Goal: Ask a question

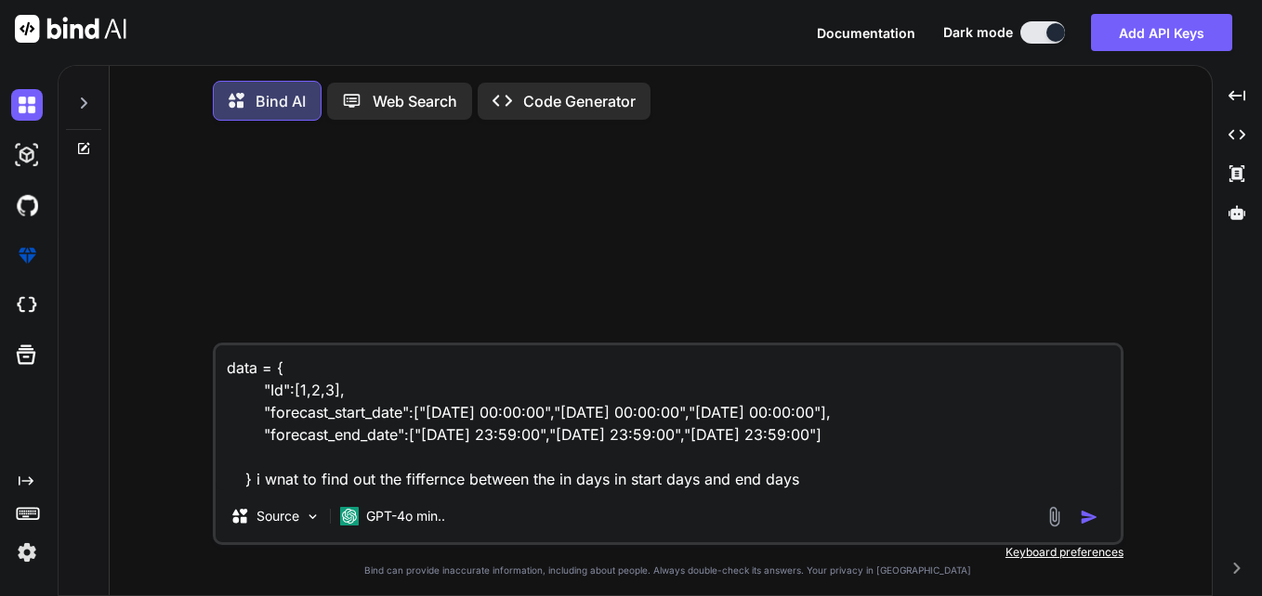
drag, startPoint x: 830, startPoint y: 482, endPoint x: 202, endPoint y: 364, distance: 639.0
click at [202, 364] on div "data = { "Id":[1,2,3], "forecast_start_date":["[DATE] 00:00:00","[DATE] 00:00:0…" at bounding box center [667, 368] width 1087 height 465
type textarea "x"
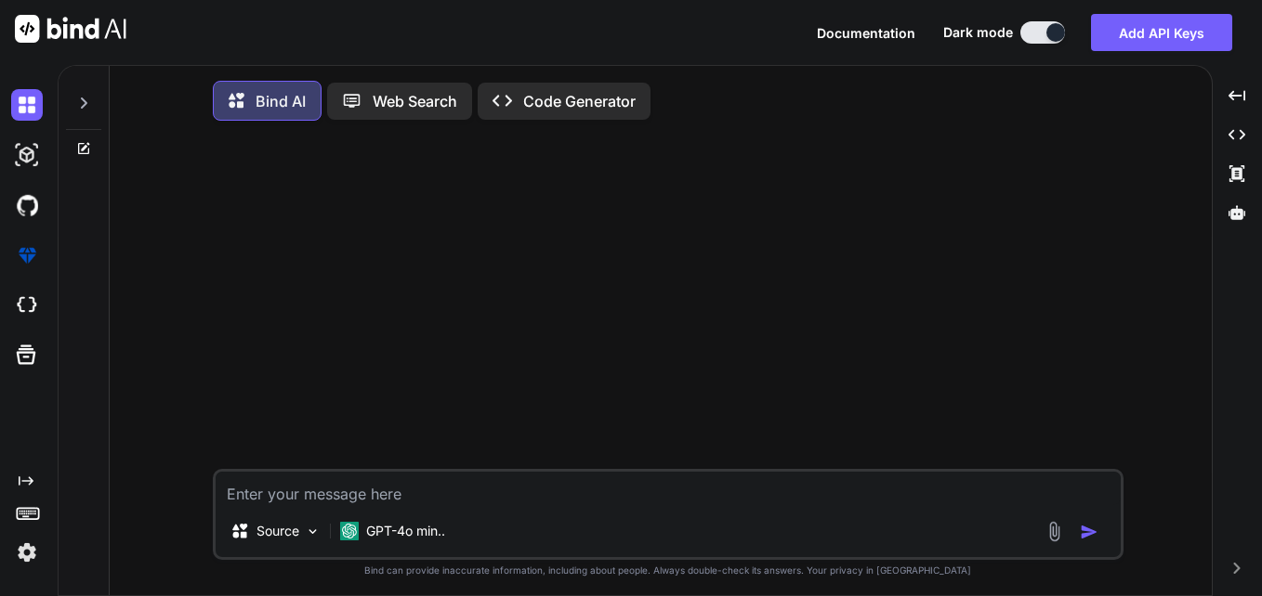
click at [299, 490] on textarea at bounding box center [668, 488] width 905 height 33
type textarea "WITH date_series AS ( SELECT CAST(contract_start_date AS DATE) AS contract_star…"
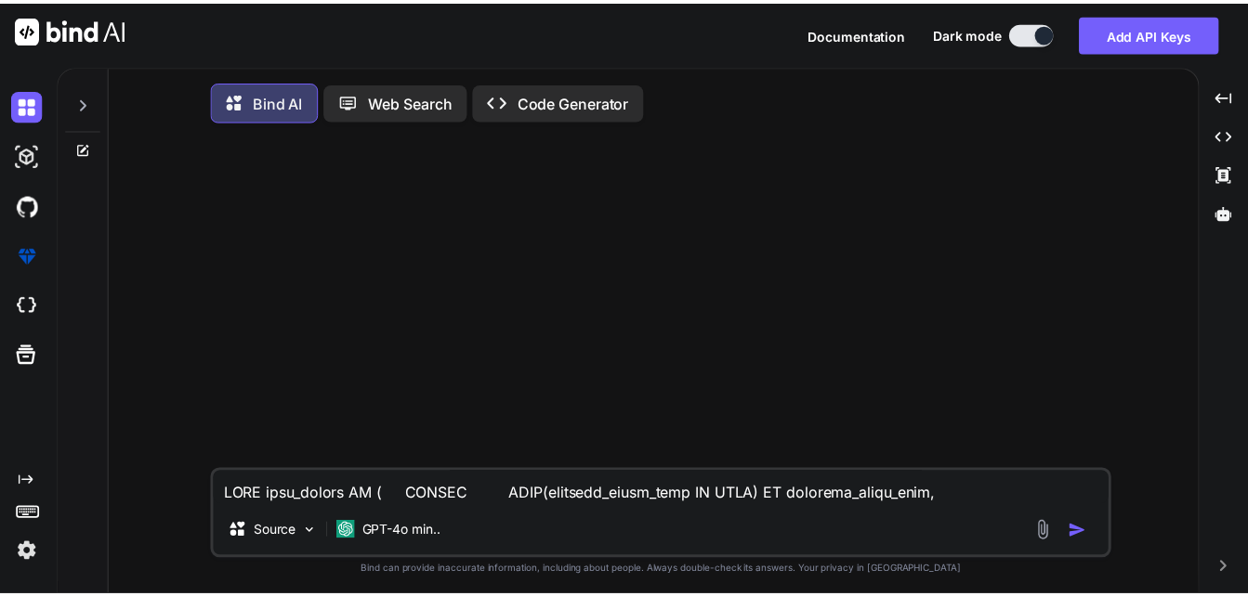
scroll to position [24, 0]
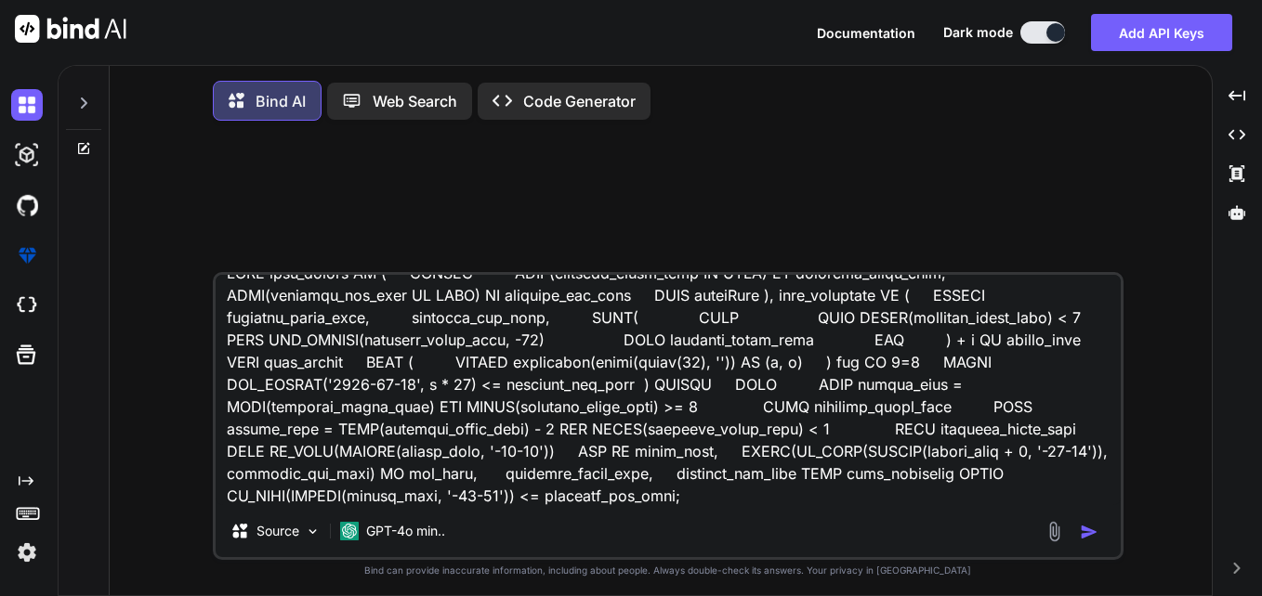
type textarea "x"
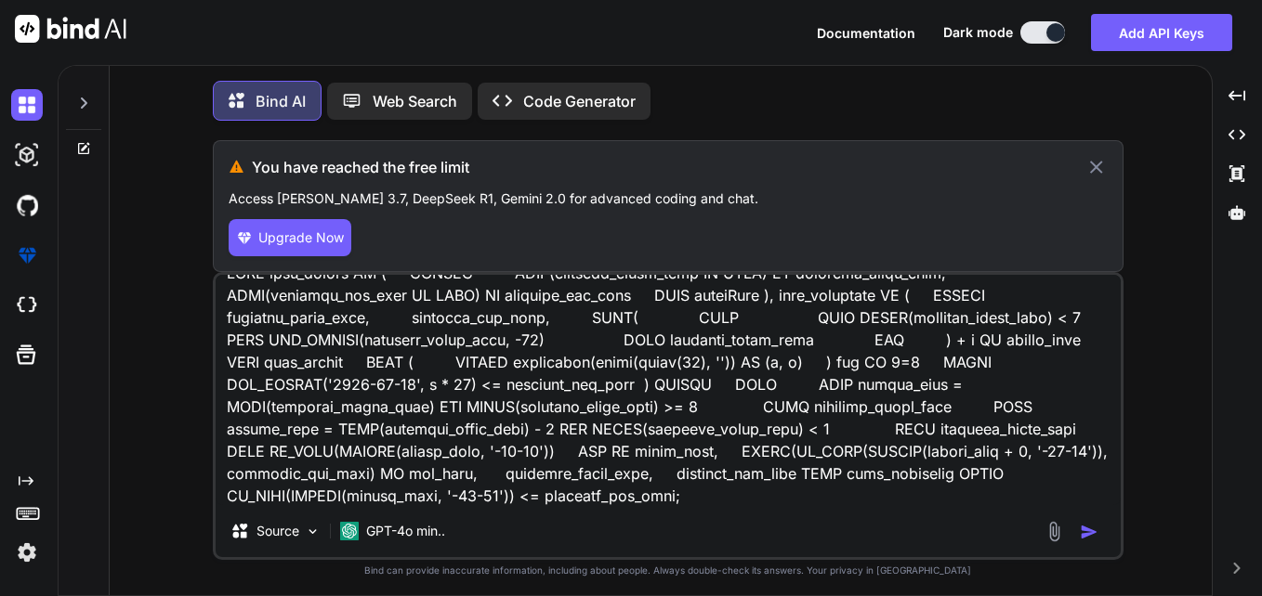
type textarea "WITH date_series AS ( SELECT CAST(contract_start_date AS DATE) AS contract_star…"
click at [1095, 177] on icon at bounding box center [1095, 167] width 21 height 22
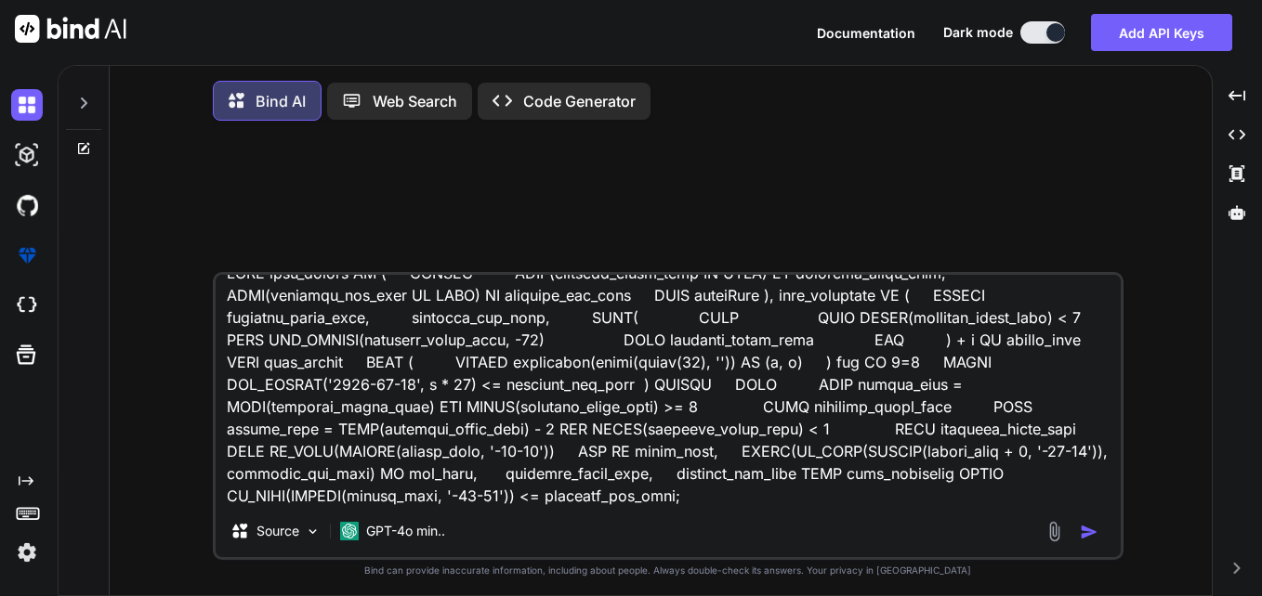
click at [19, 550] on img at bounding box center [27, 553] width 32 height 32
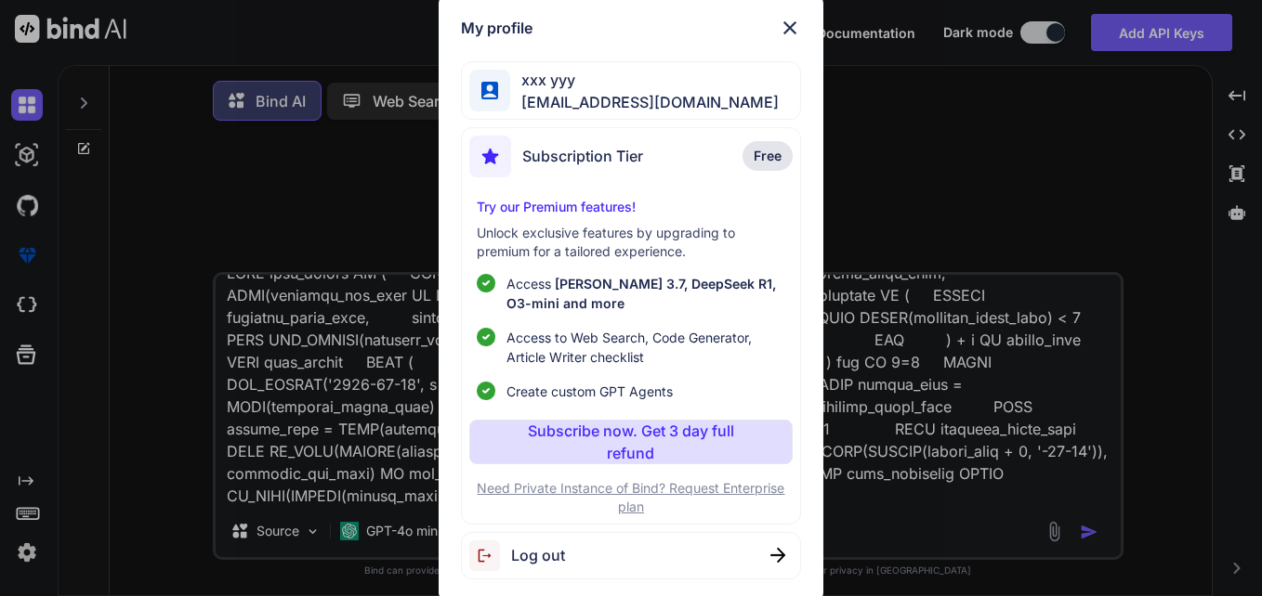
click at [521, 562] on span "Log out" at bounding box center [538, 555] width 54 height 22
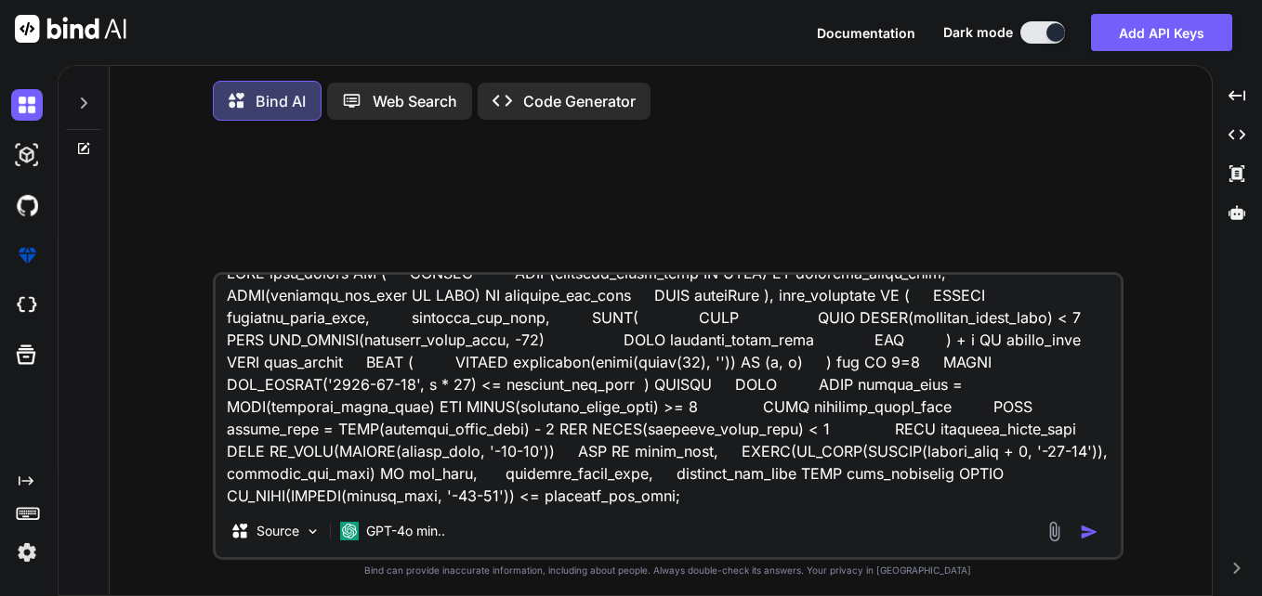
type textarea "x"
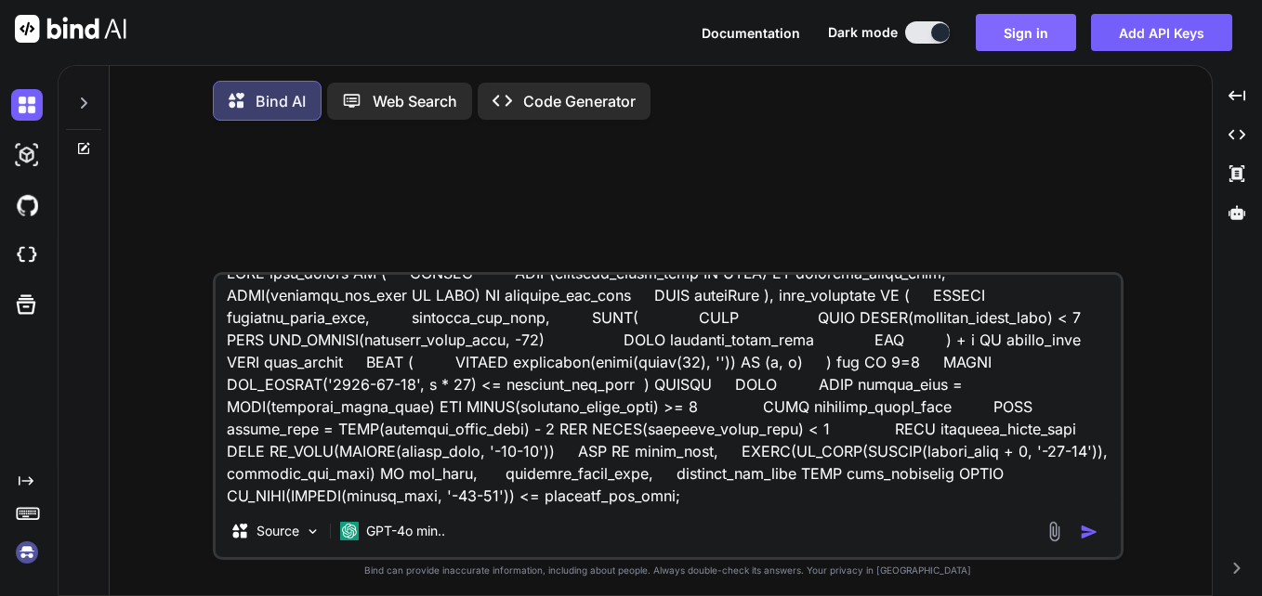
click at [997, 35] on button "Sign in" at bounding box center [1026, 32] width 100 height 37
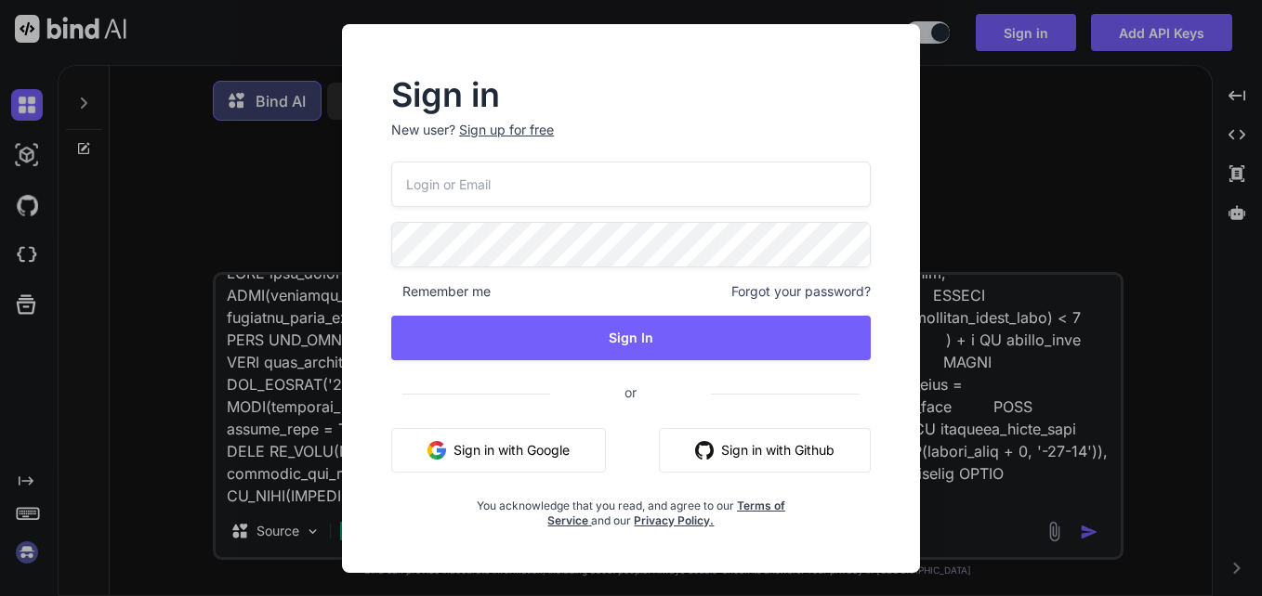
click at [506, 126] on div "Sign up for free" at bounding box center [506, 130] width 95 height 19
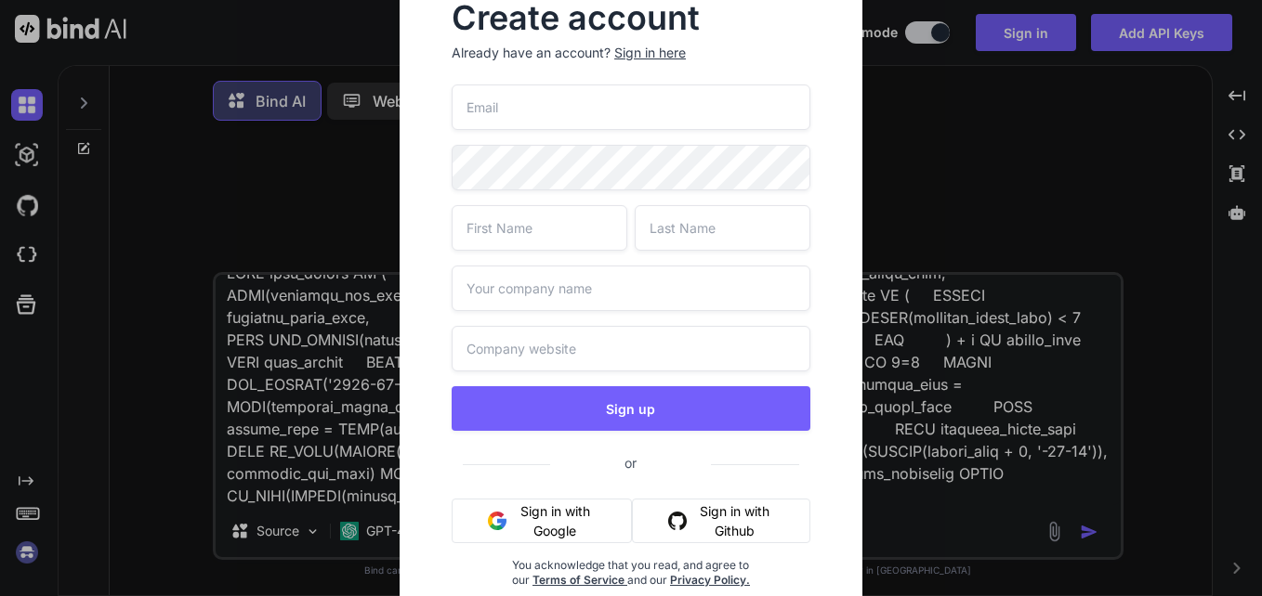
click at [611, 97] on input "email" at bounding box center [631, 108] width 359 height 46
type input "[EMAIL_ADDRESS][DOMAIN_NAME]"
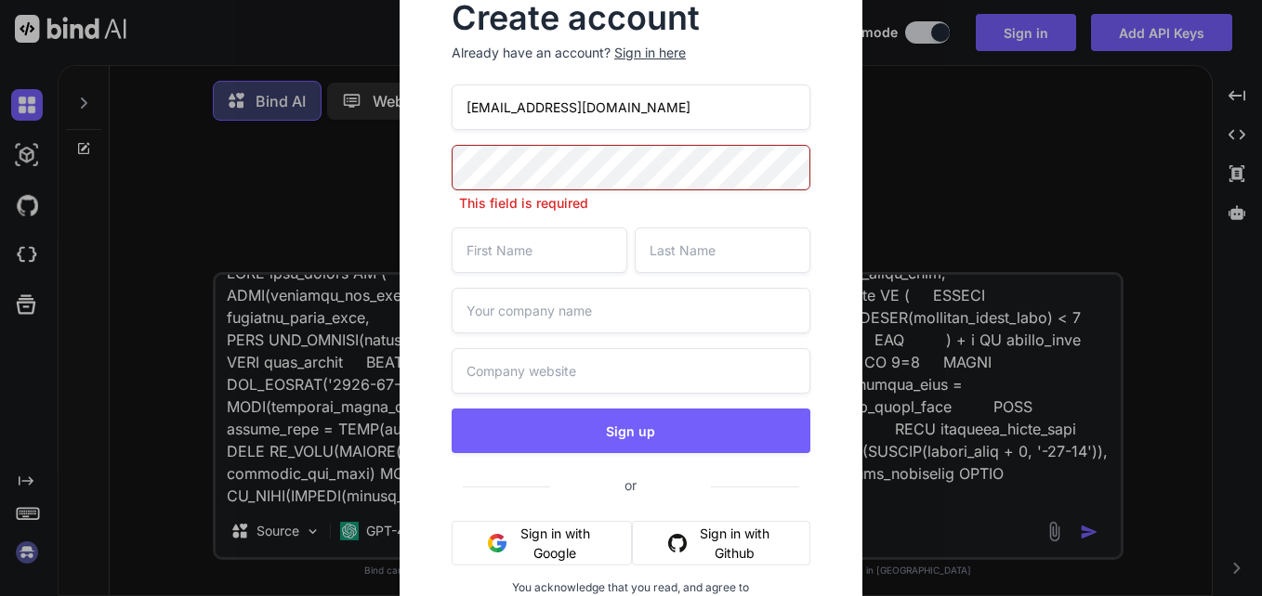
drag, startPoint x: 654, startPoint y: 114, endPoint x: 442, endPoint y: 95, distance: 212.7
click at [442, 95] on div "Create account Already have an account? Sign in here [EMAIL_ADDRESS][DOMAIN_NAM…" at bounding box center [630, 321] width 403 height 667
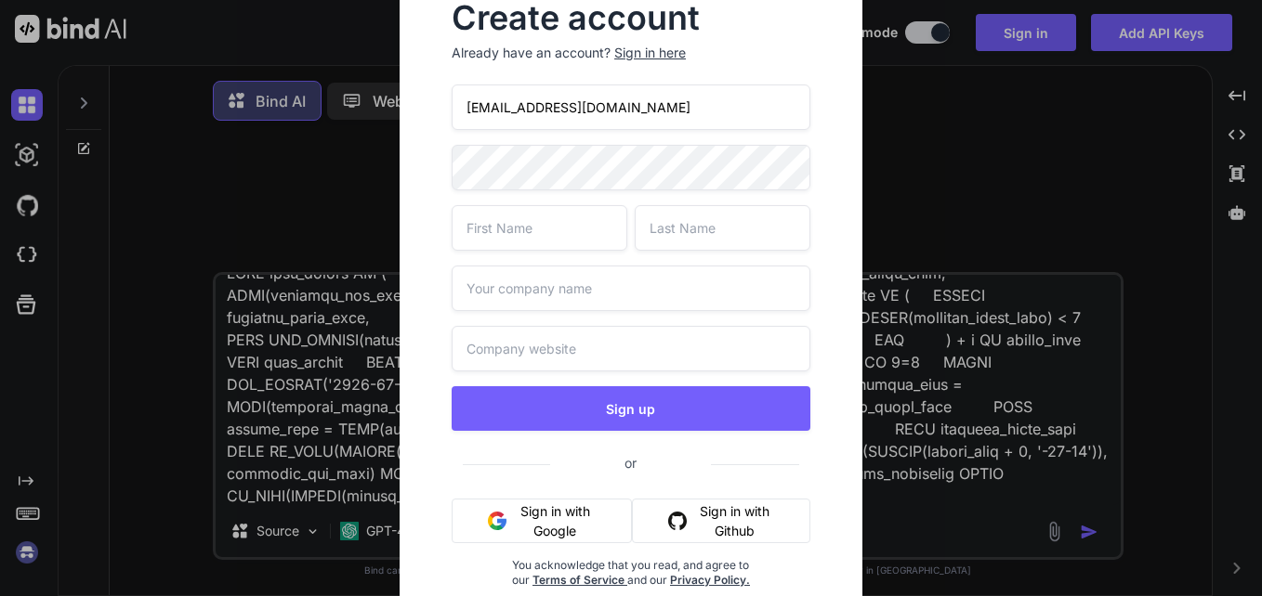
click at [529, 253] on div "[EMAIL_ADDRESS][DOMAIN_NAME] Sign up or Sign in with Google Sign in with Github…" at bounding box center [631, 359] width 359 height 548
type input "xxx"
type input "yyy"
type input "tttt"
type input "hhhh"
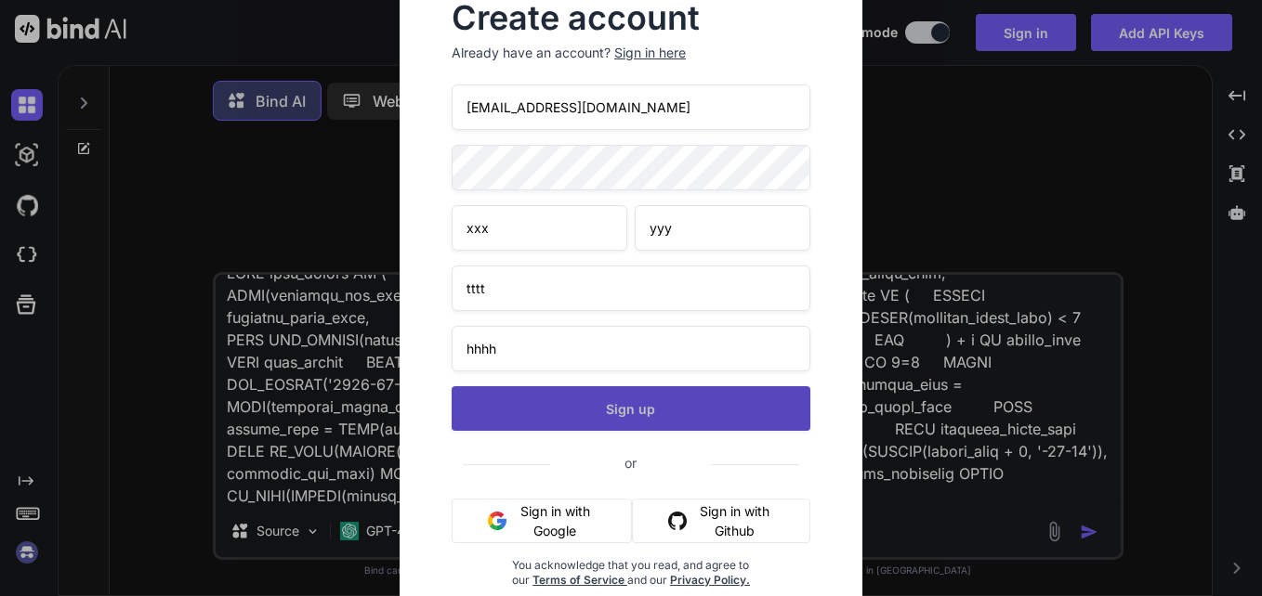
click at [582, 418] on button "Sign up" at bounding box center [631, 408] width 359 height 45
click at [639, 408] on button "Sign up" at bounding box center [631, 408] width 359 height 45
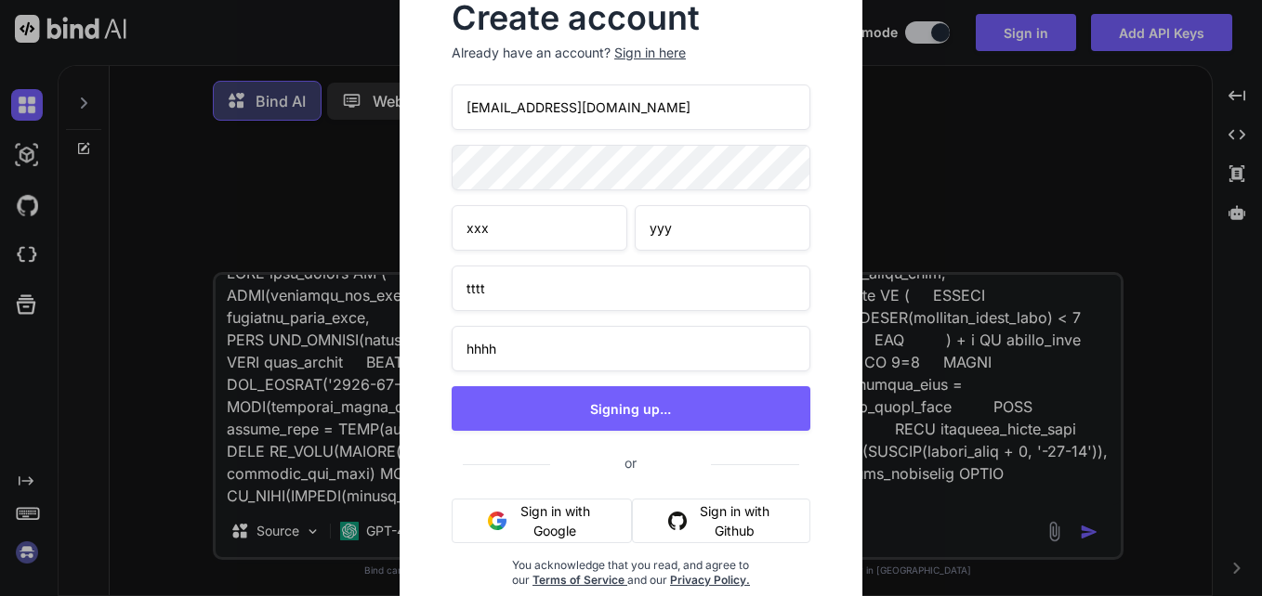
type textarea "x"
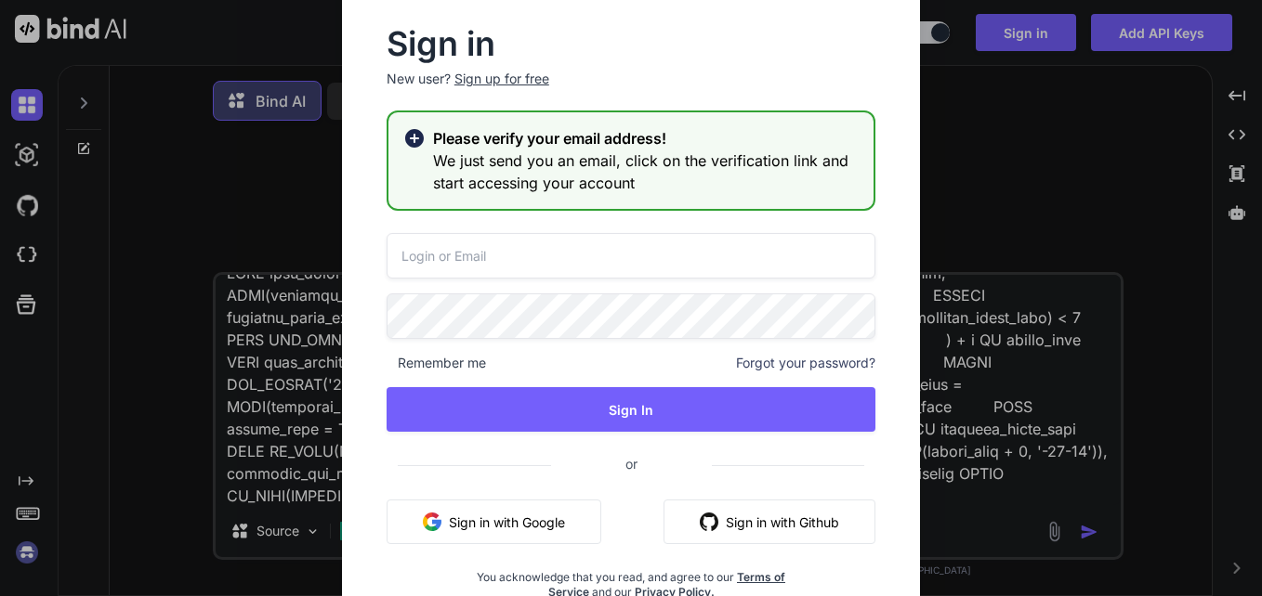
click at [517, 247] on input "email" at bounding box center [630, 256] width 489 height 46
click at [523, 248] on input "[EMAIL_ADDRESS][DOMAIN_NAME]" at bounding box center [630, 256] width 489 height 46
type input "[EMAIL_ADDRESS][DOMAIN_NAME]"
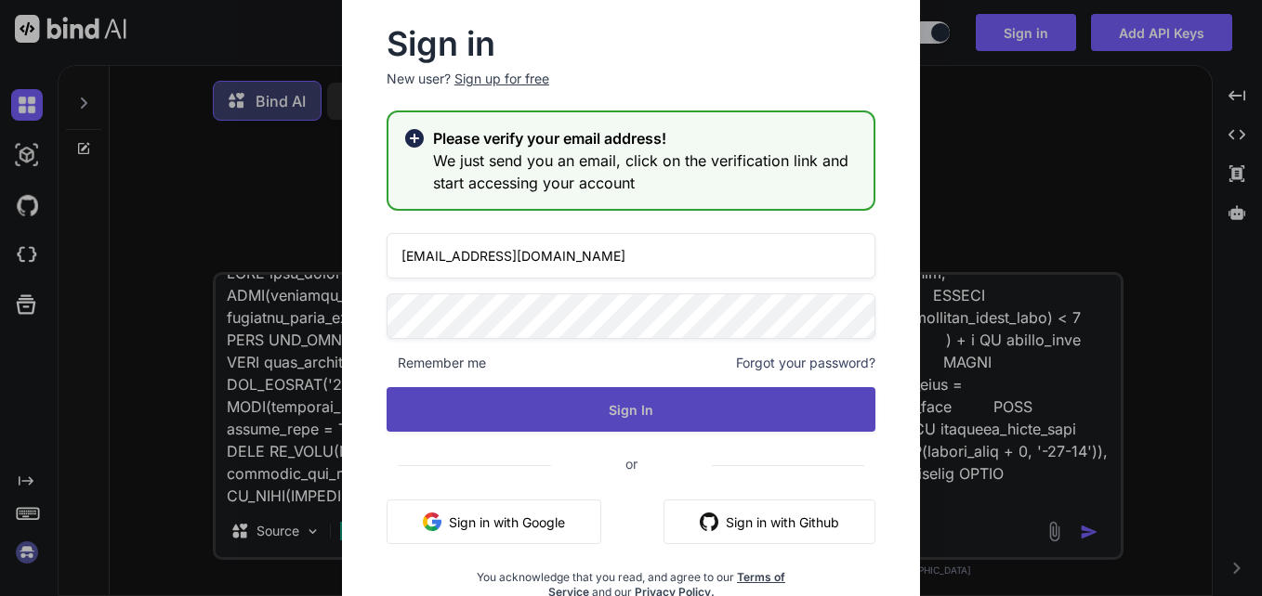
click at [517, 392] on button "Sign In" at bounding box center [630, 409] width 489 height 45
click at [603, 393] on button "Sign In" at bounding box center [630, 409] width 489 height 45
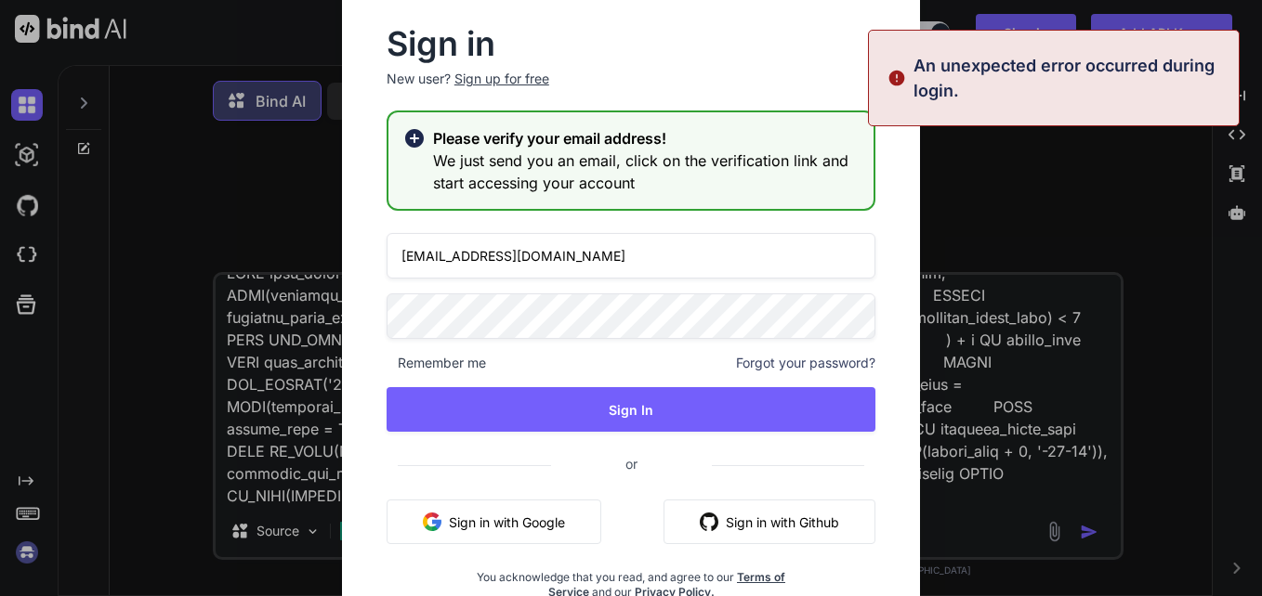
click at [600, 251] on input "[EMAIL_ADDRESS][DOMAIN_NAME]" at bounding box center [630, 256] width 489 height 46
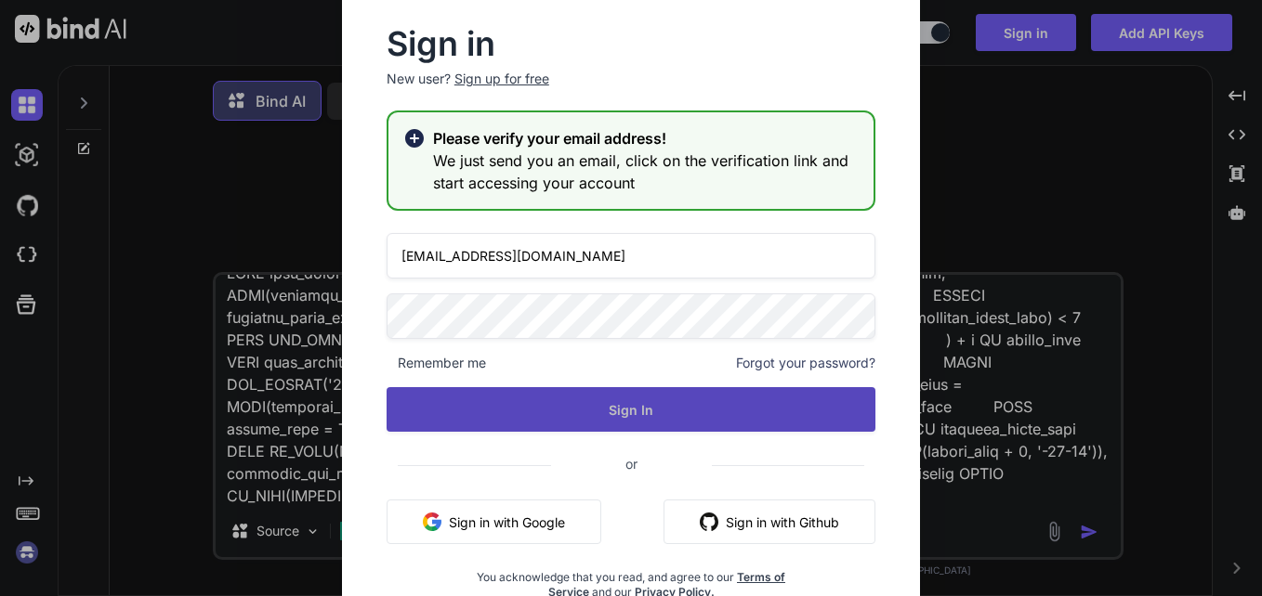
click at [590, 413] on button "Sign In" at bounding box center [630, 409] width 489 height 45
click at [648, 403] on button "Sign In" at bounding box center [630, 409] width 489 height 45
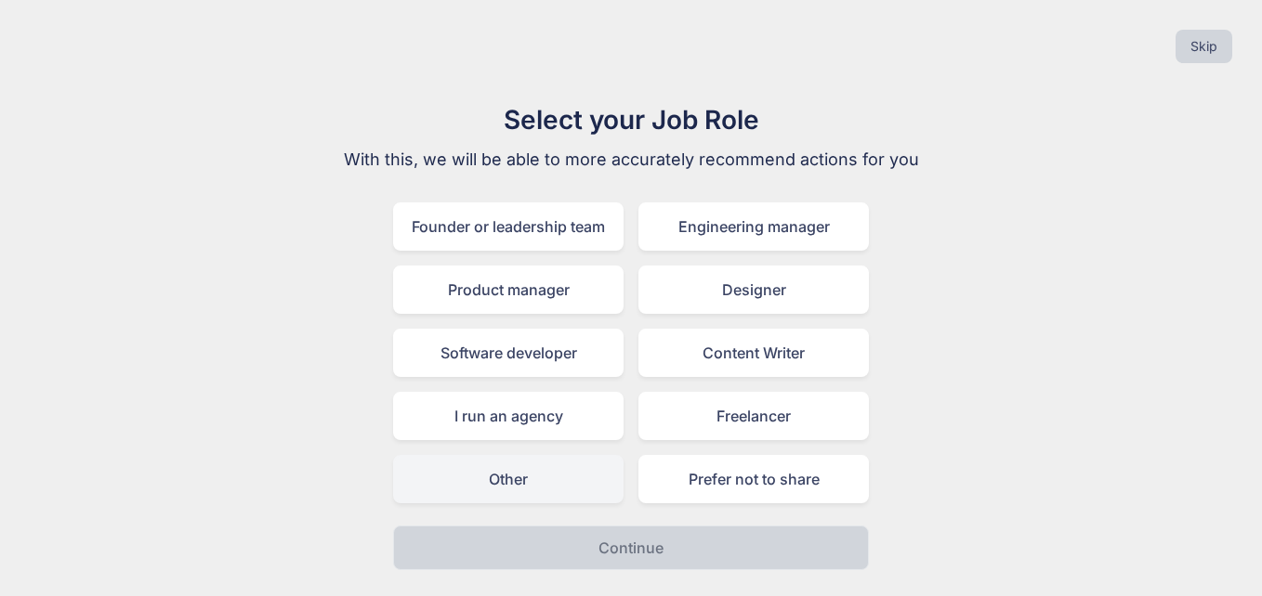
click at [574, 485] on div "Other" at bounding box center [508, 479] width 230 height 48
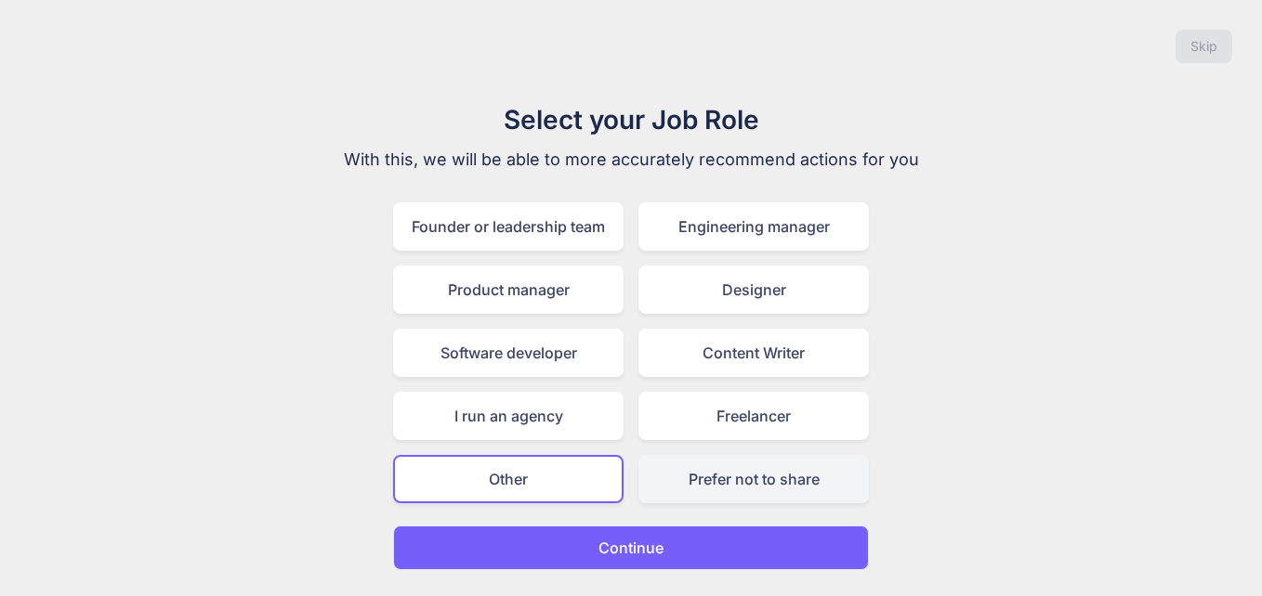
click at [688, 485] on div "Prefer not to share" at bounding box center [753, 479] width 230 height 48
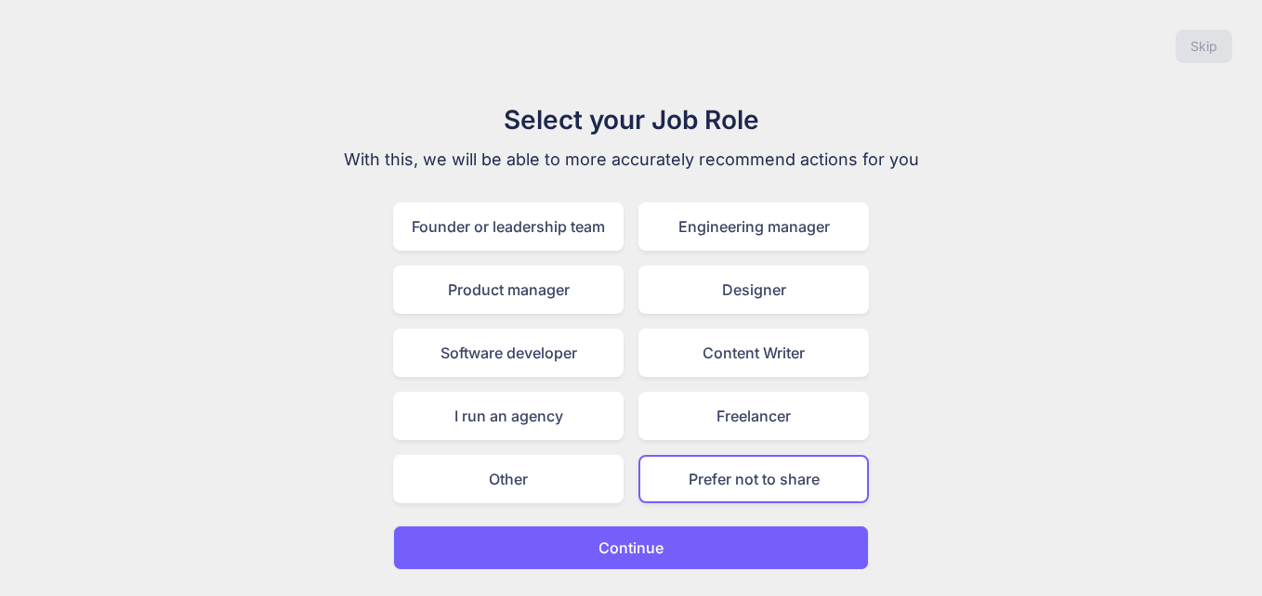
click at [686, 560] on button "Continue" at bounding box center [631, 548] width 476 height 45
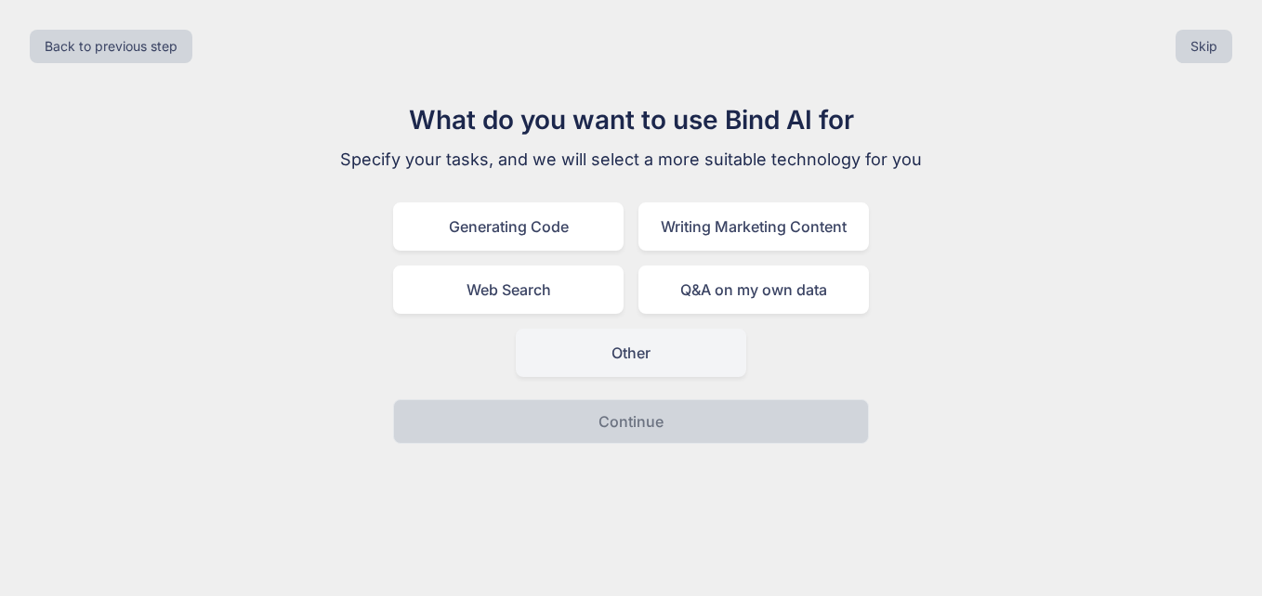
click at [618, 362] on div "Other" at bounding box center [631, 353] width 230 height 48
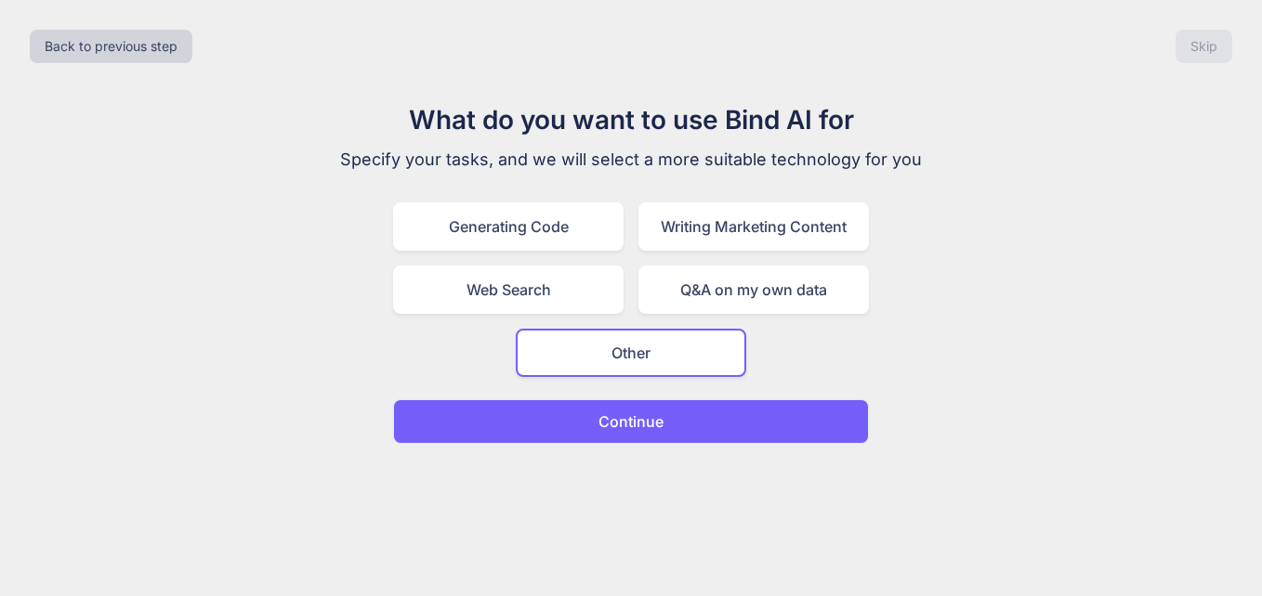
click at [635, 421] on p "Continue" at bounding box center [630, 422] width 65 height 22
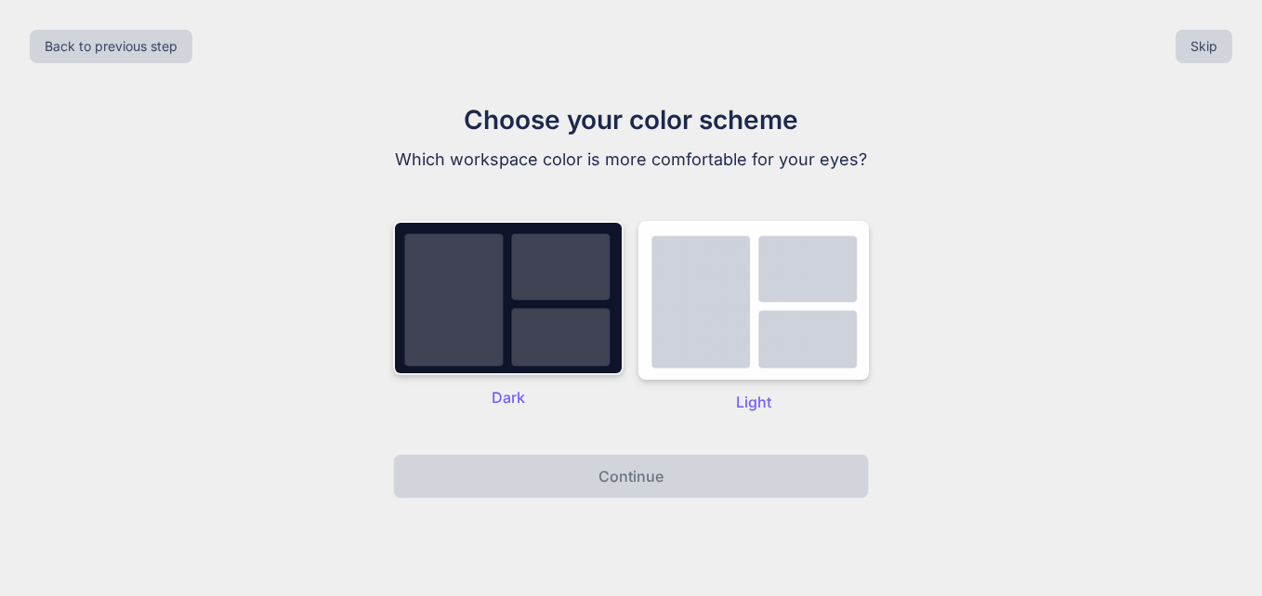
click at [538, 359] on img at bounding box center [508, 298] width 230 height 154
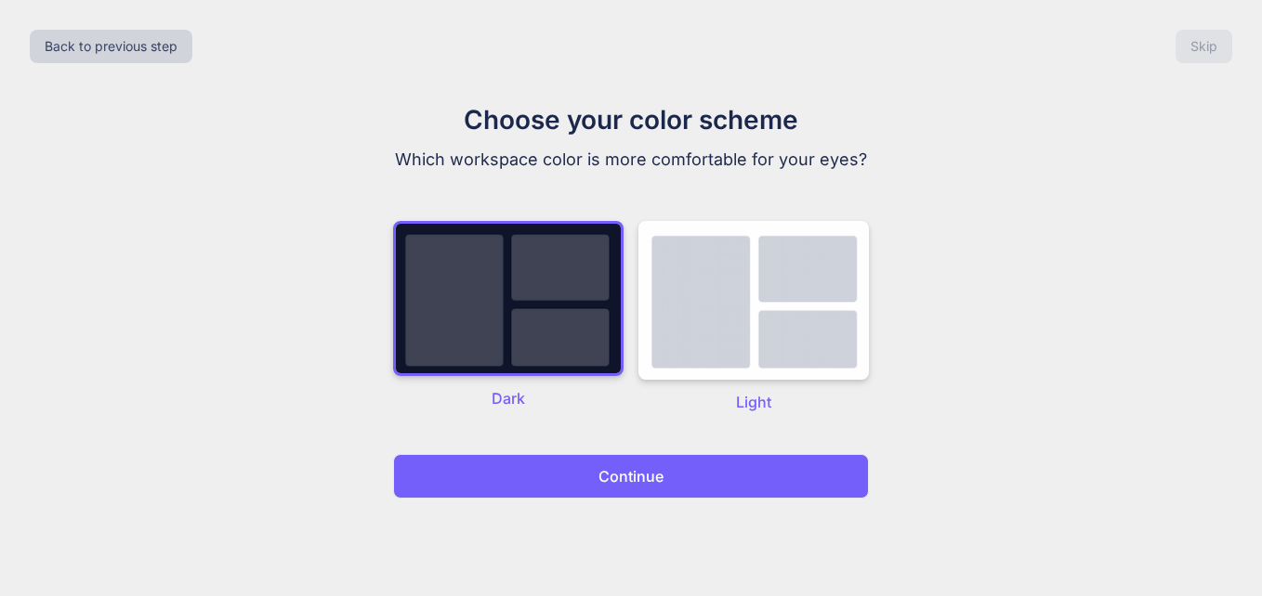
click at [625, 485] on p "Continue" at bounding box center [630, 476] width 65 height 22
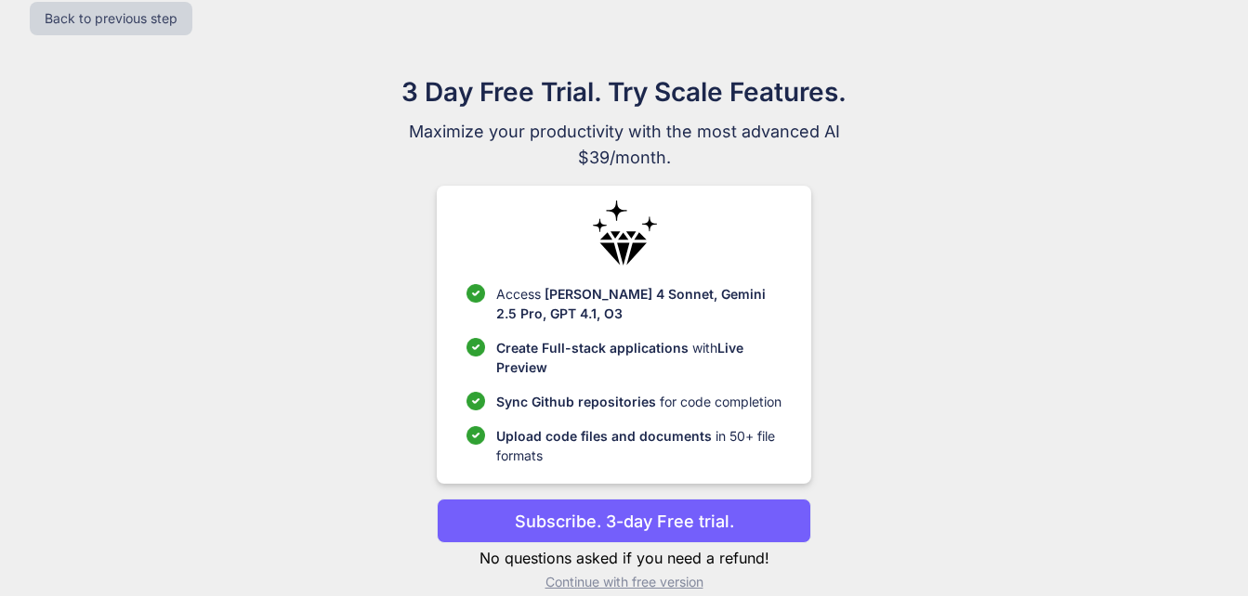
scroll to position [53, 0]
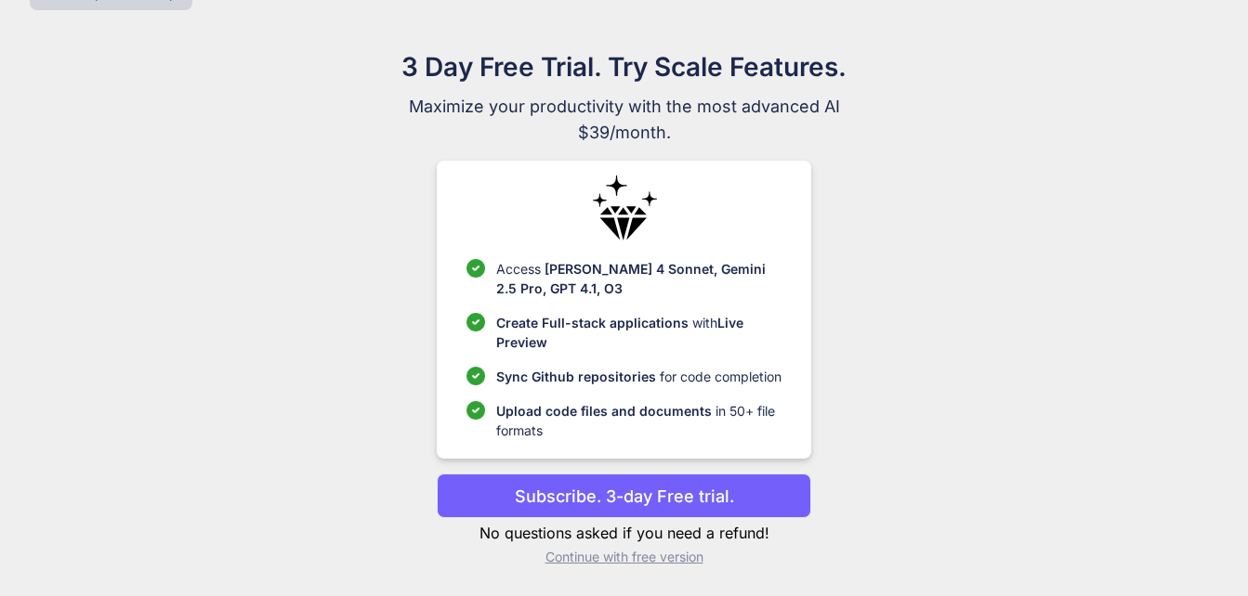
click at [674, 557] on p "Continue with free version" at bounding box center [624, 557] width 374 height 19
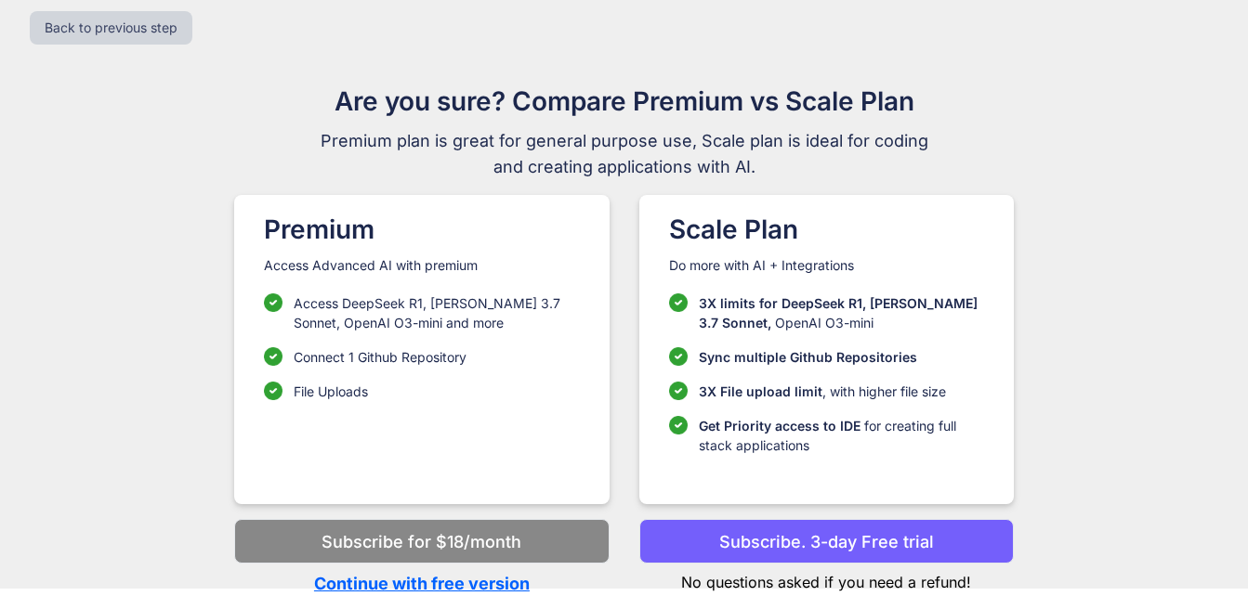
scroll to position [19, 0]
click at [478, 588] on p "Continue with free version" at bounding box center [421, 583] width 374 height 25
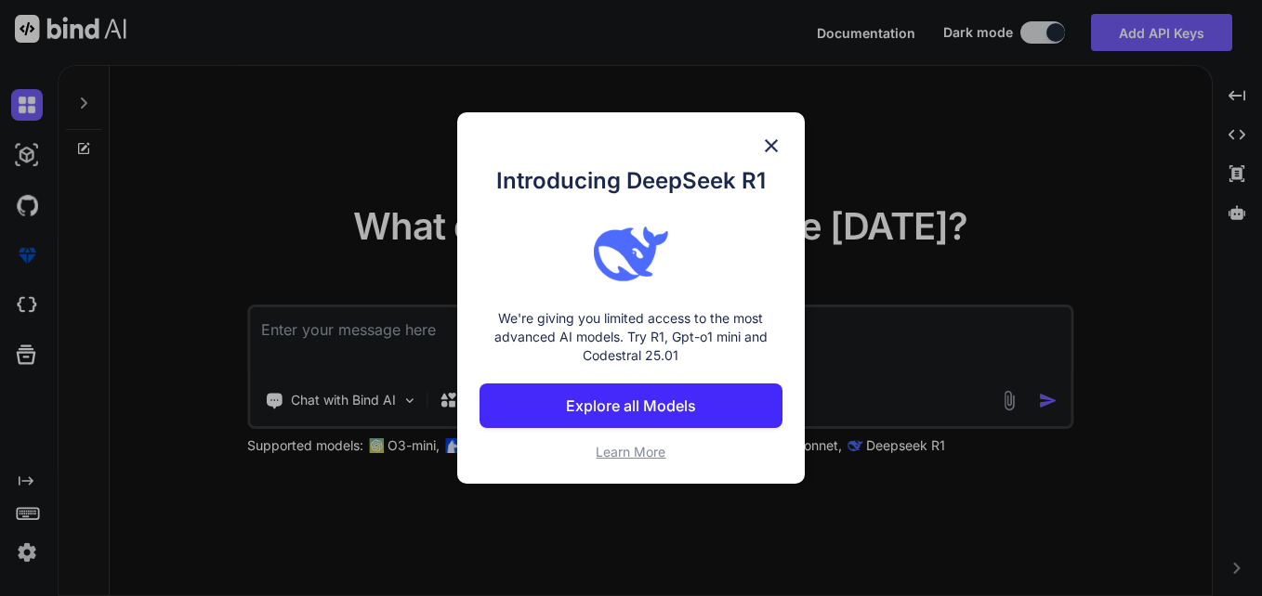
click at [776, 152] on img at bounding box center [771, 146] width 22 height 22
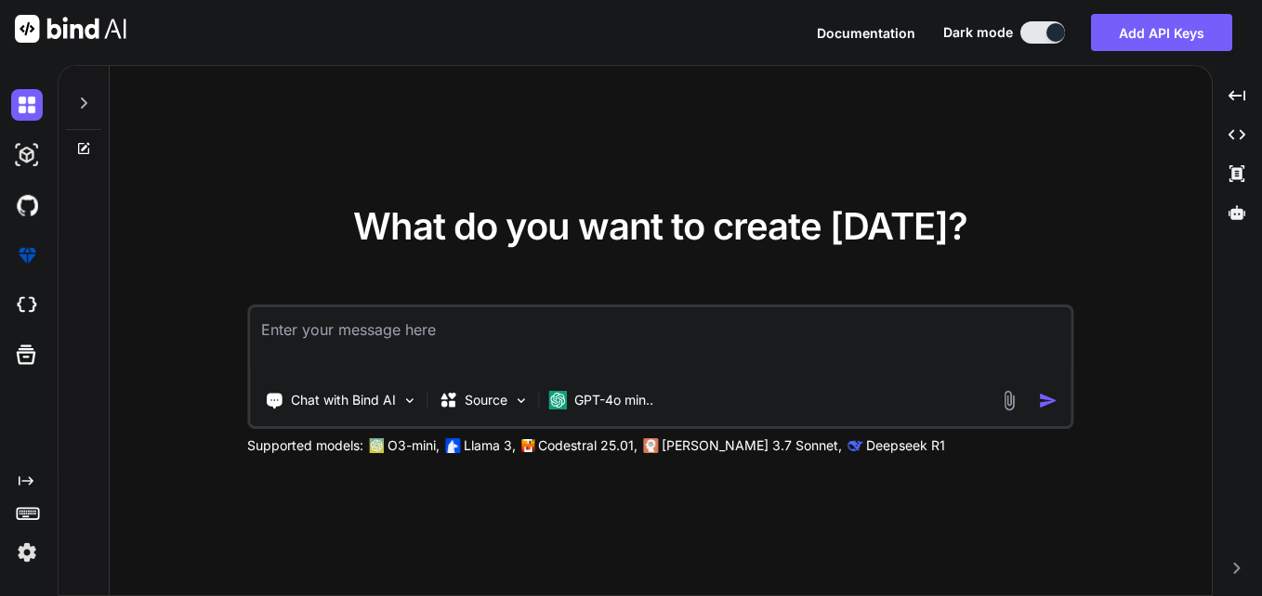
click at [541, 335] on textarea at bounding box center [660, 342] width 820 height 69
paste textarea "try: if not all(col in df.columns for col in ["Contract_start_date", "Contract_…"
type textarea "x"
type textarea "try: if not all(col in df.columns for col in ["Contract_start_date", "Contract_…"
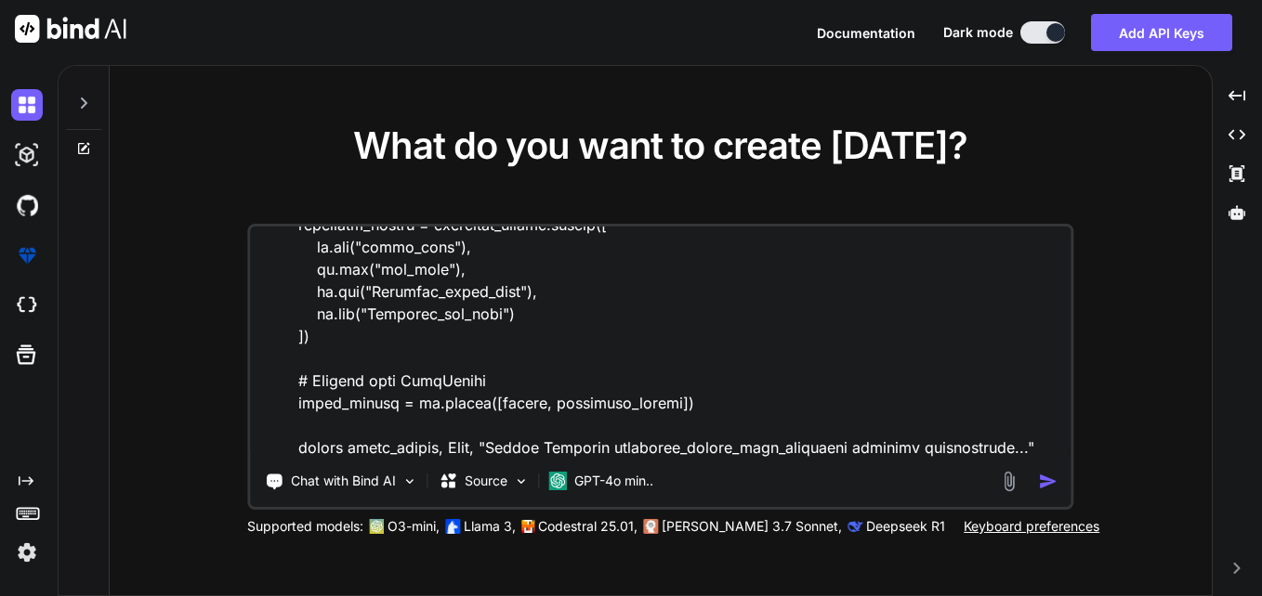
scroll to position [1208, 0]
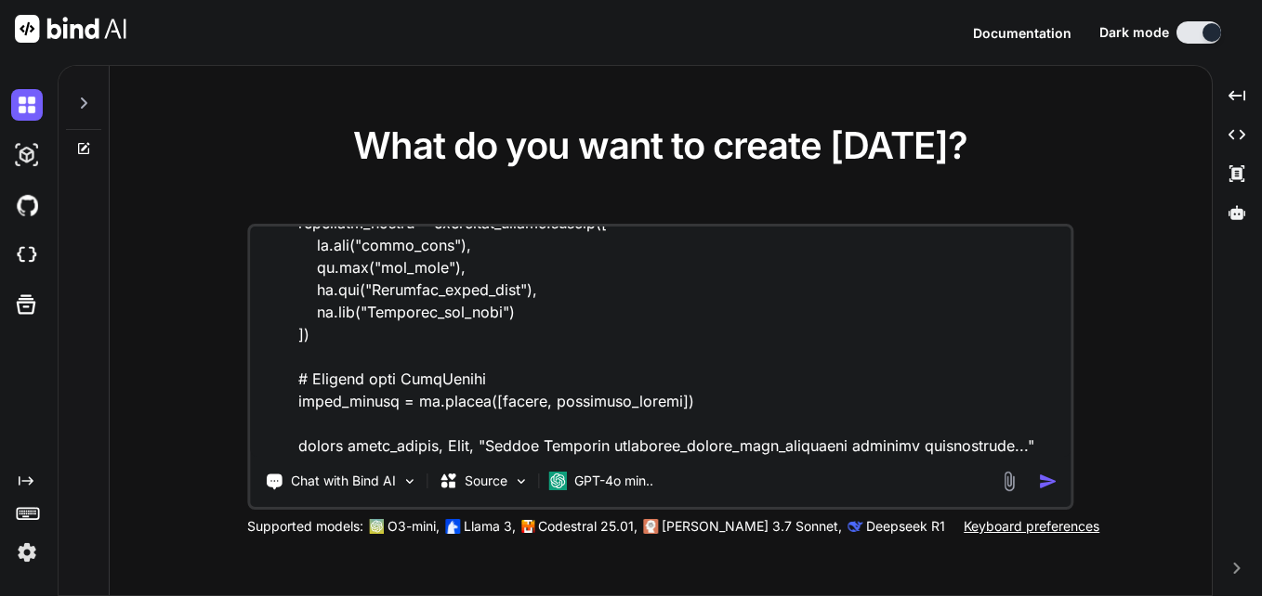
type textarea "x"
type textarea "try: if not all(col in df.columns for col in ["Contract_start_date", "Contract_…"
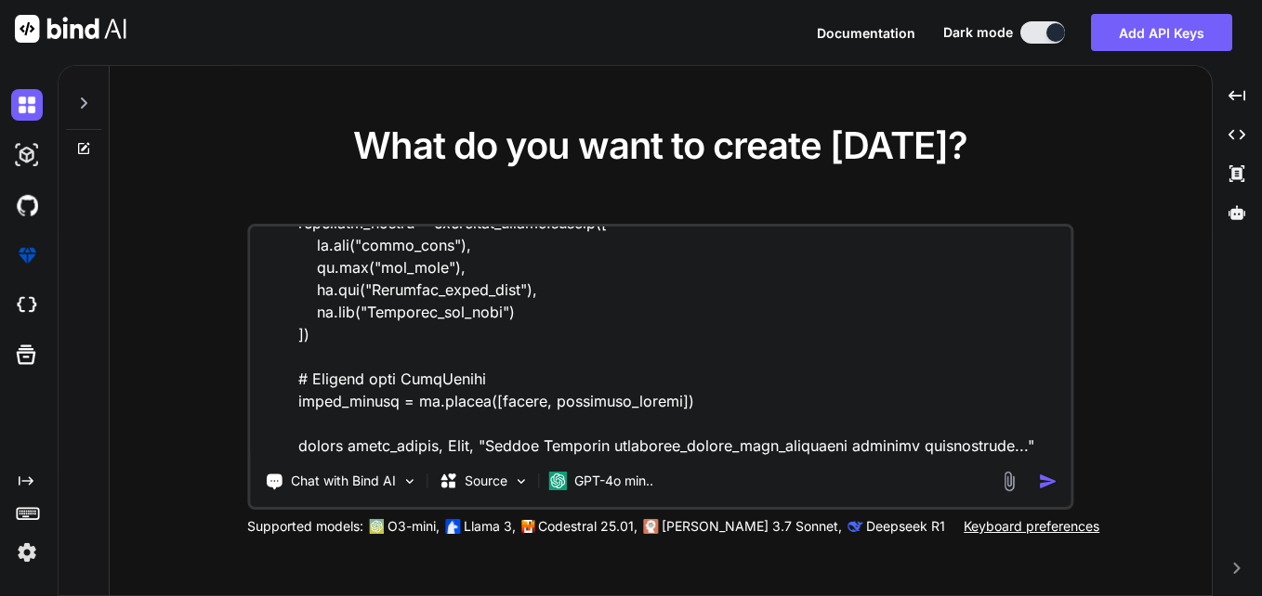
type textarea "x"
type textarea "try: if not all(col in df.columns for col in ["Contract_start_date", "Contract_…"
type textarea "x"
type textarea "try: if not all(col in df.columns for col in ["Contract_start_date", "Contract_…"
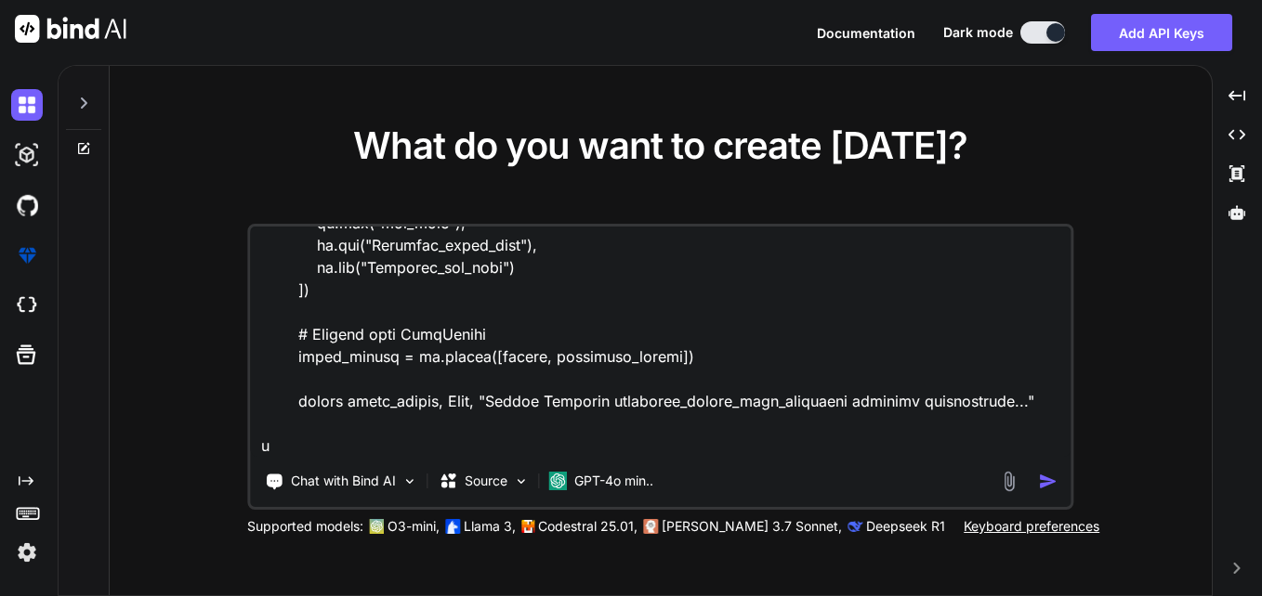
type textarea "x"
type textarea "try: if not all(col in df.columns for col in ["Contract_start_date", "Contract_…"
type textarea "x"
type textarea "try: if not all(col in df.columns for col in ["Contract_start_date", "Contract_…"
type textarea "x"
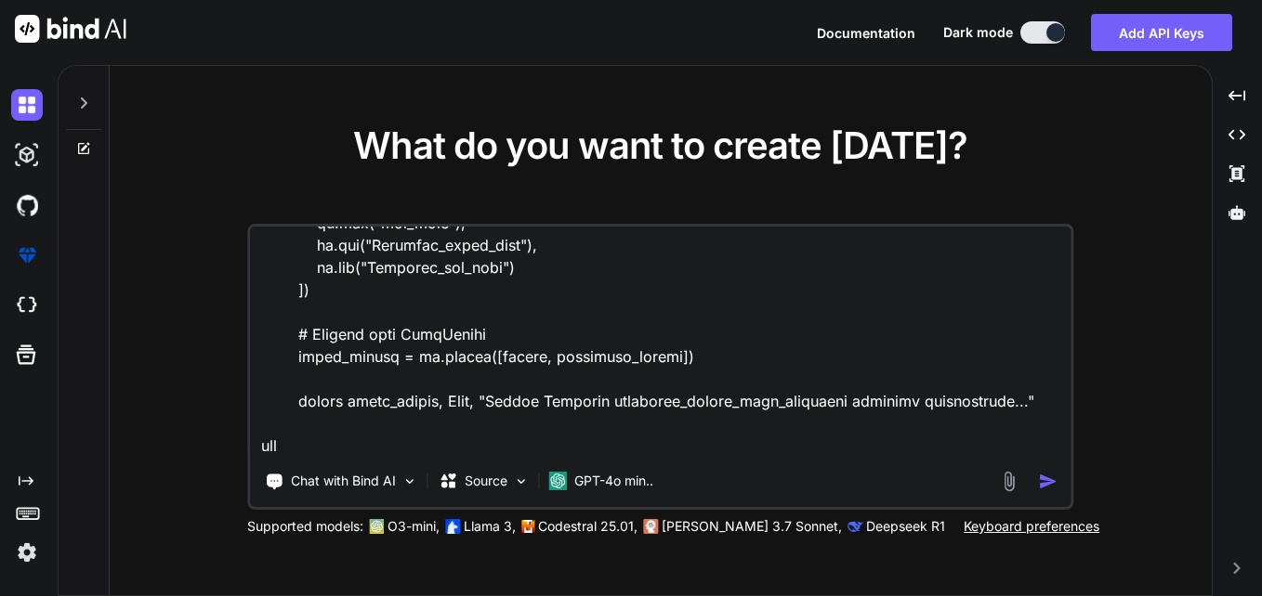
type textarea "try: if not all(col in df.columns for col in ["Contract_start_date", "Contract_…"
type textarea "x"
type textarea "try: if not all(col in df.columns for col in ["Contract_start_date", "Contract_…"
type textarea "x"
type textarea "try: if not all(col in df.columns for col in ["Contract_start_date", "Contract_…"
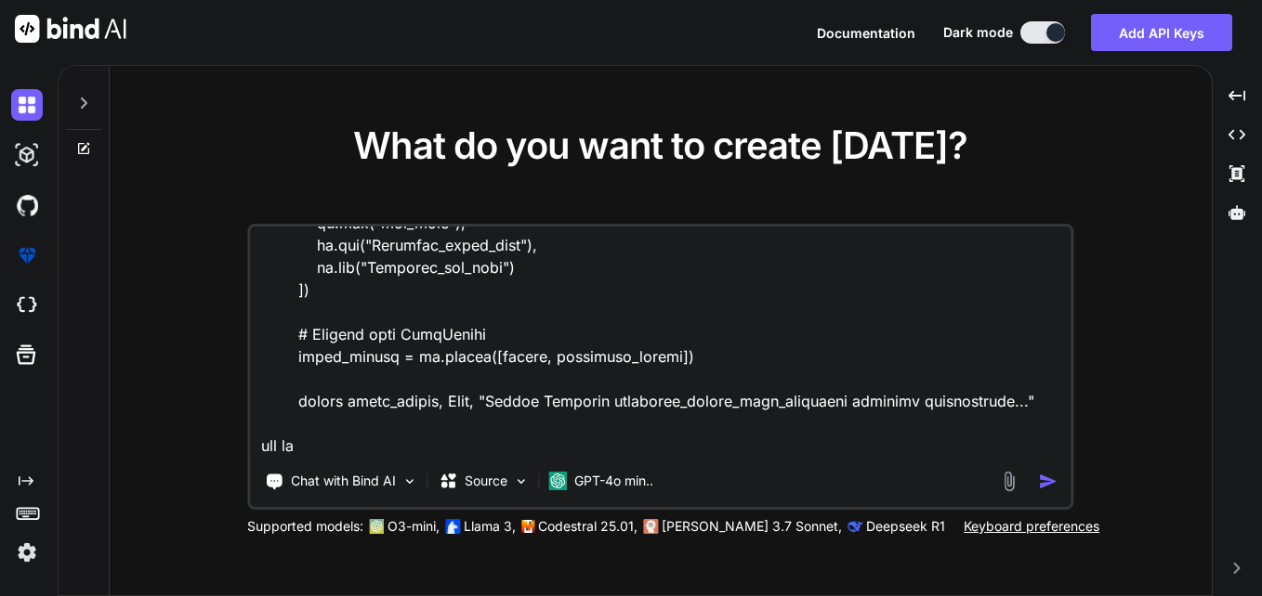
type textarea "x"
type textarea "try: if not all(col in df.columns for col in ["Contract_start_date", "Contract_…"
type textarea "x"
type textarea "try: if not all(col in df.columns for col in ["Contract_start_date", "Contract_…"
type textarea "x"
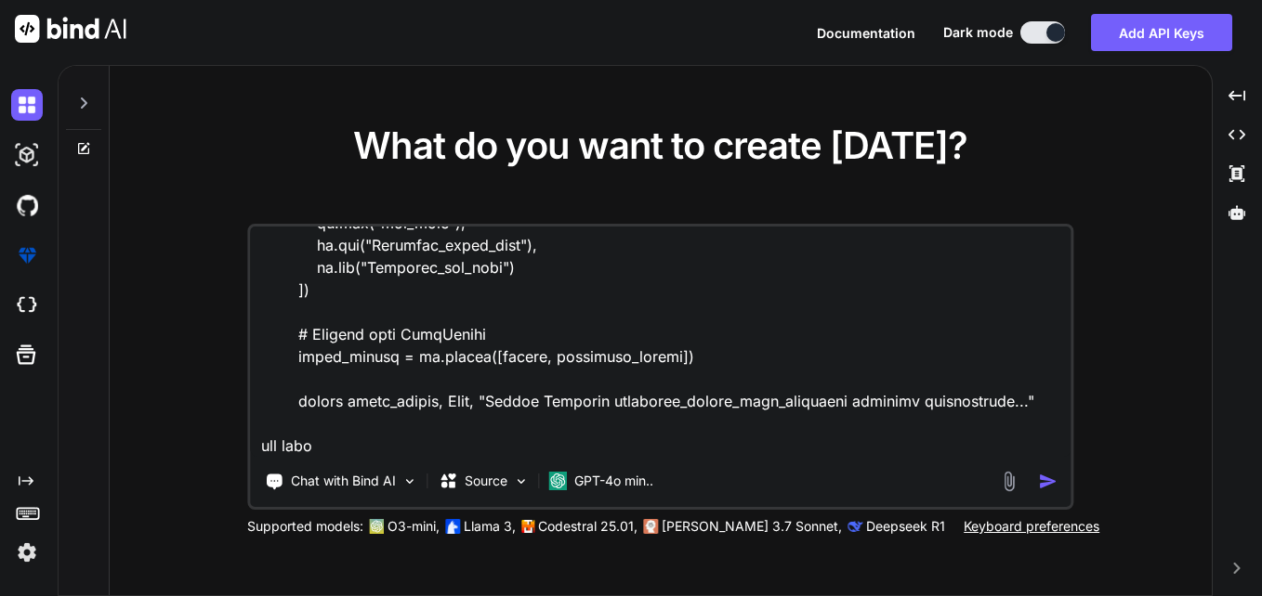
type textarea "try: if not all(col in df.columns for col in ["Contract_start_date", "Contract_…"
type textarea "x"
type textarea "try: if not all(col in df.columns for col in ["Contract_start_date", "Contract_…"
type textarea "x"
type textarea "try: if not all(col in df.columns for col in ["Contract_start_date", "Contract_…"
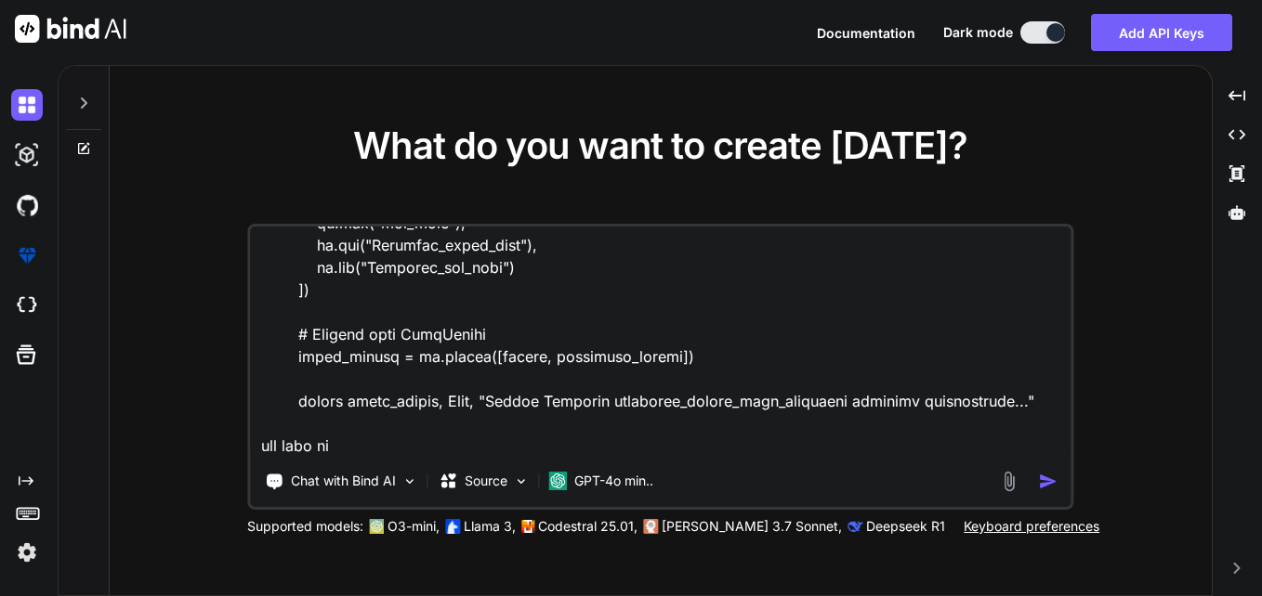
type textarea "x"
type textarea "try: if not all(col in df.columns for col in ["Contract_start_date", "Contract_…"
type textarea "x"
type textarea "try: if not all(col in df.columns for col in ["Contract_start_date", "Contract_…"
type textarea "x"
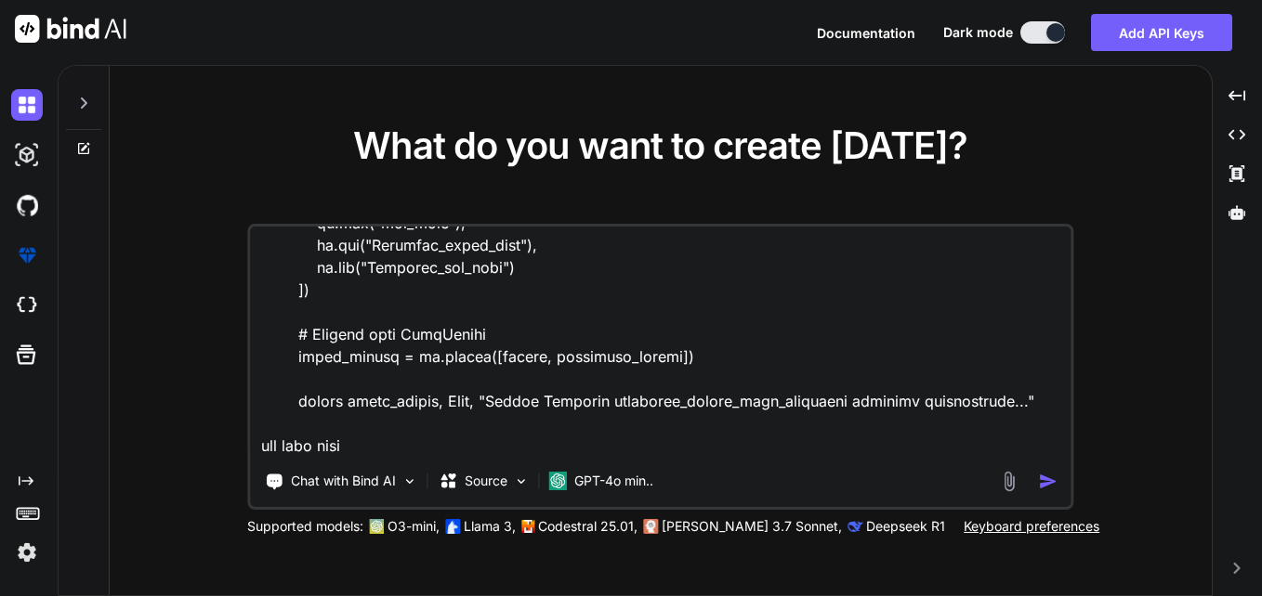
type textarea "try: if not all(col in df.columns for col in ["Contract_start_date", "Contract_…"
type textarea "x"
type textarea "try: if not all(col in df.columns for col in ["Contract_start_date", "Contract_…"
type textarea "x"
type textarea "try: if not all(col in df.columns for col in ["Contract_start_date", "Contract_…"
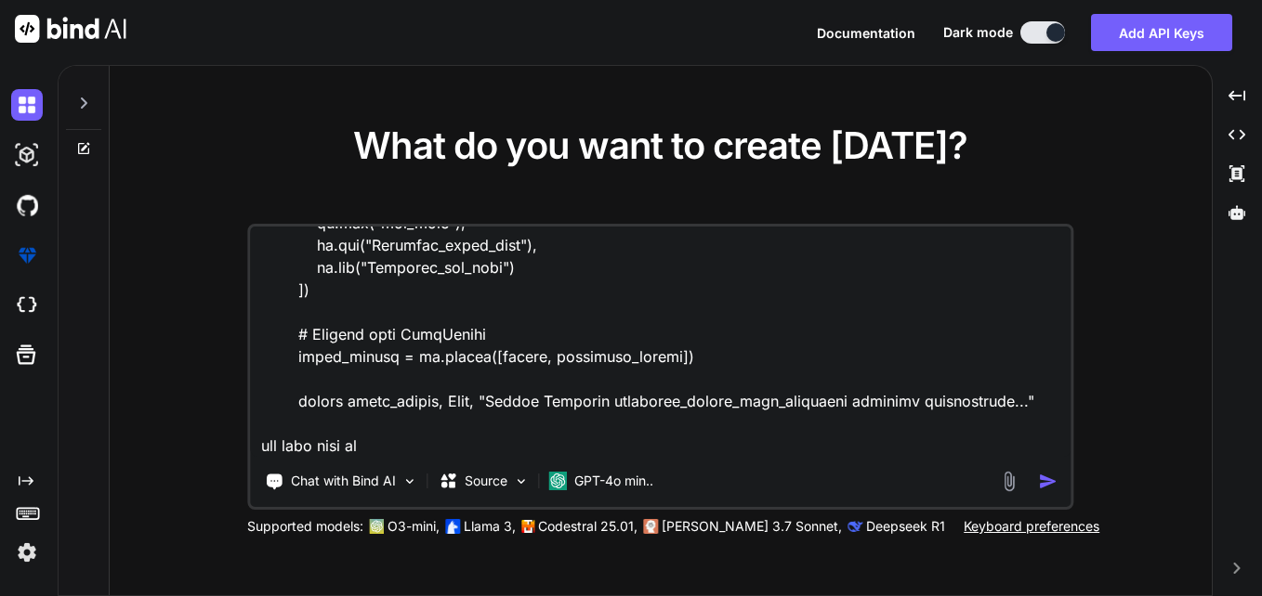
type textarea "x"
type textarea "try: if not all(col in df.columns for col in ["Contract_start_date", "Contract_…"
type textarea "x"
type textarea "try: if not all(col in df.columns for col in ["Contract_start_date", "Contract_…"
type textarea "x"
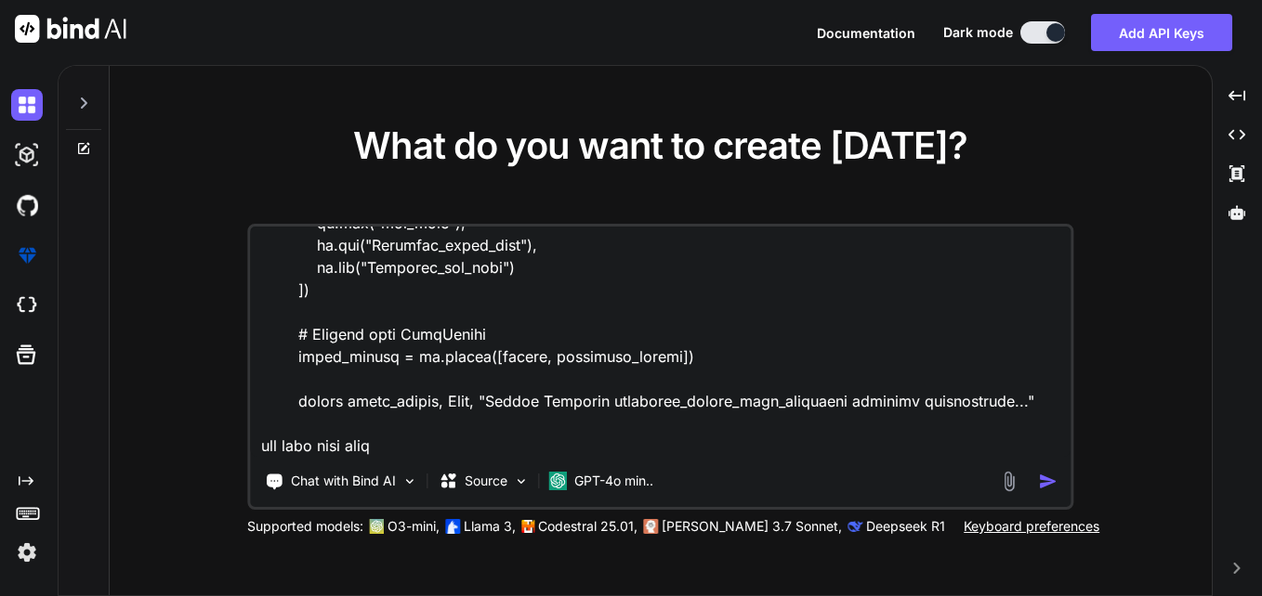
type textarea "try: if not all(col in df.columns for col in ["Contract_start_date", "Contract_…"
type textarea "x"
type textarea "try: if not all(col in df.columns for col in ["Contract_start_date", "Contract_…"
type textarea "x"
type textarea "try: if not all(col in df.columns for col in ["Contract_start_date", "Contract_…"
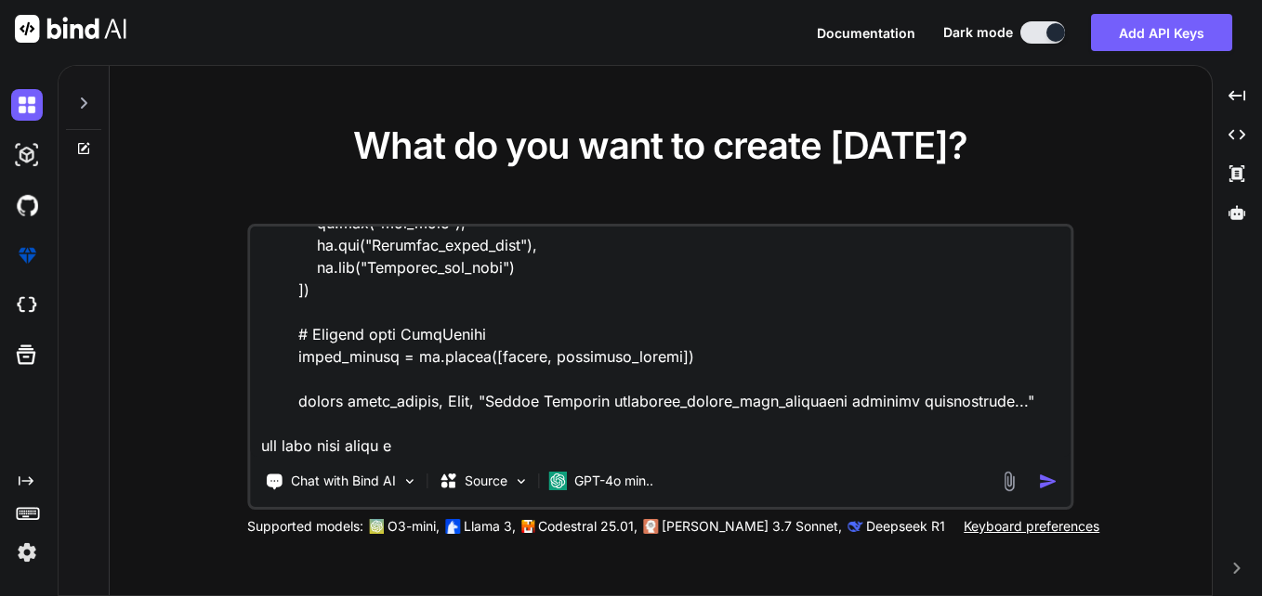
type textarea "x"
type textarea "try: if not all(col in df.columns for col in ["Contract_start_date", "Contract_…"
type textarea "x"
type textarea "try: if not all(col in df.columns for col in ["Contract_start_date", "Contract_…"
type textarea "x"
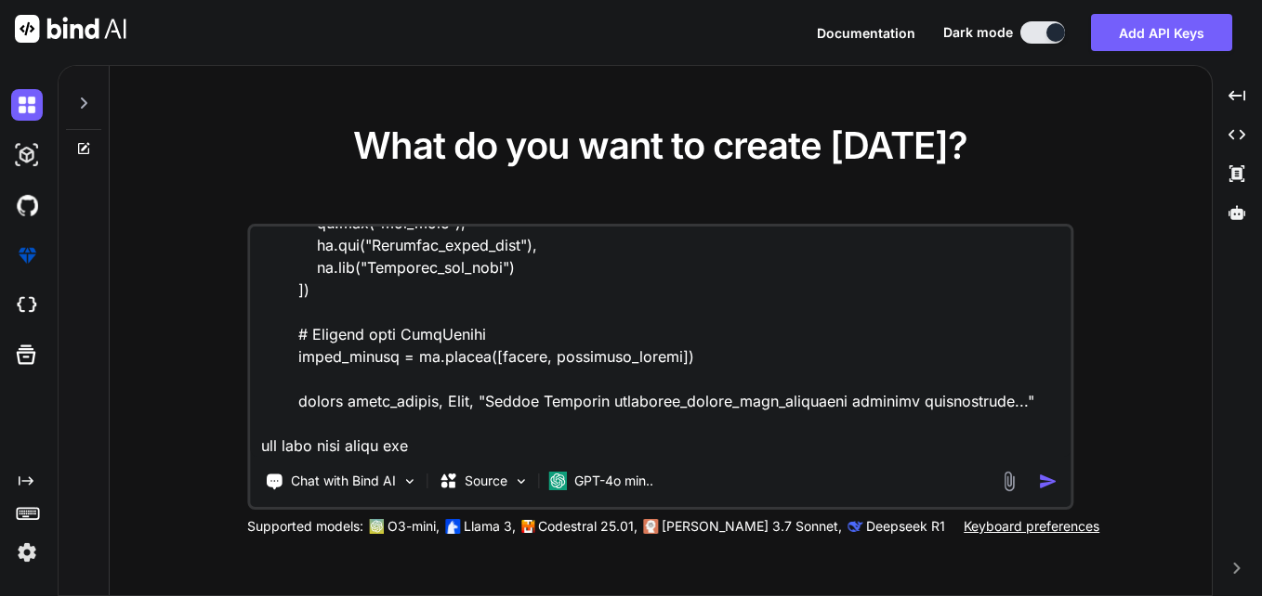
type textarea "try: if not all(col in df.columns for col in ["Contract_start_date", "Contract_…"
type textarea "x"
type textarea "try: if not all(col in df.columns for col in ["Contract_start_date", "Contract_…"
type textarea "x"
type textarea "try: if not all(col in df.columns for col in ["Contract_start_date", "Contract_…"
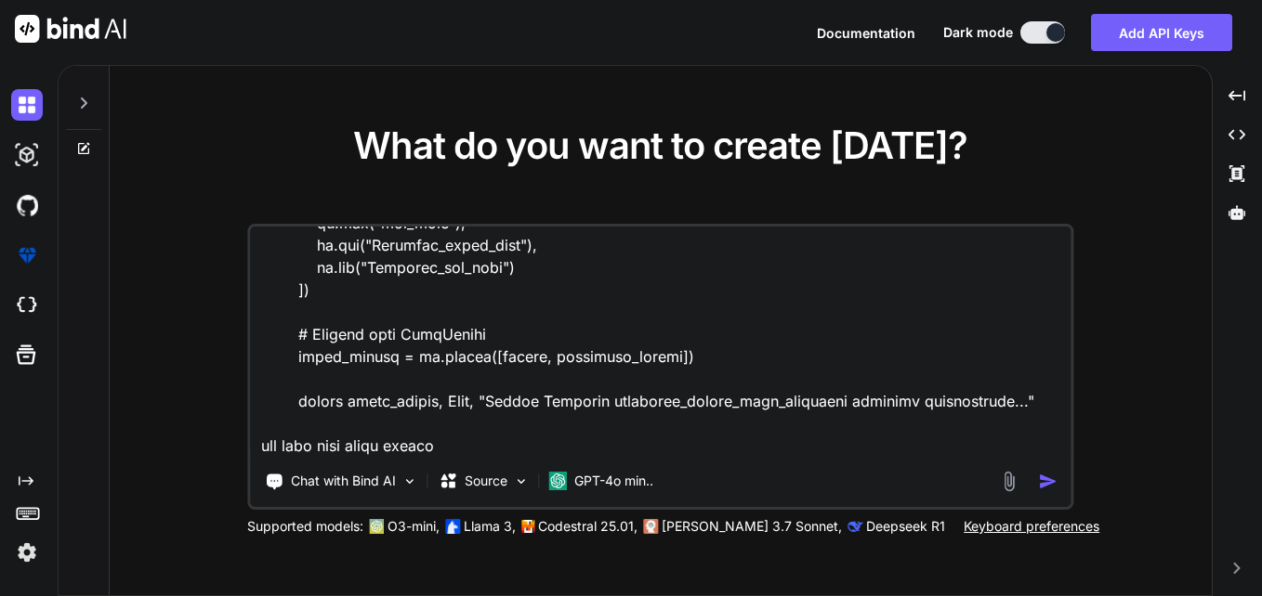
type textarea "x"
type textarea "try: if not all(col in df.columns for col in ["Contract_start_date", "Contract_…"
type textarea "x"
type textarea "try: if not all(col in df.columns for col in ["Contract_start_date", "Contract_…"
type textarea "x"
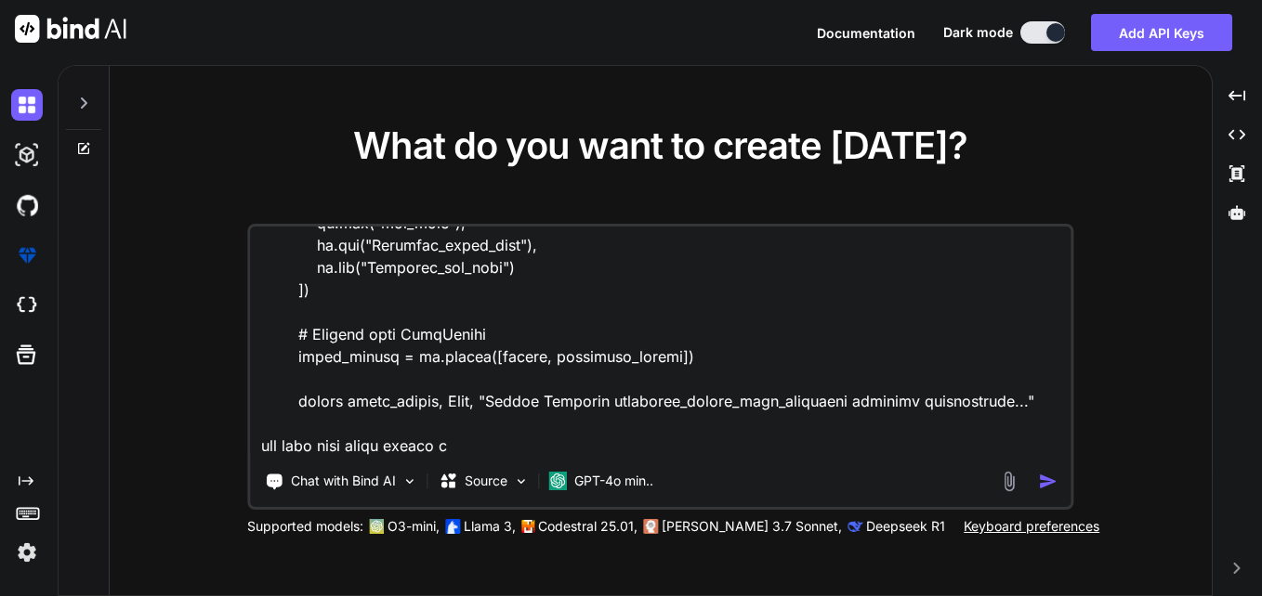
type textarea "try: if not all(col in df.columns for col in ["Contract_start_date", "Contract_…"
type textarea "x"
type textarea "try: if not all(col in df.columns for col in ["Contract_start_date", "Contract_…"
type textarea "x"
type textarea "try: if not all(col in df.columns for col in ["Contract_start_date", "Contract_…"
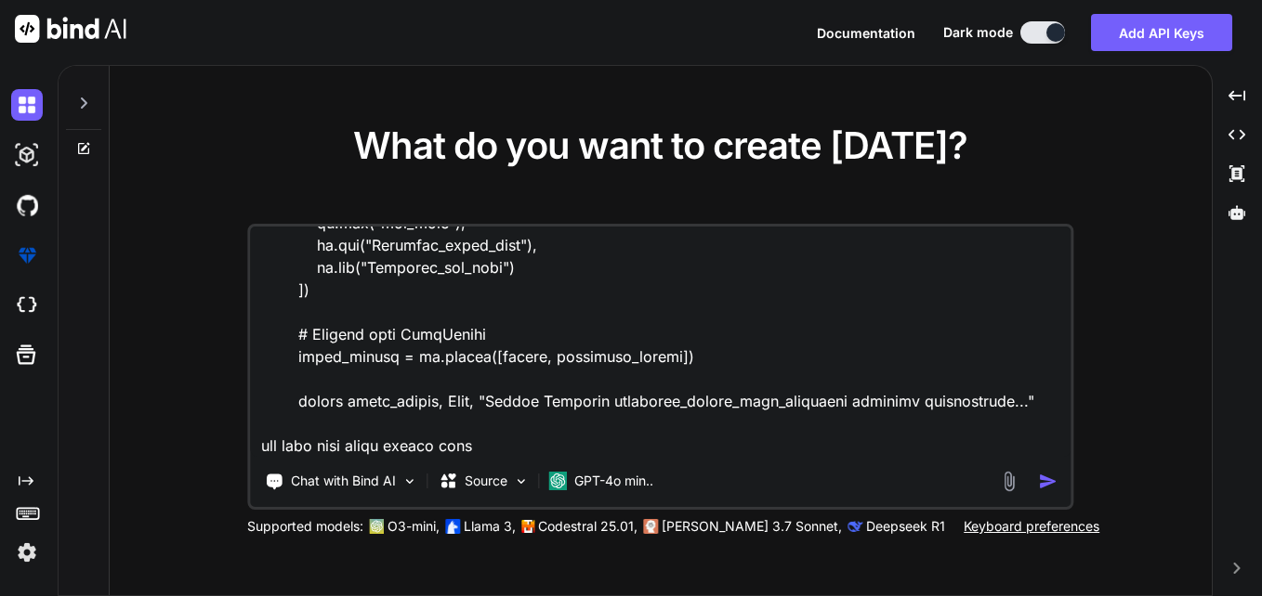
type textarea "x"
type textarea "try: if not all(col in df.columns for col in ["Contract_start_date", "Contract_…"
type textarea "x"
type textarea "try: if not all(col in df.columns for col in ["Contract_start_date", "Contract_…"
type textarea "x"
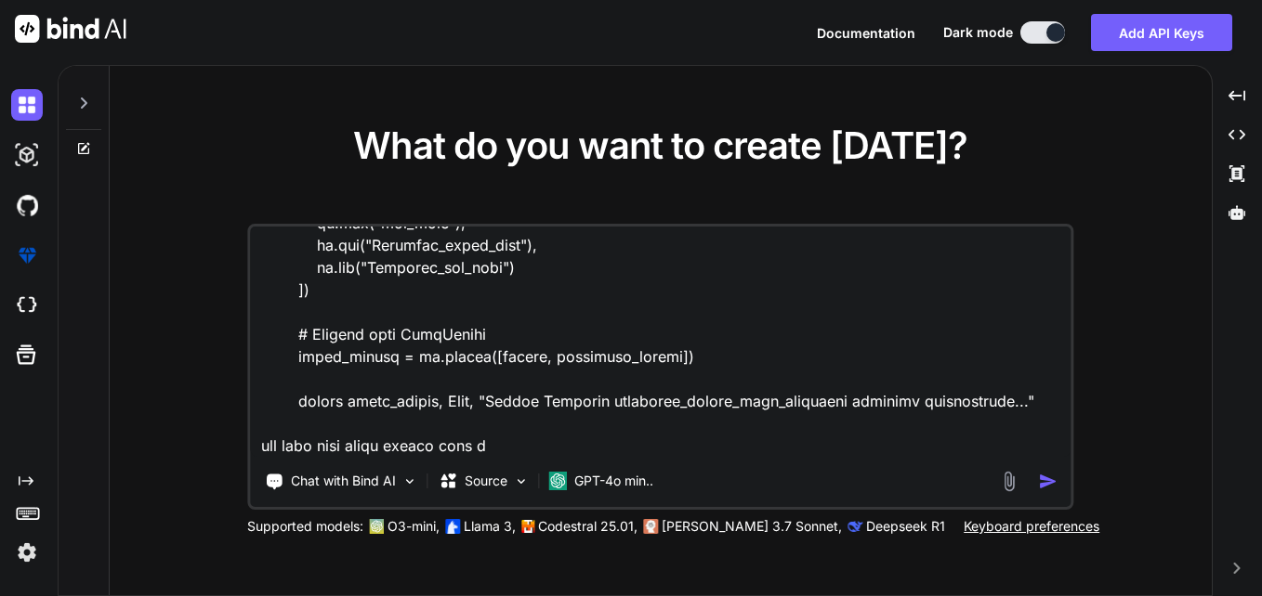
type textarea "try: if not all(col in df.columns for col in ["Contract_start_date", "Contract_…"
type textarea "x"
type textarea "try: if not all(col in df.columns for col in ["Contract_start_date", "Contract_…"
type textarea "x"
type textarea "try: if not all(col in df.columns for col in ["Contract_start_date", "Contract_…"
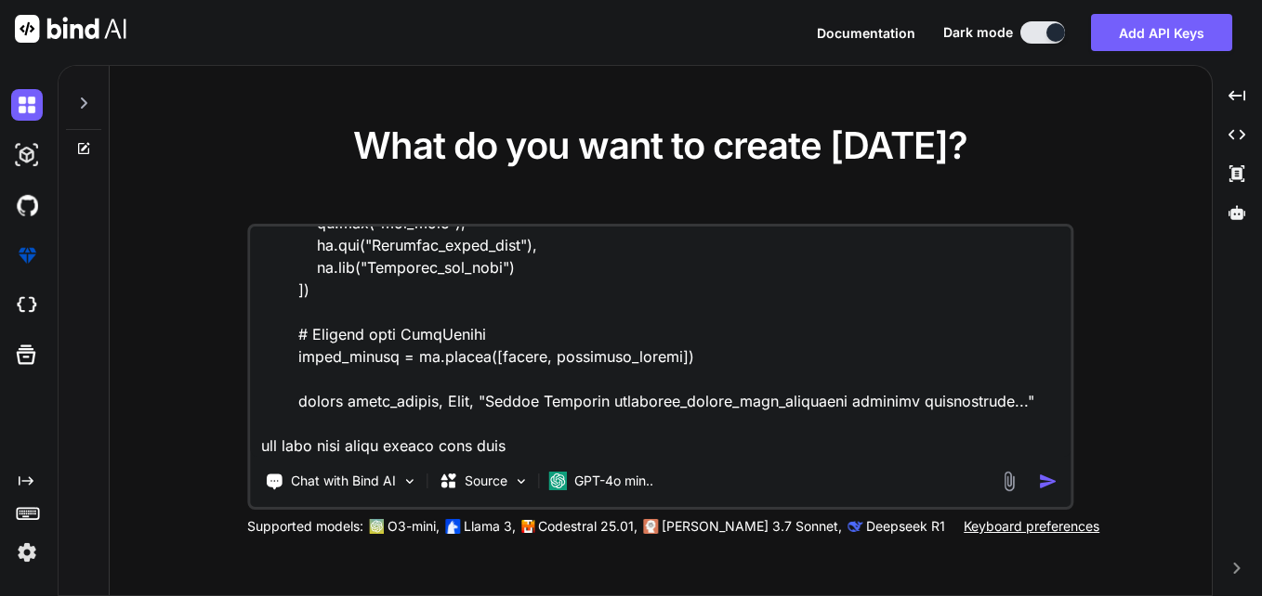
type textarea "x"
type textarea "try: if not all(col in df.columns for col in ["Contract_start_date", "Contract_…"
type textarea "x"
type textarea "try: if not all(col in df.columns for col in ["Contract_start_date", "Contract_…"
type textarea "x"
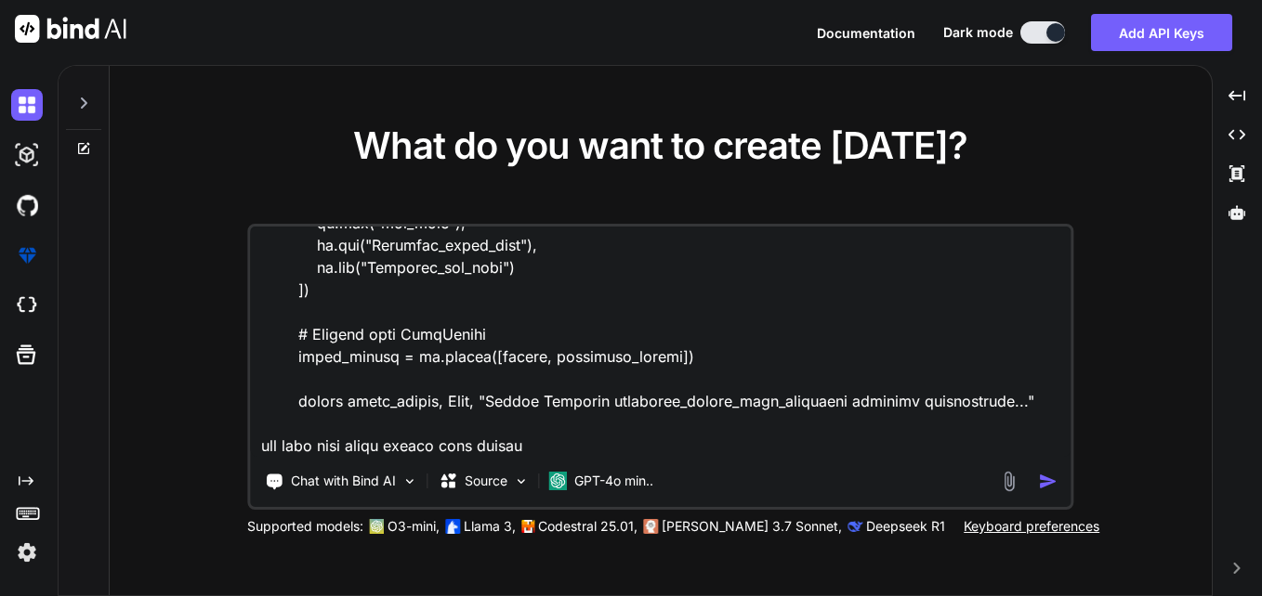
type textarea "try: if not all(col in df.columns for col in ["Contract_start_date", "Contract_…"
type textarea "x"
type textarea "try: if not all(col in df.columns for col in ["Contract_start_date", "Contract_…"
type textarea "x"
type textarea "try: if not all(col in df.columns for col in ["Contract_start_date", "Contract_…"
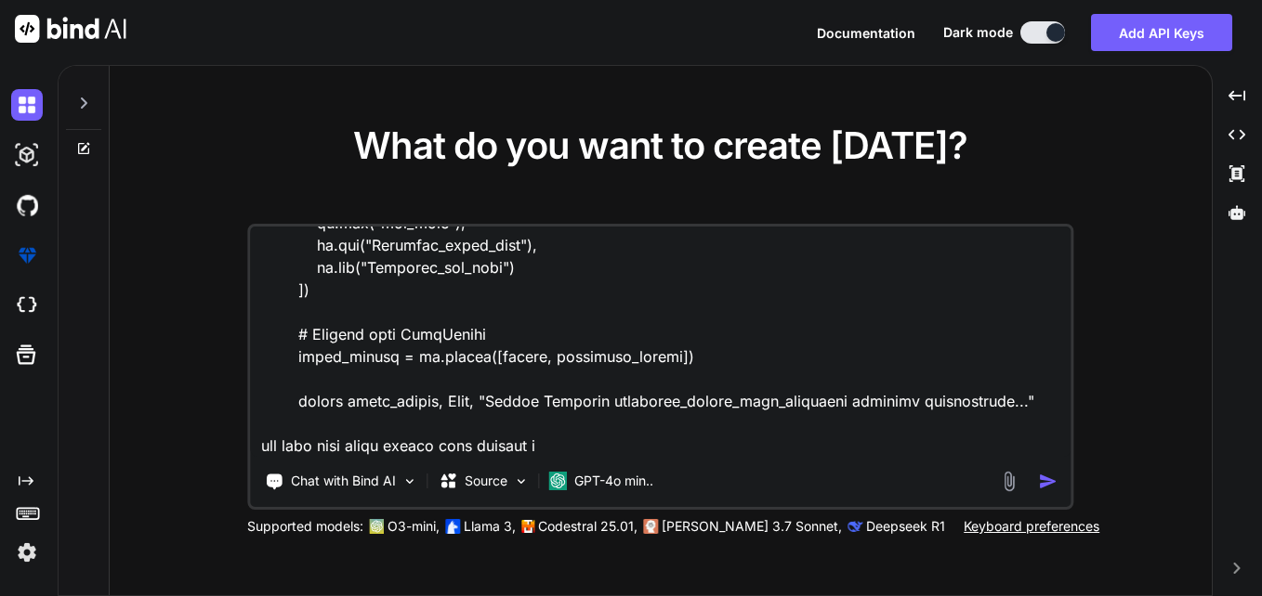
type textarea "x"
type textarea "try: if not all(col in df.columns for col in ["Contract_start_date", "Contract_…"
type textarea "x"
type textarea "try: if not all(col in df.columns for col in ["Contract_start_date", "Contract_…"
type textarea "x"
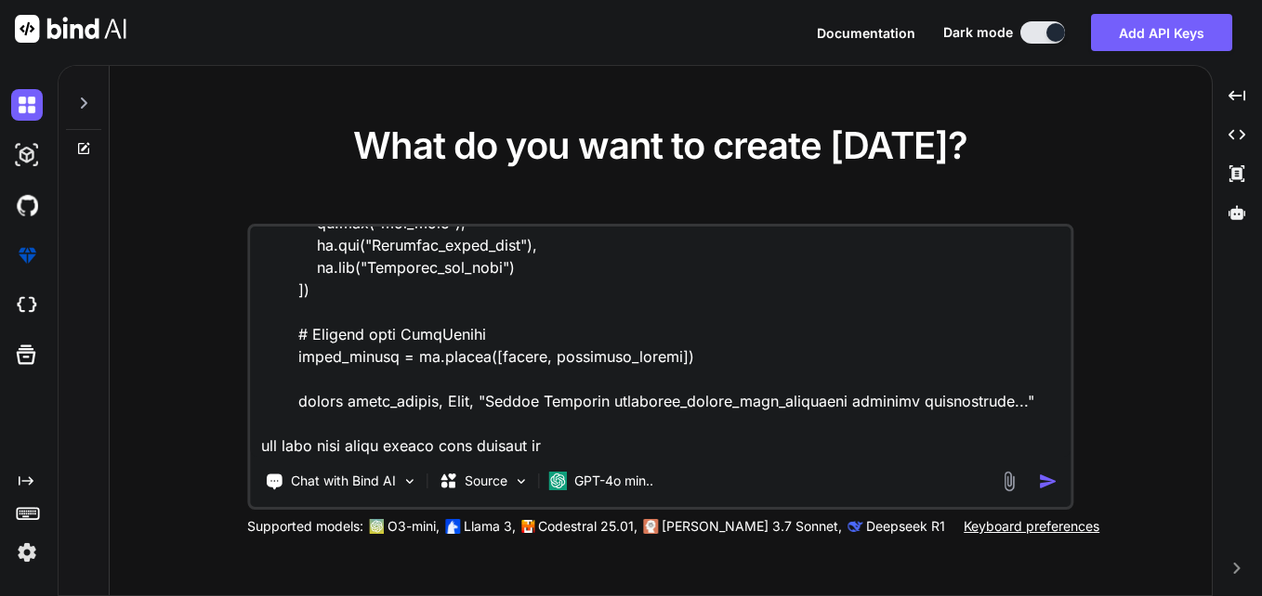
type textarea "try: if not all(col in df.columns for col in ["Contract_start_date", "Contract_…"
type textarea "x"
type textarea "try: if not all(col in df.columns for col in ["Contract_start_date", "Contract_…"
type textarea "x"
type textarea "try: if not all(col in df.columns for col in ["Contract_start_date", "Contract_…"
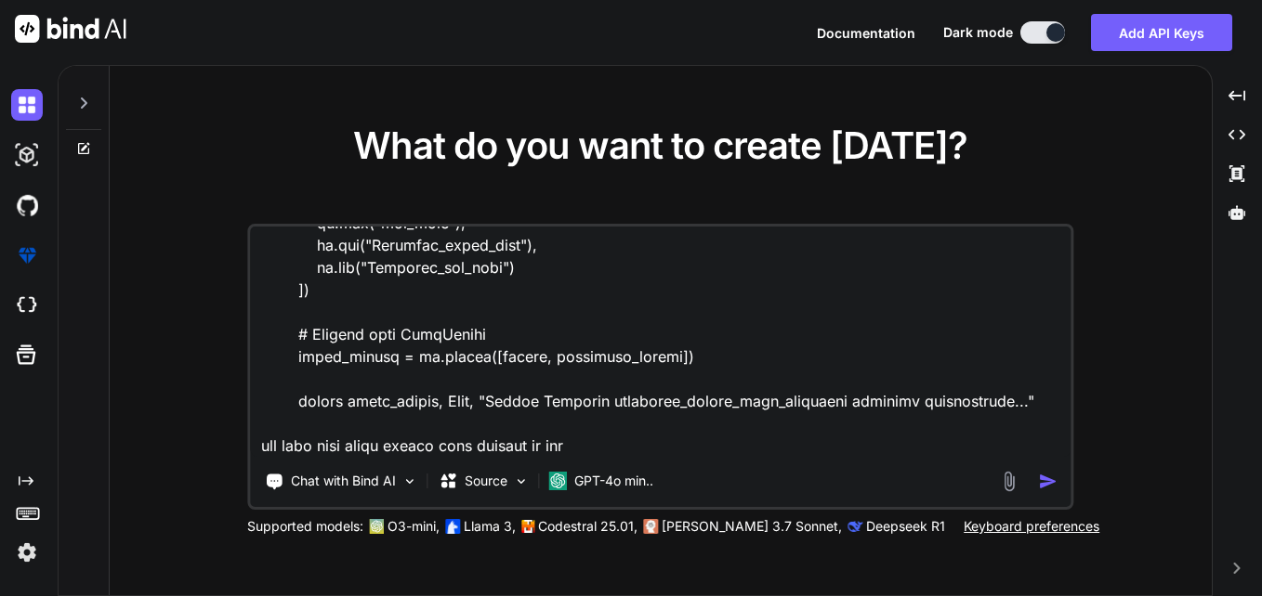
type textarea "x"
type textarea "try: if not all(col in df.columns for col in ["Contract_start_date", "Contract_…"
type textarea "x"
type textarea "try: if not all(col in df.columns for col in ["Contract_start_date", "Contract_…"
type textarea "x"
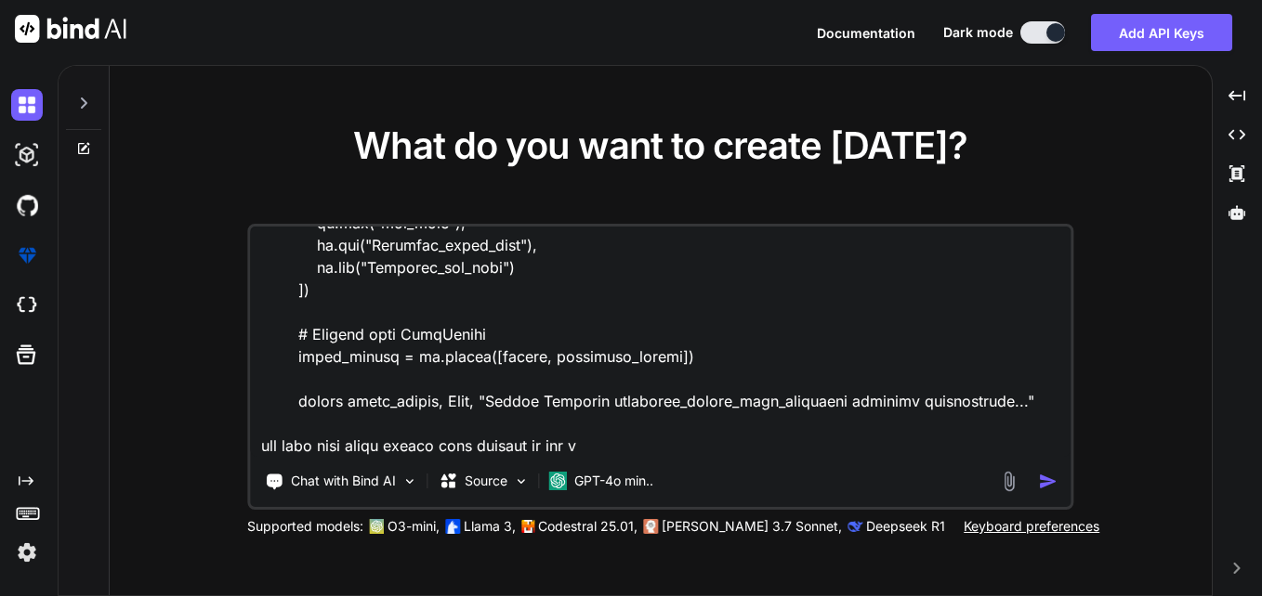
type textarea "try: if not all(col in df.columns for col in ["Contract_start_date", "Contract_…"
type textarea "x"
type textarea "try: if not all(col in df.columns for col in ["Contract_start_date", "Contract_…"
type textarea "x"
type textarea "try: if not all(col in df.columns for col in ["Contract_start_date", "Contract_…"
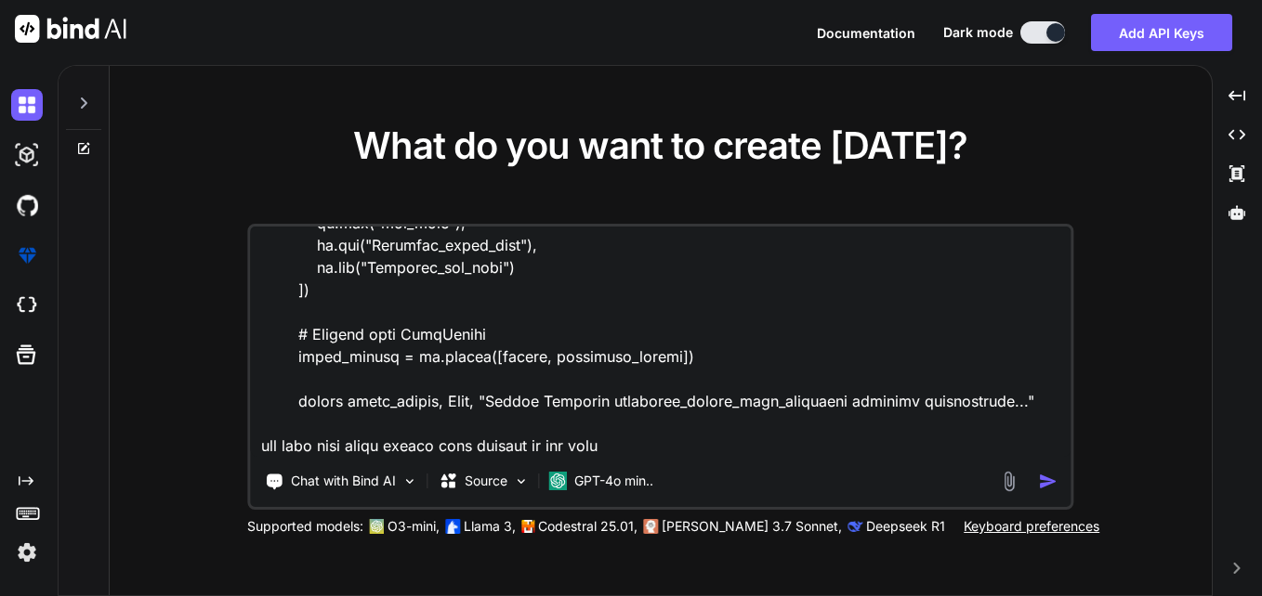
type textarea "x"
type textarea "try: if not all(col in df.columns for col in ["Contract_start_date", "Contract_…"
type textarea "x"
type textarea "try: if not all(col in df.columns for col in ["Contract_start_date", "Contract_…"
type textarea "x"
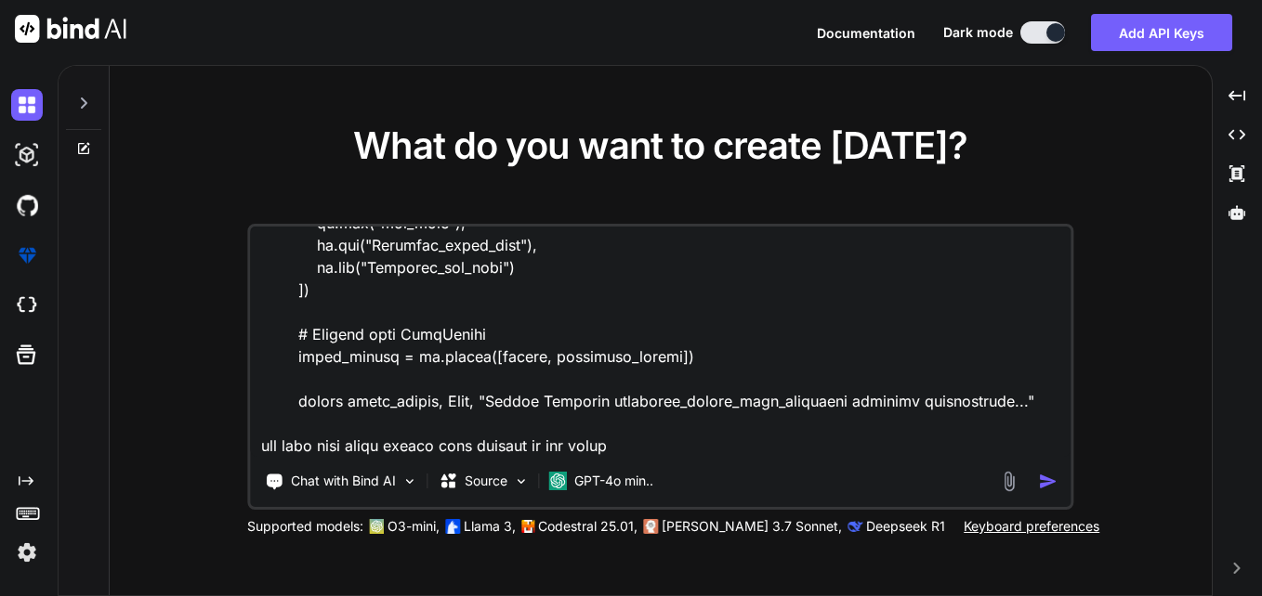
type textarea "try: if not all(col in df.columns for col in ["Contract_start_date", "Contract_…"
type textarea "x"
type textarea "try: if not all(col in df.columns for col in ["Contract_start_date", "Contract_…"
type textarea "x"
type textarea "try: if not all(col in df.columns for col in ["Contract_start_date", "Contract_…"
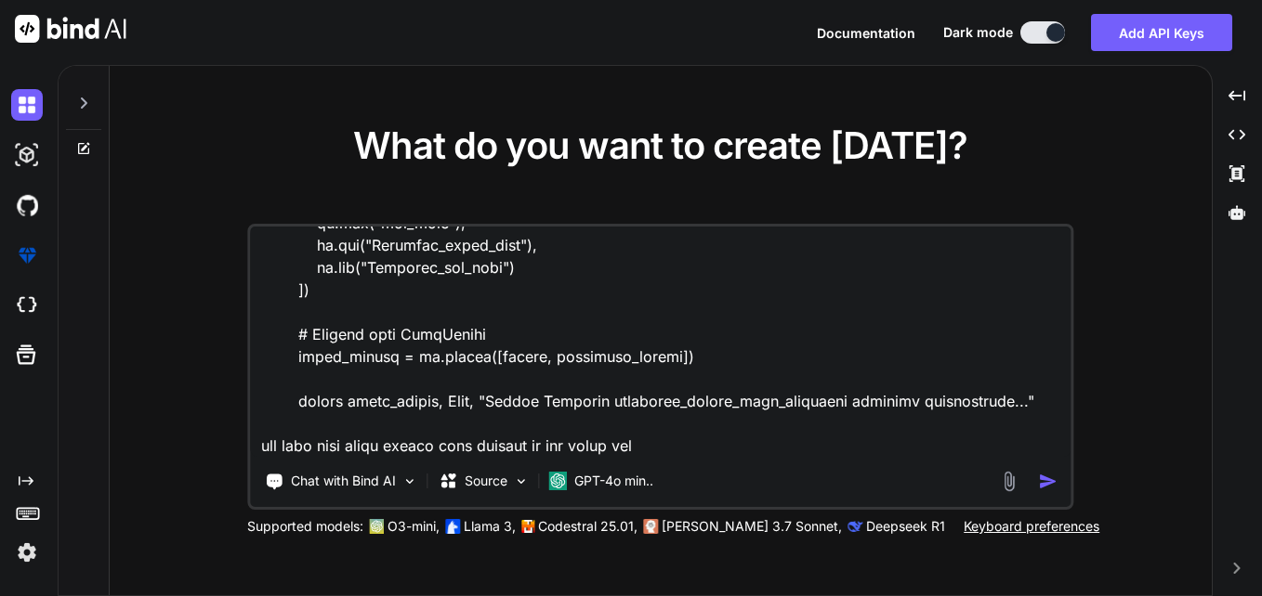
type textarea "x"
type textarea "try: if not all(col in df.columns for col in ["Contract_start_date", "Contract_…"
type textarea "x"
type textarea "try: if not all(col in df.columns for col in ["Contract_start_date", "Contract_…"
type textarea "x"
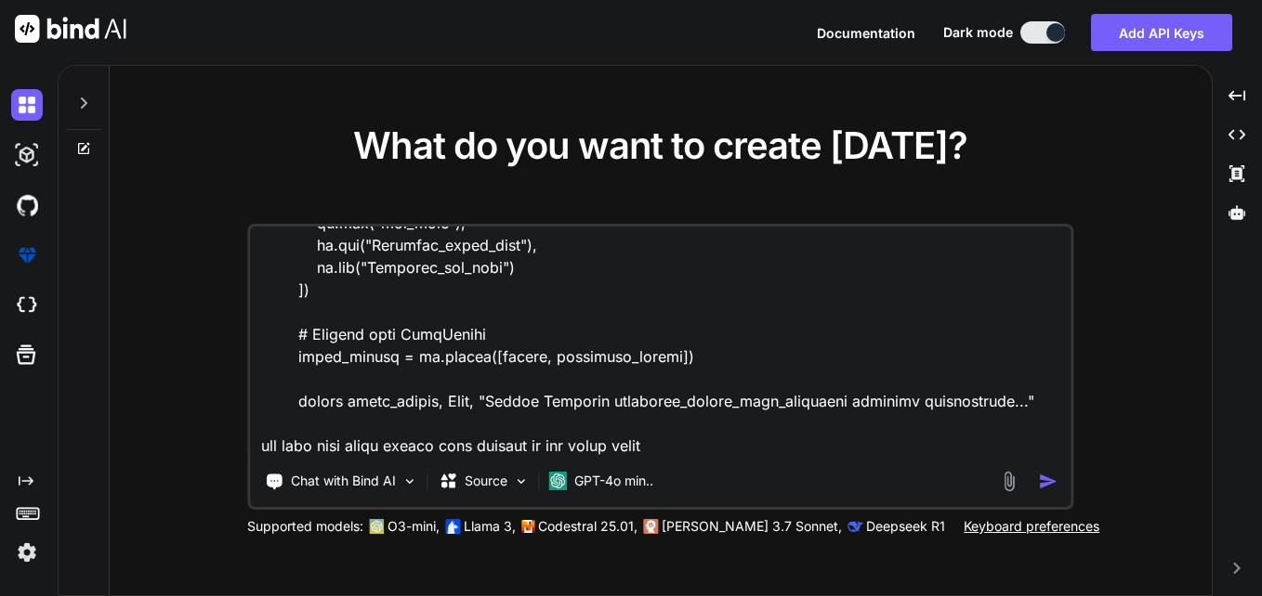
type textarea "try: if not all(col in df.columns for col in ["Contract_start_date", "Contract_…"
type textarea "x"
type textarea "try: if not all(col in df.columns for col in ["Contract_start_date", "Contract_…"
click at [731, 439] on textarea at bounding box center [660, 342] width 820 height 230
type textarea "x"
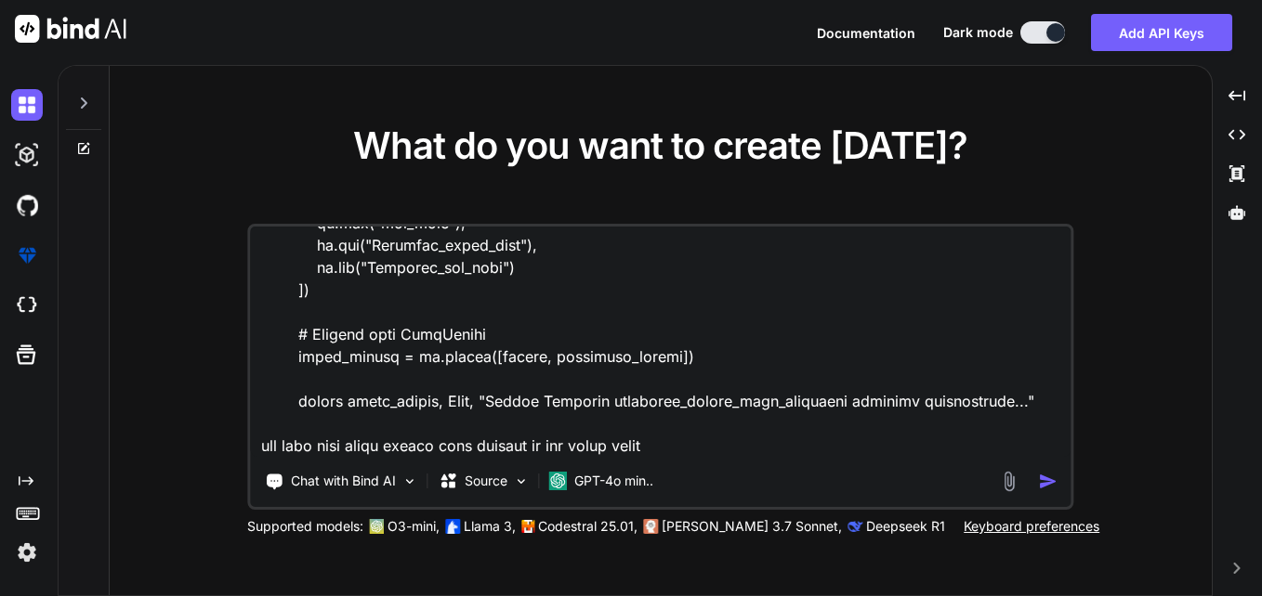
type textarea "try: if not all(col in df.columns for col in ["Contract_start_date", "Contract_…"
paste textarea "WITH date_series AS ( SELECT CAST(contract_start_date AS DATE) AS contract_star…"
type textarea "x"
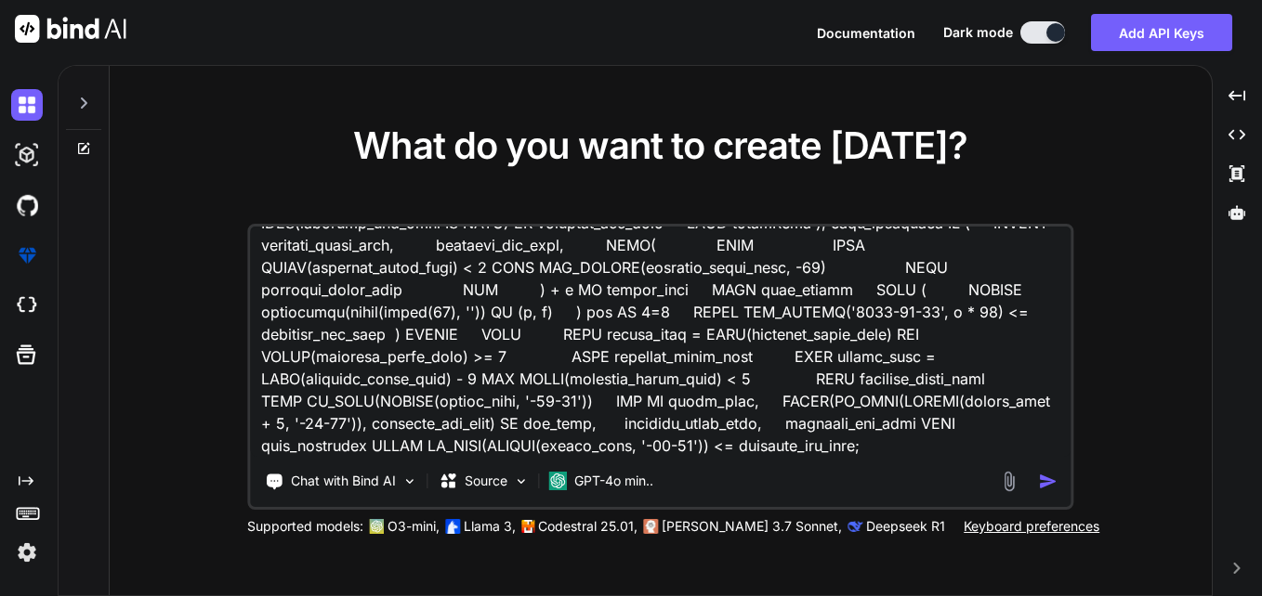
type textarea "try: if not all(col in df.columns for col in ["Contract_start_date", "Contract_…"
click at [1046, 484] on img "button" at bounding box center [1049, 482] width 20 height 20
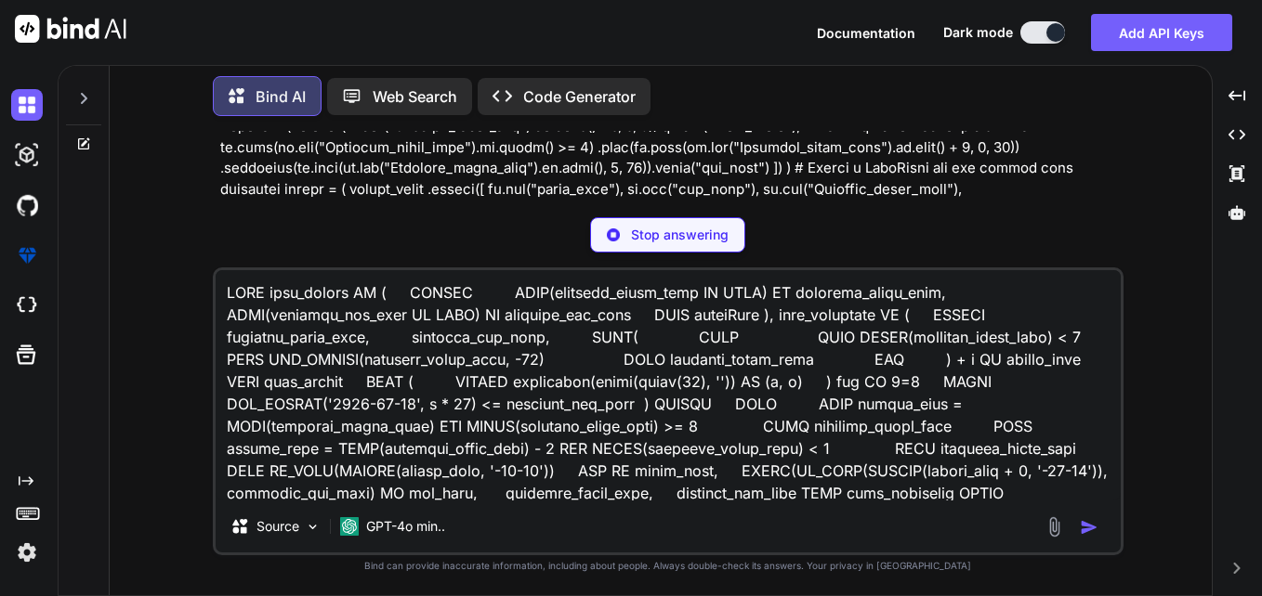
scroll to position [186, 0]
click at [893, 172] on p at bounding box center [669, 261] width 899 height 543
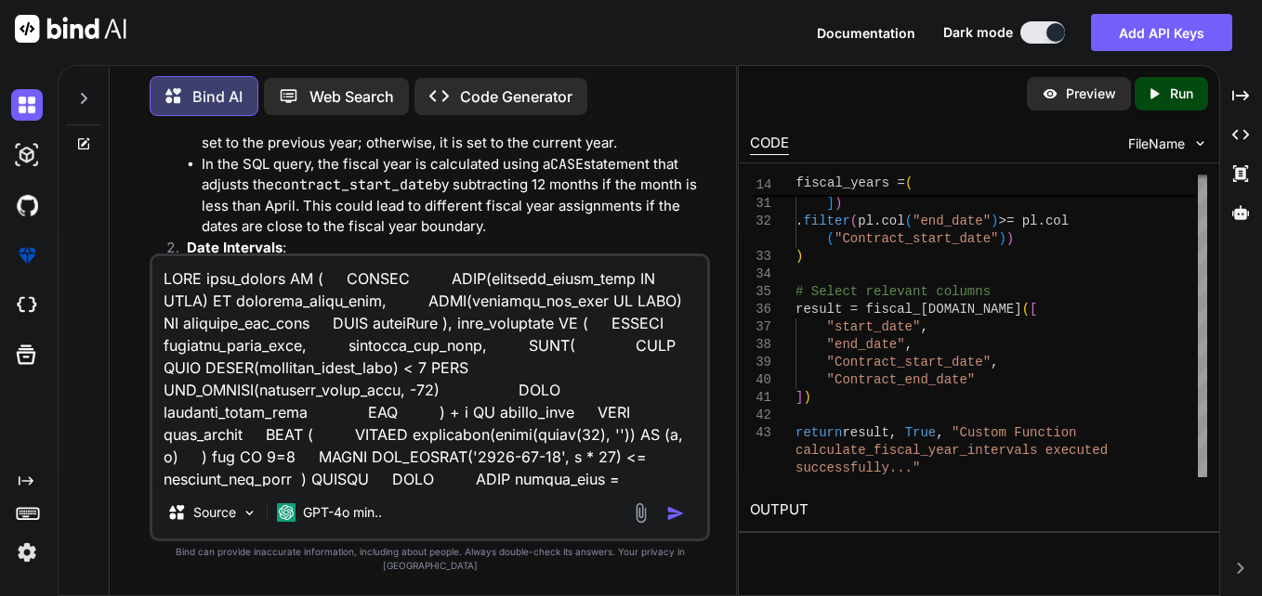
scroll to position [1208, 0]
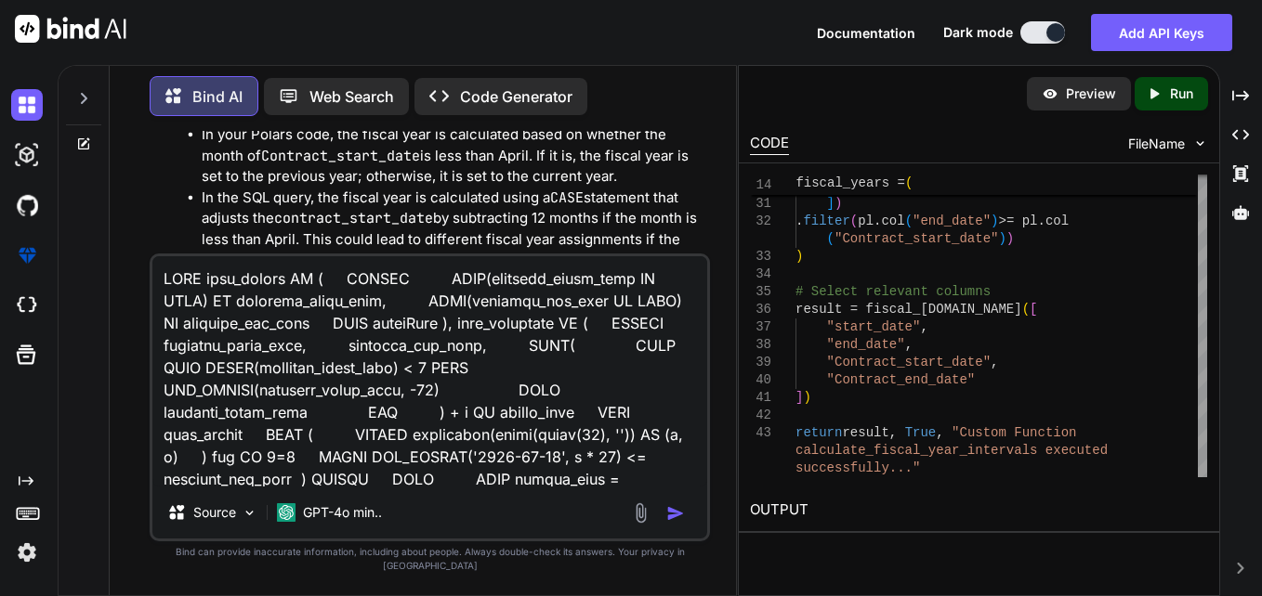
drag, startPoint x: 523, startPoint y: 271, endPoint x: 530, endPoint y: 337, distance: 66.3
click at [530, 337] on textarea at bounding box center [429, 371] width 555 height 230
click at [596, 482] on textarea at bounding box center [429, 371] width 555 height 230
type textarea "x"
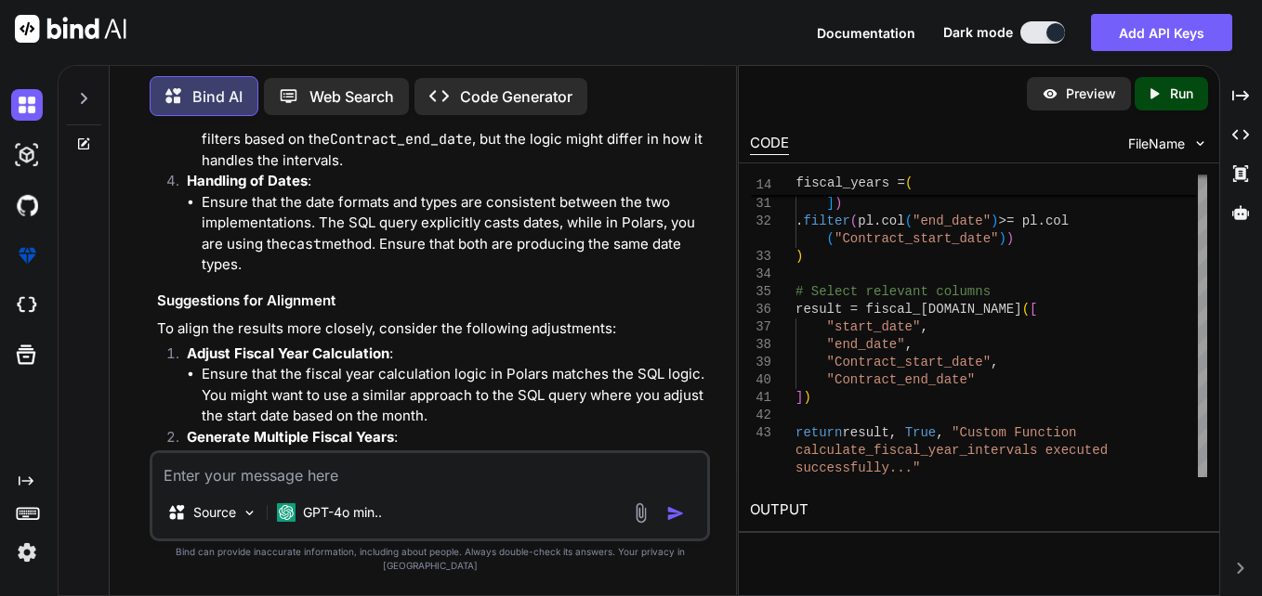
scroll to position [1672, 0]
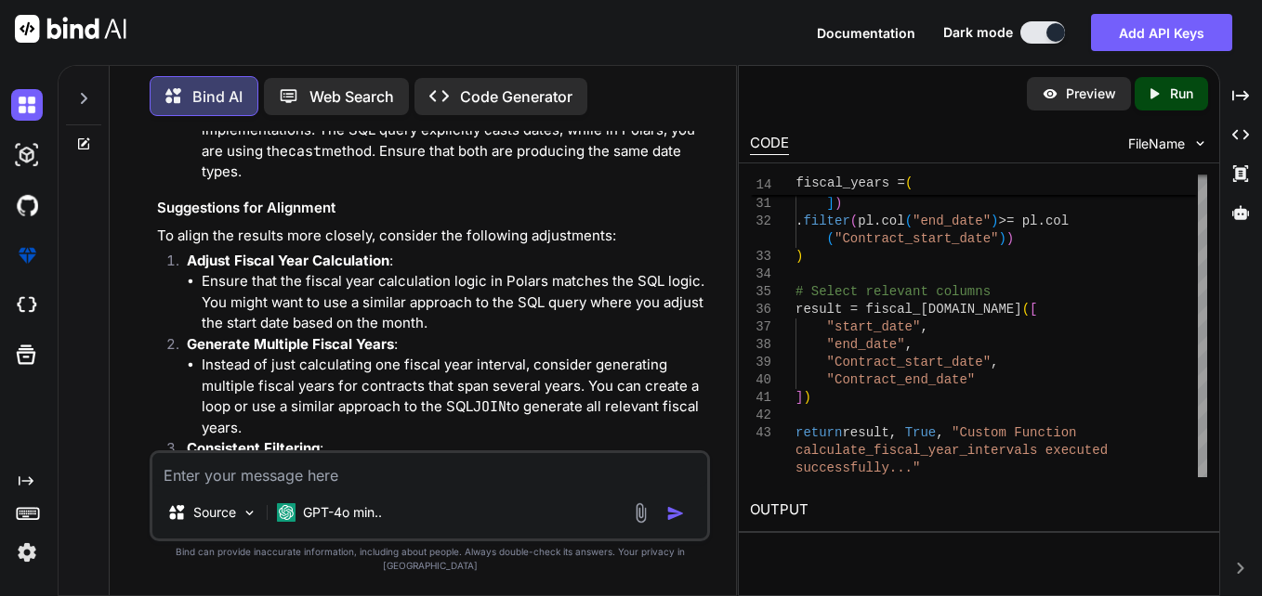
drag, startPoint x: 204, startPoint y: 329, endPoint x: 446, endPoint y: 376, distance: 246.2
click at [446, 376] on li "Instead of just calculating one fiscal year interval, consider generating multi…" at bounding box center [454, 397] width 504 height 84
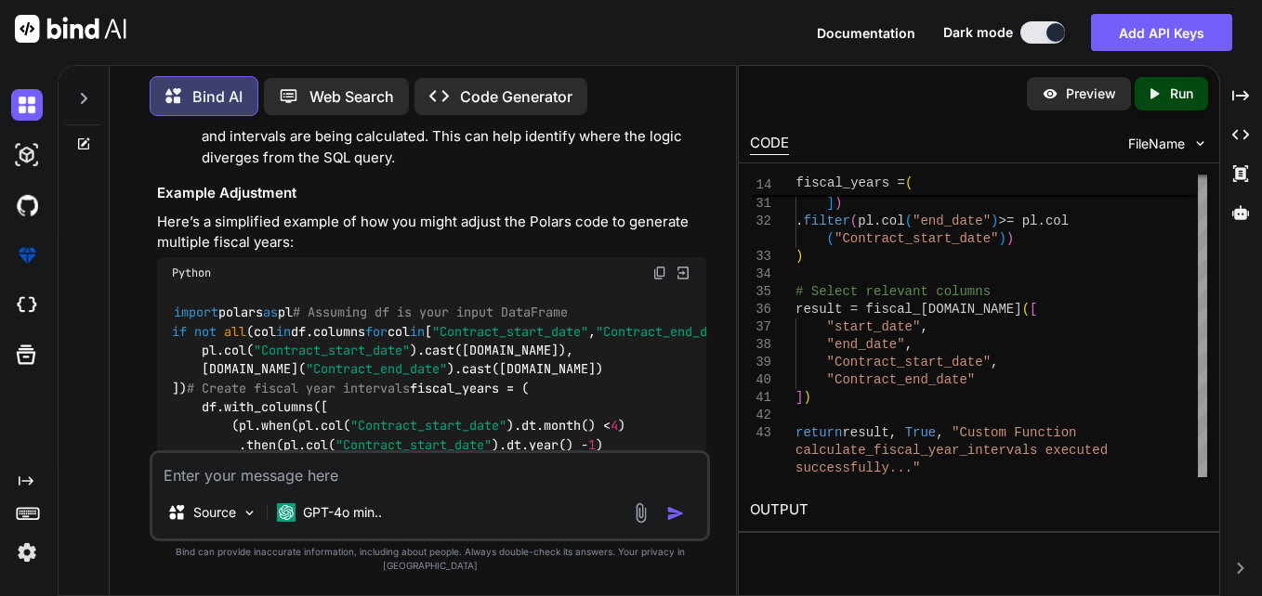
scroll to position [2097, 0]
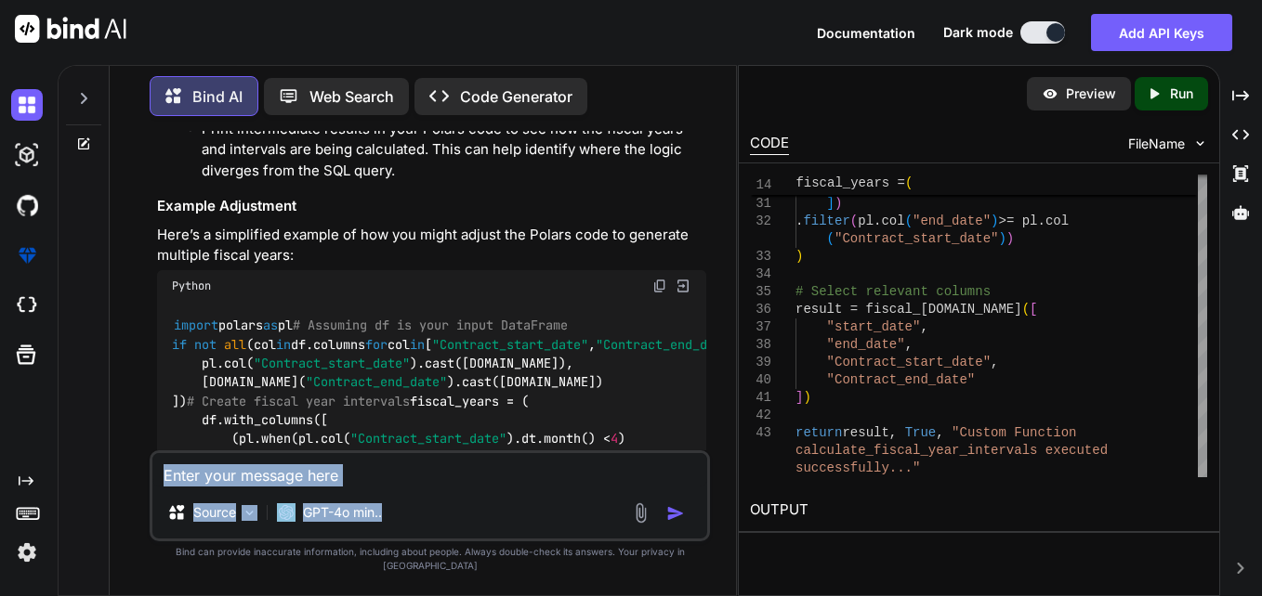
drag, startPoint x: 523, startPoint y: 507, endPoint x: 534, endPoint y: 500, distance: 13.4
click at [533, 500] on div "Source GPT-4o min.." at bounding box center [430, 496] width 560 height 91
click at [534, 487] on textarea at bounding box center [429, 469] width 555 height 33
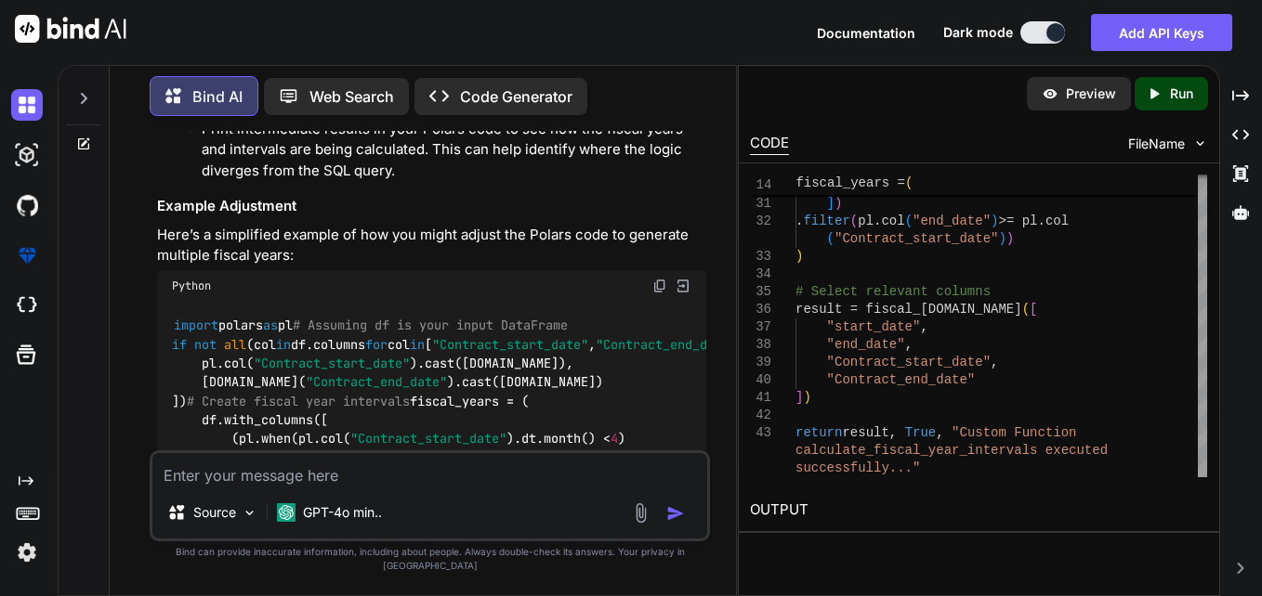
click at [534, 487] on textarea at bounding box center [429, 469] width 555 height 33
type textarea "x"
type textarea "c"
type textarea "x"
type textarea "ca"
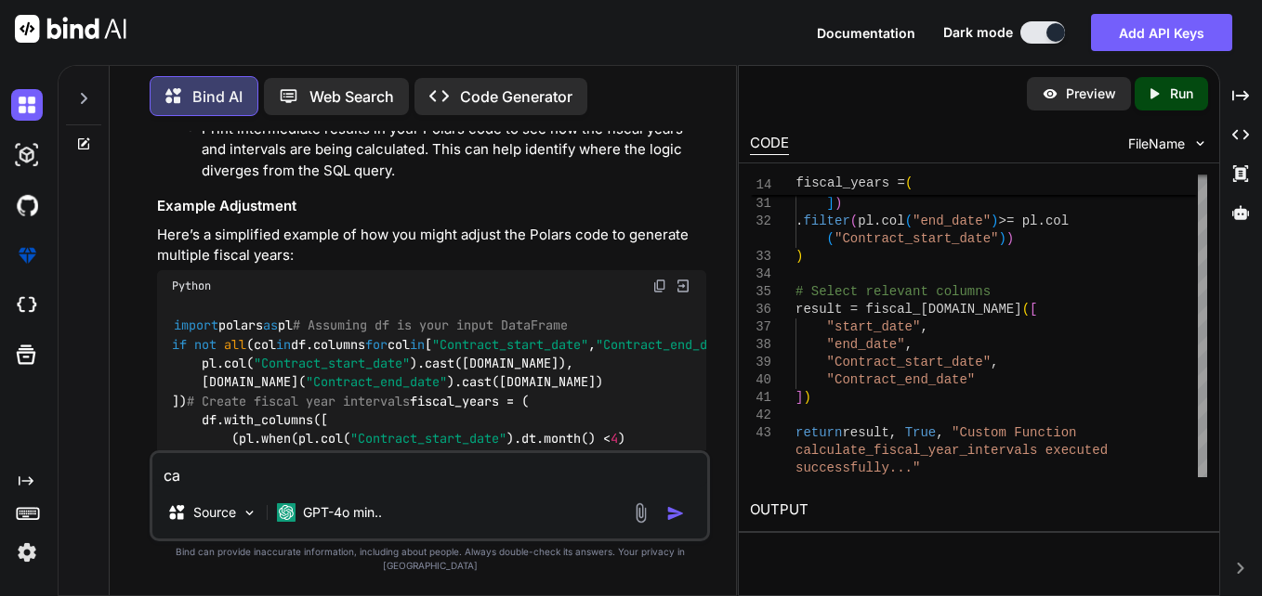
type textarea "x"
type textarea "can"
type textarea "x"
type textarea "can"
type textarea "x"
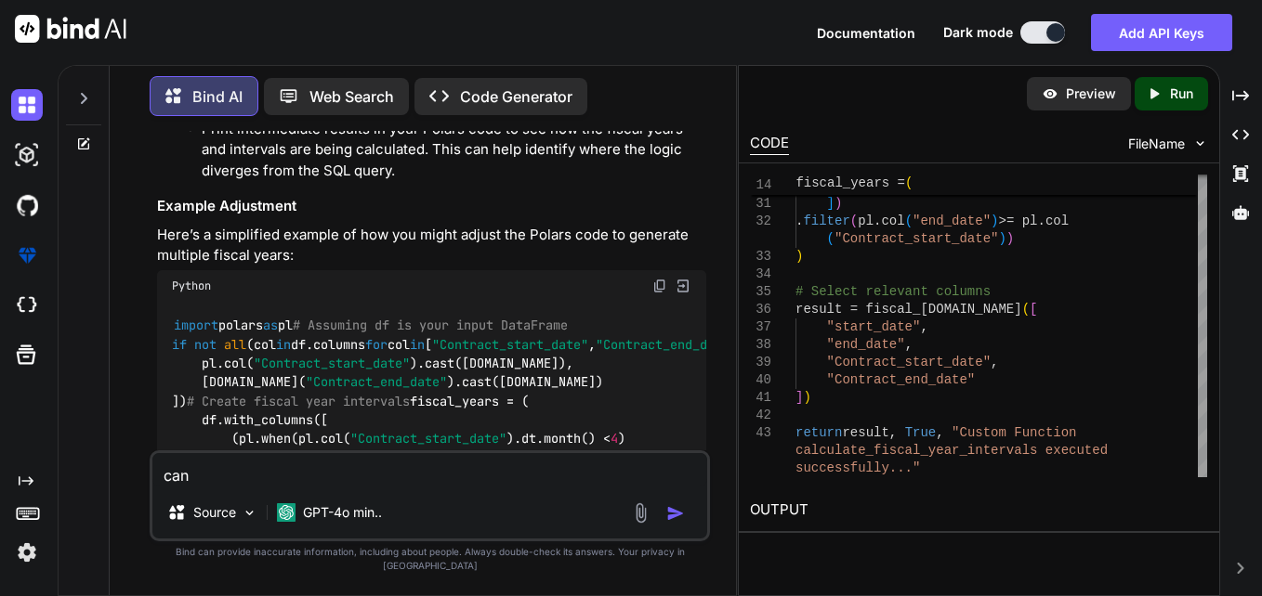
type textarea "can y"
type textarea "x"
type textarea "can yo"
type textarea "x"
type textarea "can you"
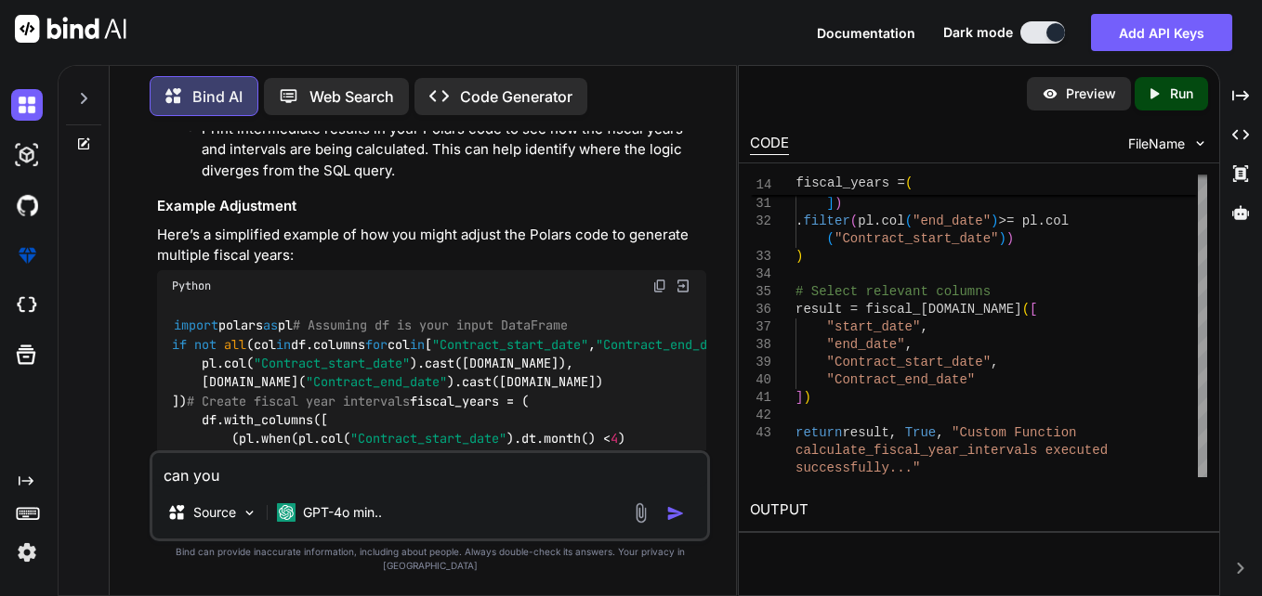
type textarea "x"
type textarea "can you"
type textarea "x"
type textarea "can you g"
type textarea "x"
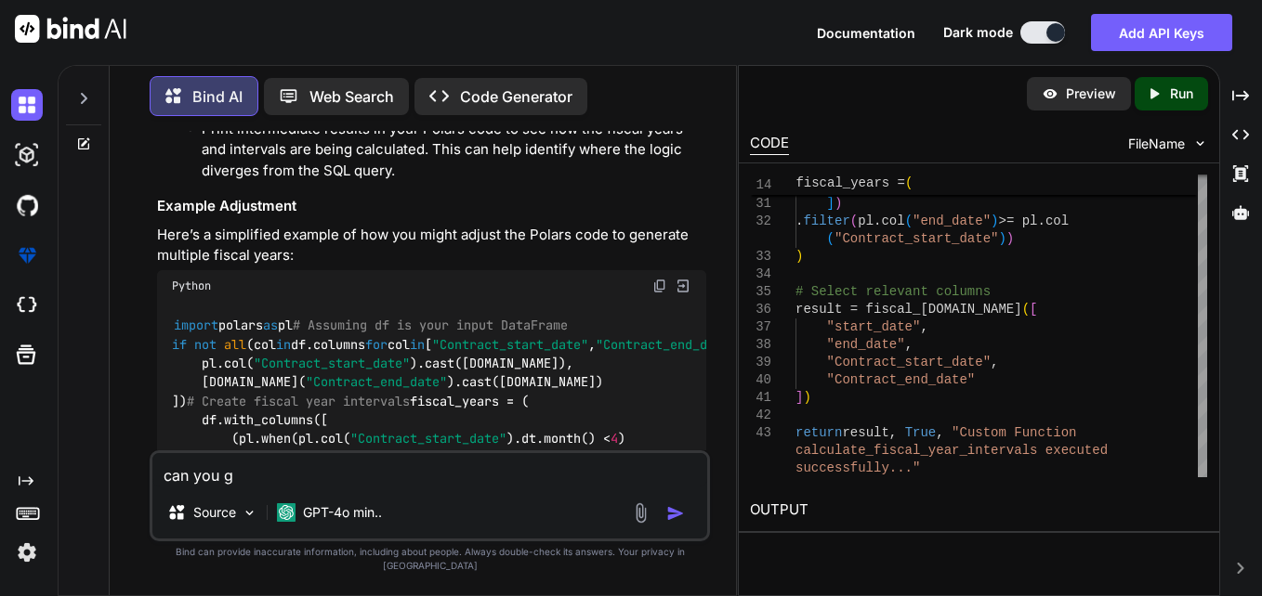
type textarea "can you gi"
type textarea "x"
type textarea "can you giv"
type textarea "x"
type textarea "can you give"
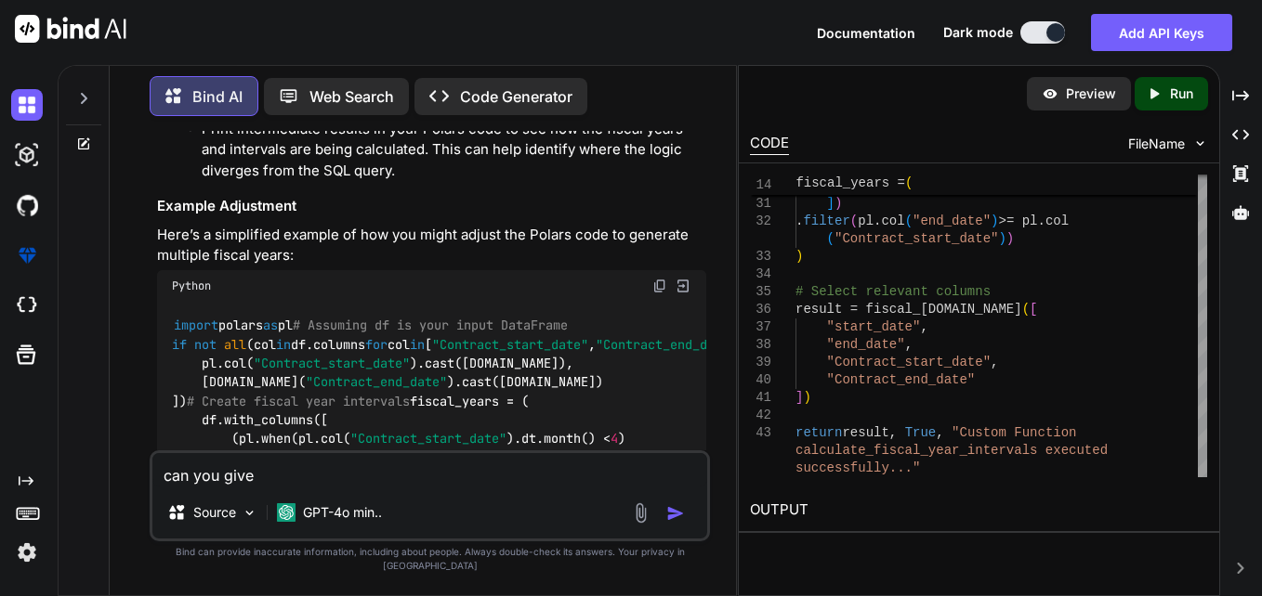
type textarea "x"
type textarea "can you give"
type textarea "x"
type textarea "can you give m"
type textarea "x"
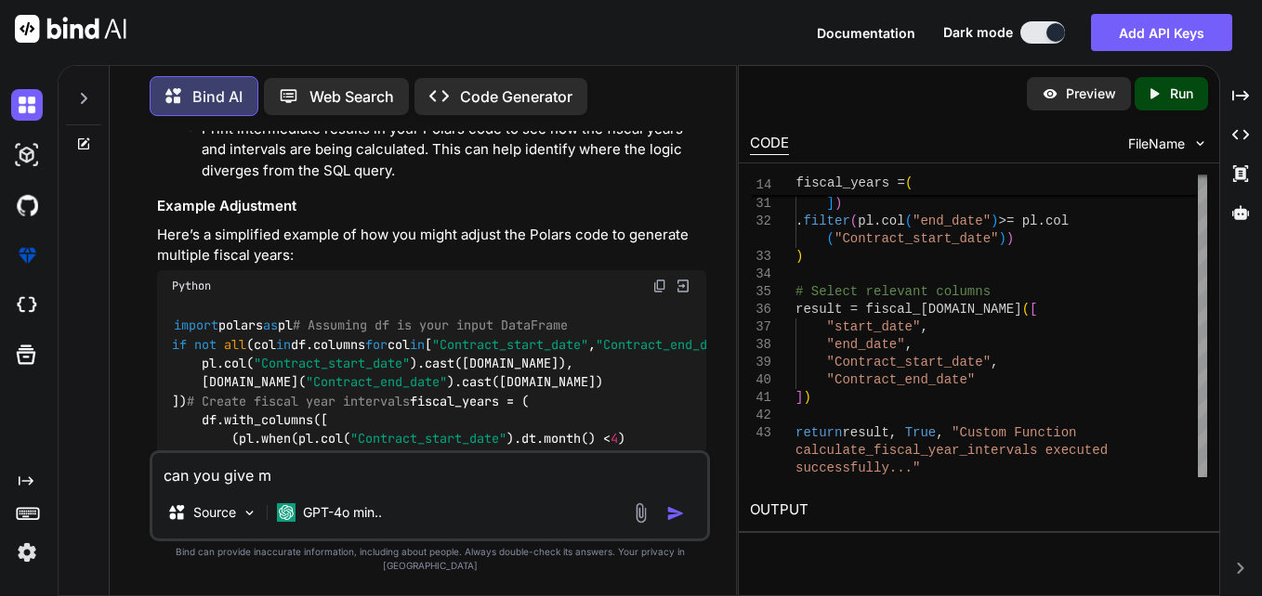
type textarea "can you give me"
type textarea "x"
type textarea "can you give me"
type textarea "x"
type textarea "can you give me a"
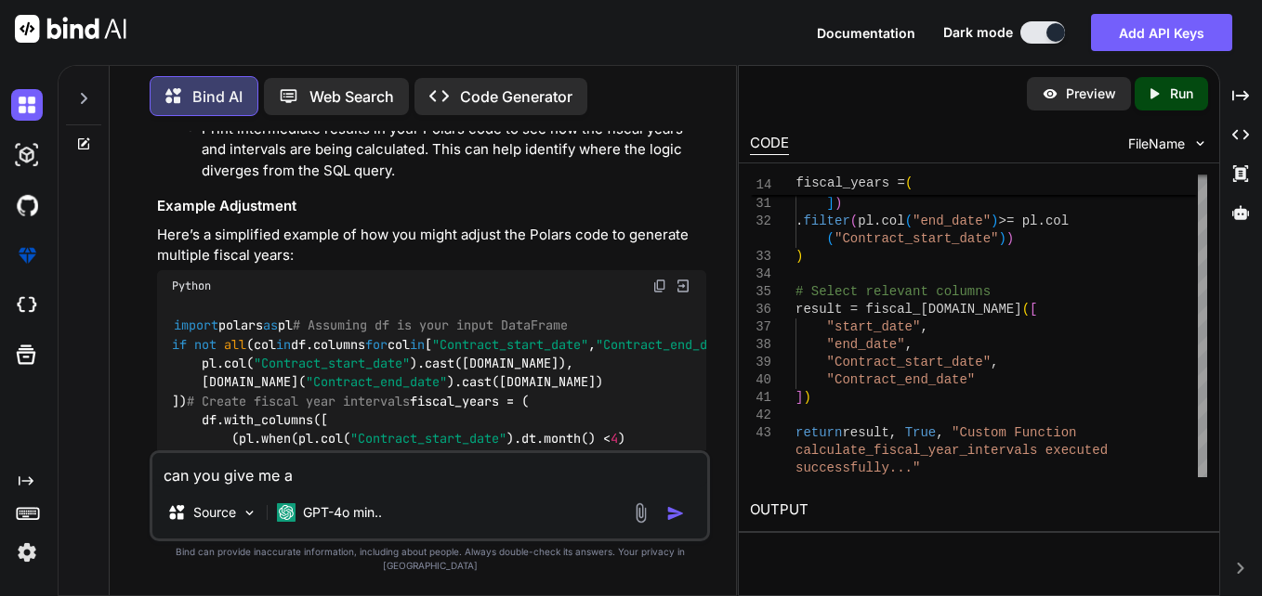
type textarea "x"
type textarea "can you give me a"
type textarea "x"
type textarea "can you give me a u"
type textarea "x"
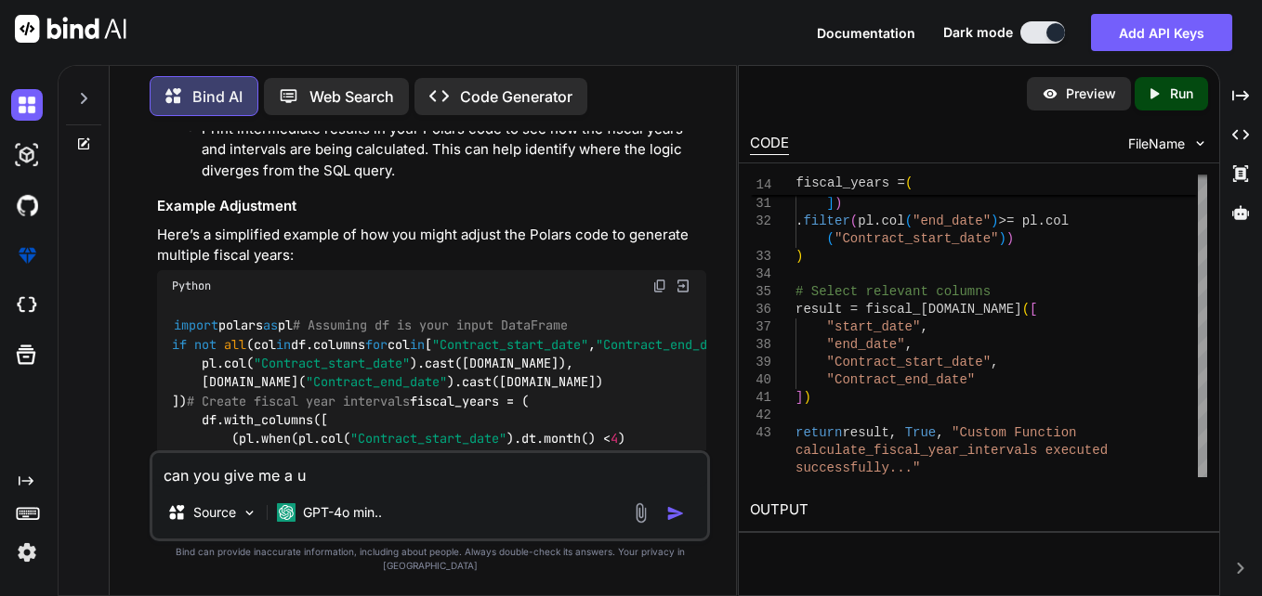
type textarea "can you give me a"
type textarea "x"
type textarea "can you give me a i"
type textarea "x"
type textarea "can you give me a in"
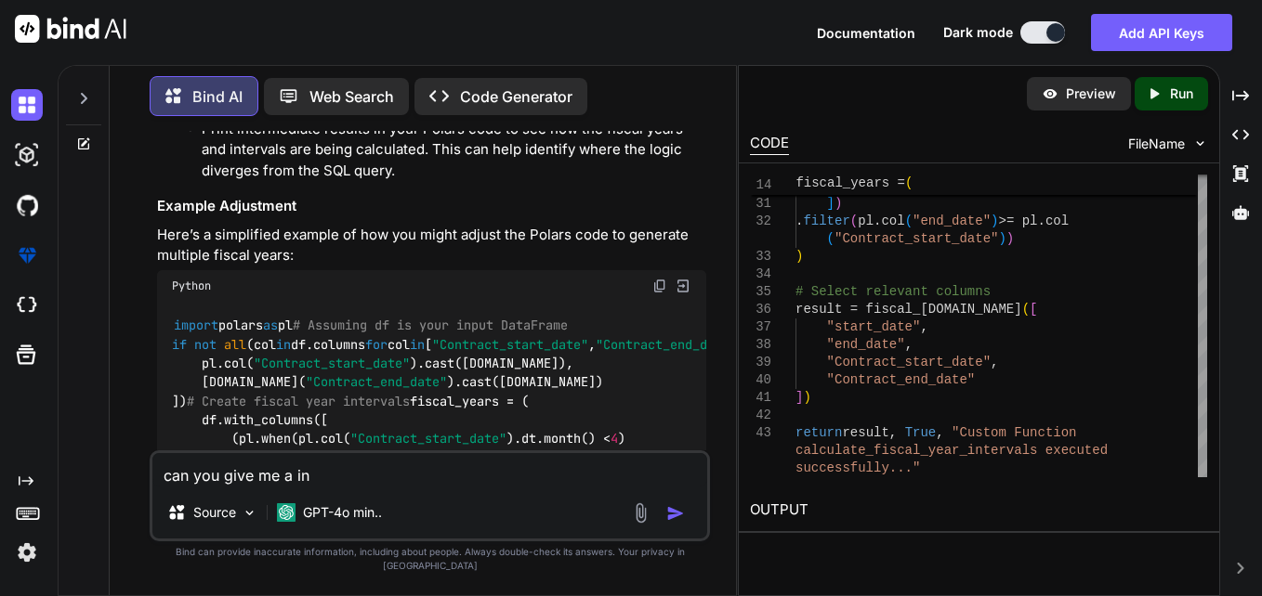
type textarea "x"
type textarea "can you give me a inp"
type textarea "x"
type textarea "can you give me a inpu"
type textarea "x"
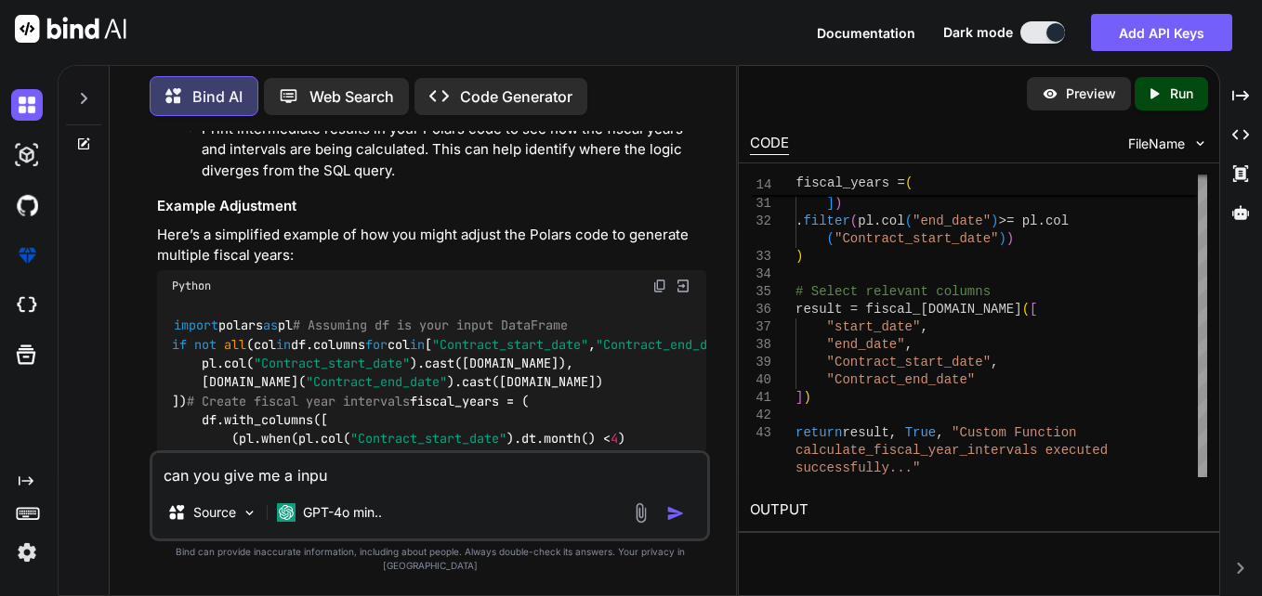
type textarea "can you give me a input"
type textarea "x"
type textarea "can you give me a input"
type textarea "x"
type textarea "can you give me a input a"
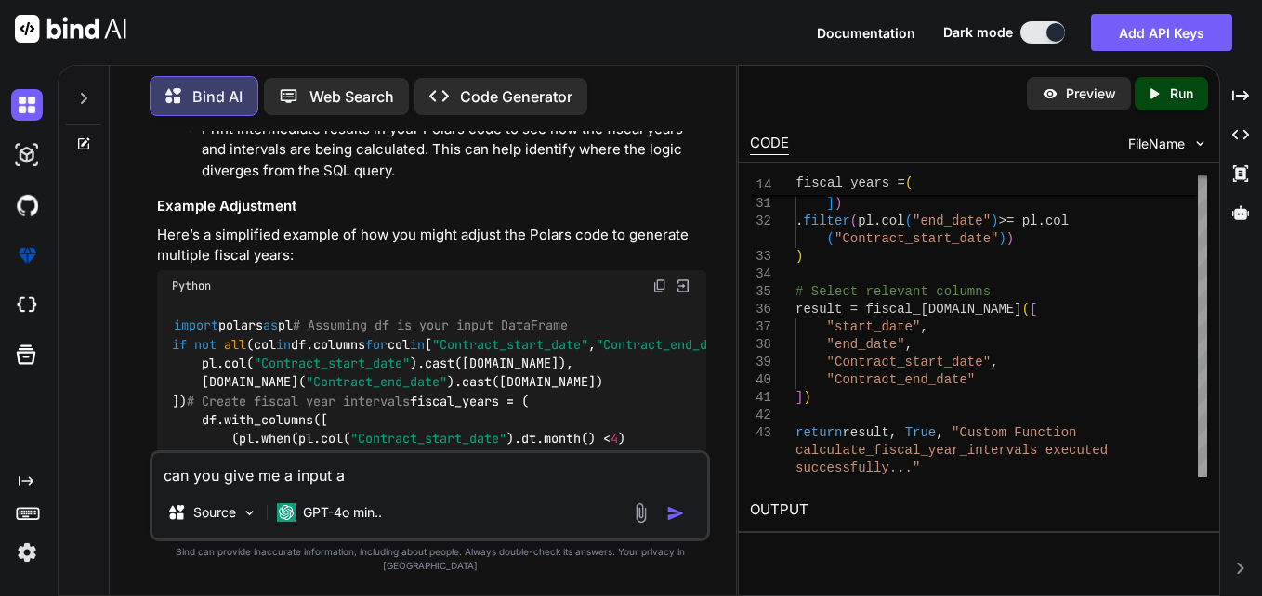
type textarea "x"
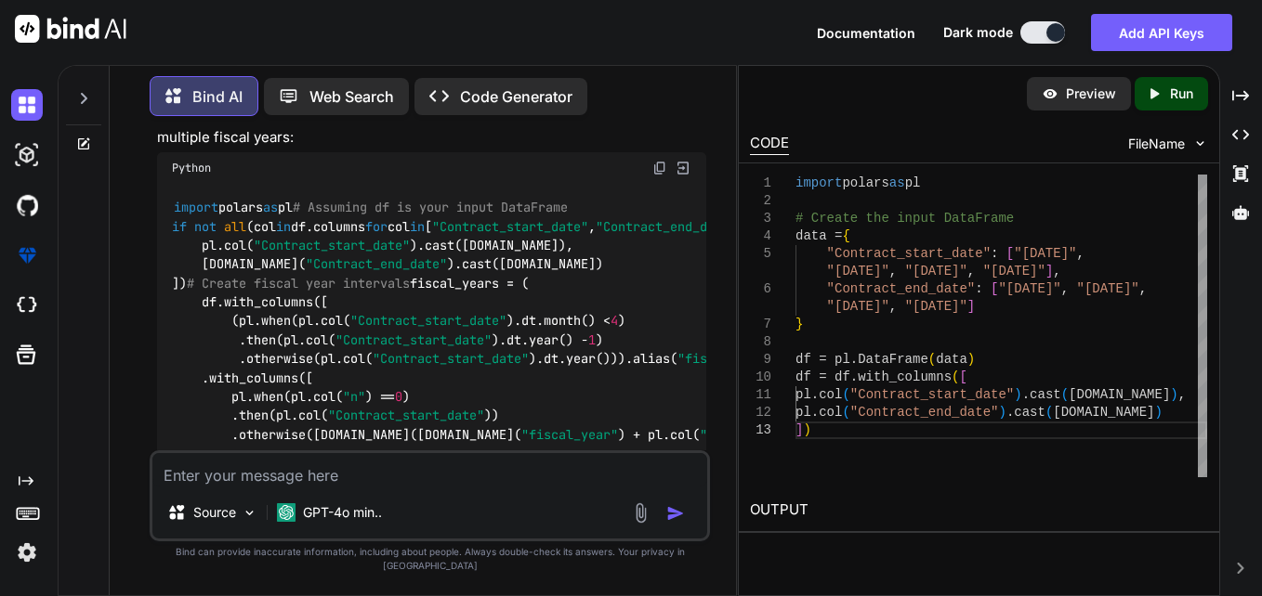
scroll to position [2201, 0]
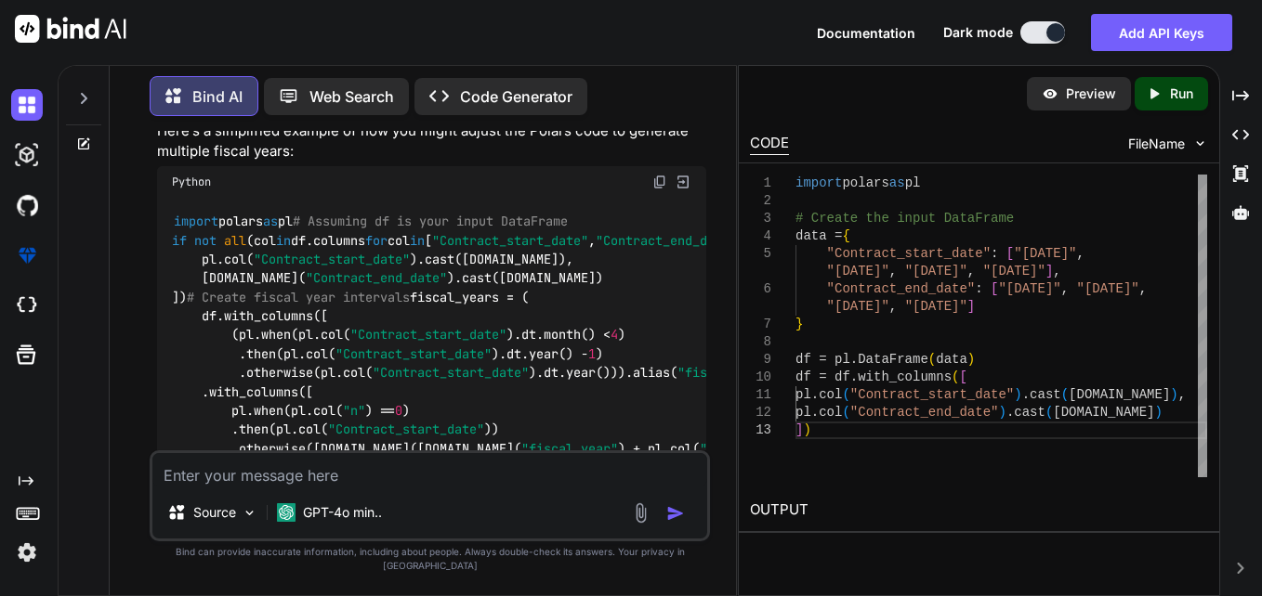
click at [659, 175] on img at bounding box center [659, 182] width 15 height 15
click at [347, 268] on span ""Contract_start_date"" at bounding box center [332, 259] width 156 height 17
drag, startPoint x: 347, startPoint y: 331, endPoint x: 349, endPoint y: 341, distance: 10.4
click at [349, 341] on code "import polars as pl # Assuming df is your input DataFrame if not all (col in df…" at bounding box center [1056, 401] width 1769 height 379
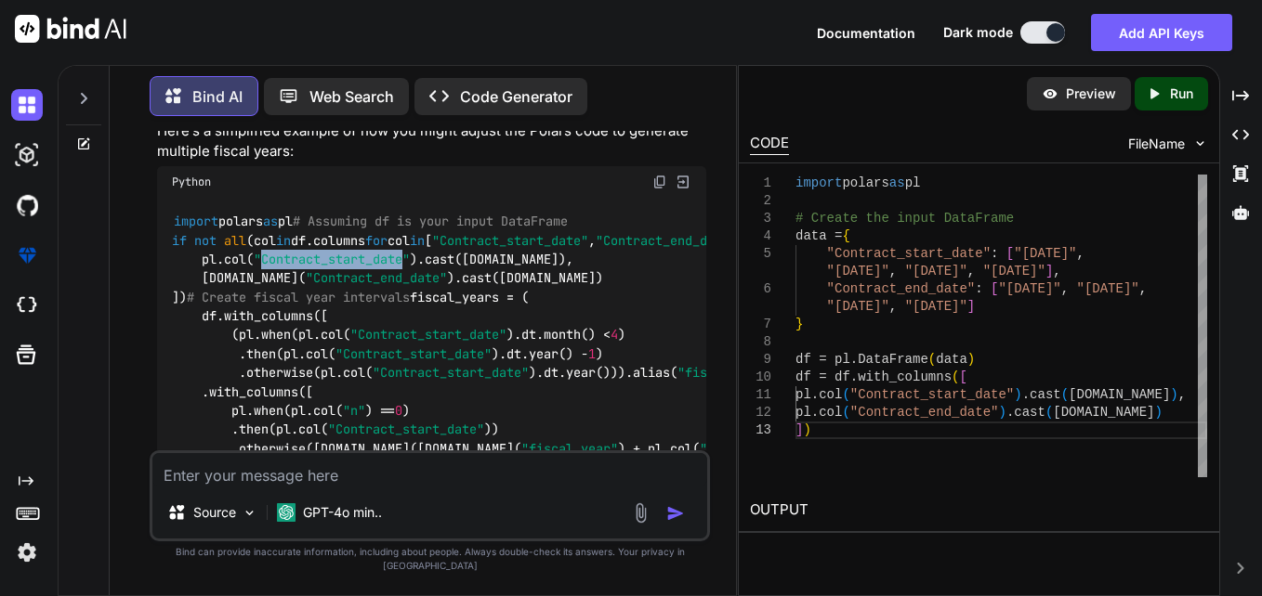
click at [349, 341] on code "import polars as pl # Assuming df is your input DataFrame if not all (col in df…" at bounding box center [1056, 401] width 1769 height 379
drag, startPoint x: 349, startPoint y: 341, endPoint x: 354, endPoint y: 364, distance: 23.7
click at [354, 364] on div "import polars as pl # Assuming df is your input DataFrame if not all (col in df…" at bounding box center [431, 402] width 549 height 409
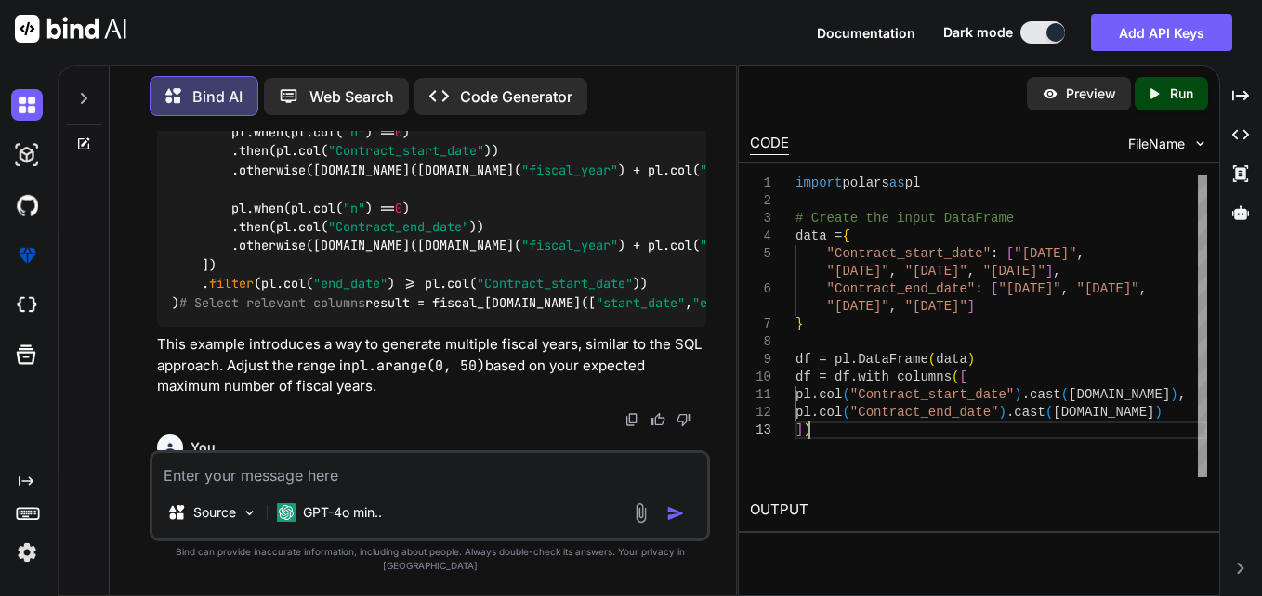
scroll to position [0, 0]
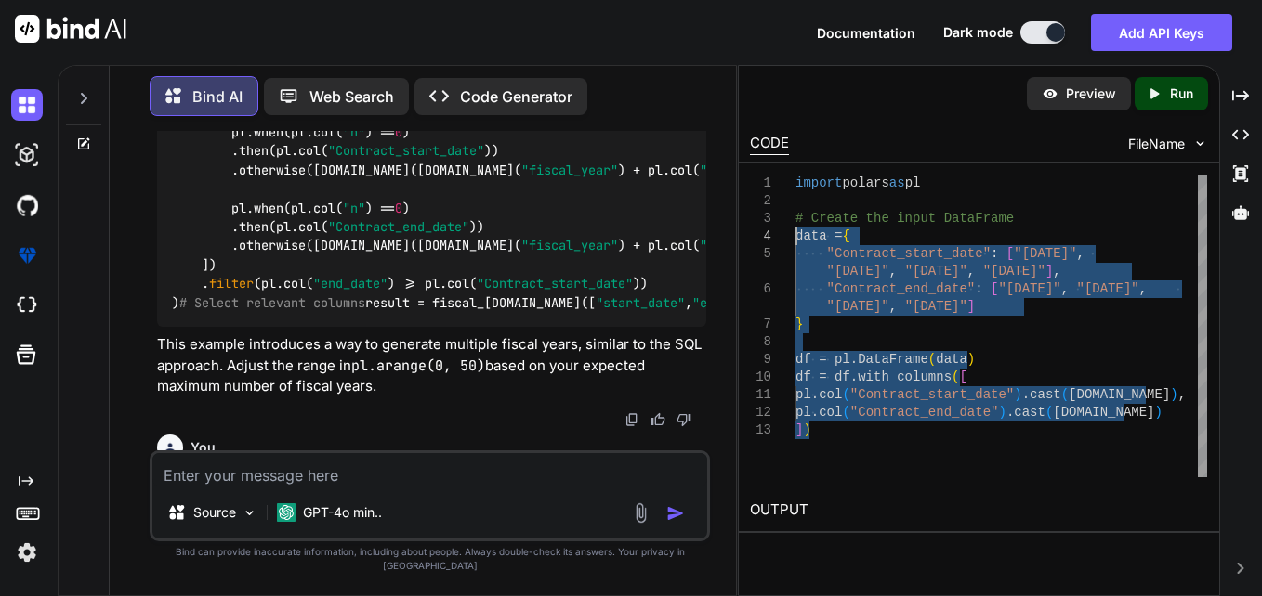
drag, startPoint x: 815, startPoint y: 436, endPoint x: 781, endPoint y: 238, distance: 200.7
click at [795, 238] on div "import polars as pl # Create the input DataFrame data = { "Contract_start_date"…" at bounding box center [1001, 326] width 412 height 303
click at [869, 312] on div "import polars as pl # Create the input DataFrame data = { "Contract_start_date"…" at bounding box center [1001, 326] width 412 height 303
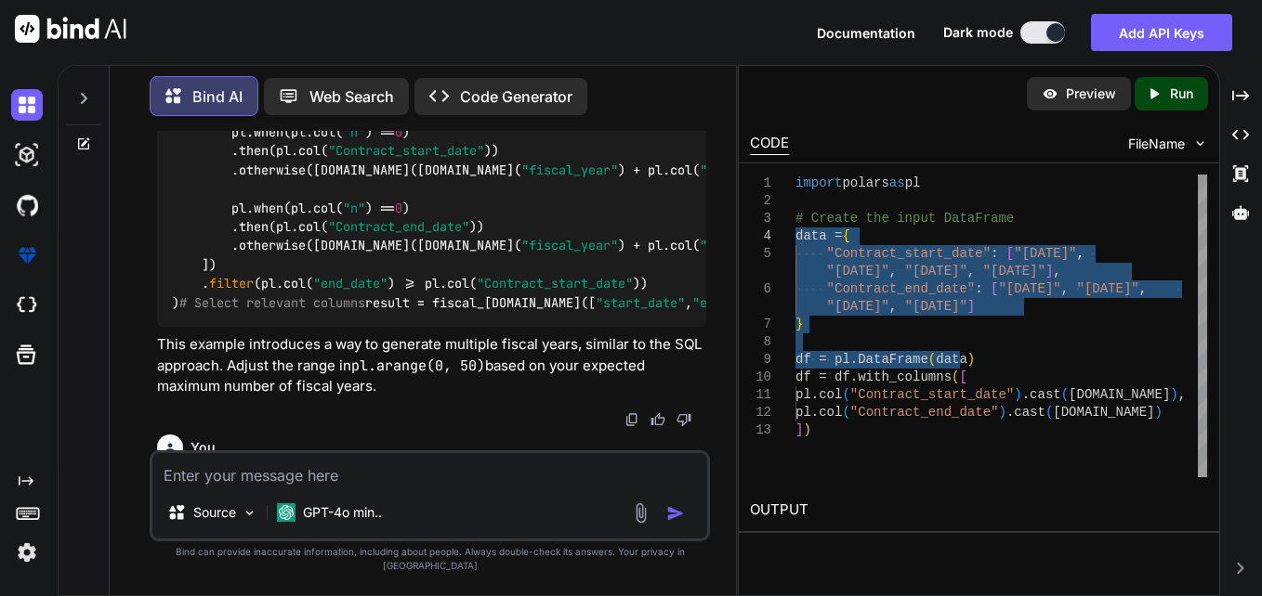
drag, startPoint x: 962, startPoint y: 362, endPoint x: 727, endPoint y: 231, distance: 269.9
click at [795, 231] on div "import polars as pl # Create the input DataFrame data = { "Contract_start_date"…" at bounding box center [1001, 326] width 412 height 303
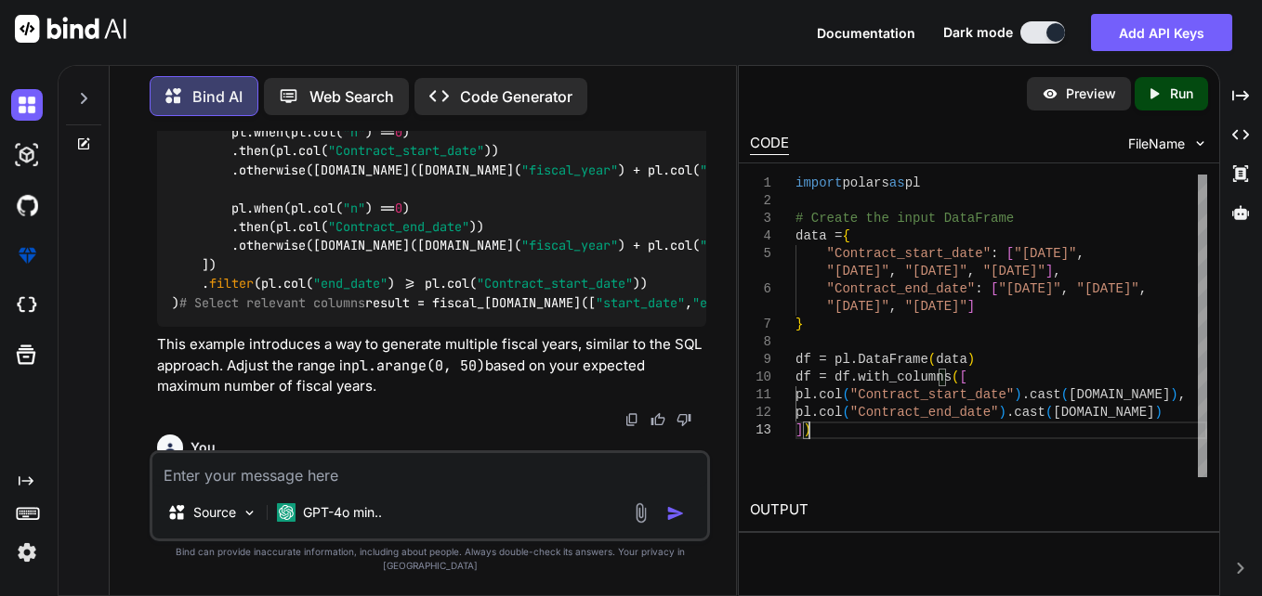
click at [831, 430] on div "import polars as pl # Create the input DataFrame data = { "Contract_start_date"…" at bounding box center [1001, 326] width 412 height 303
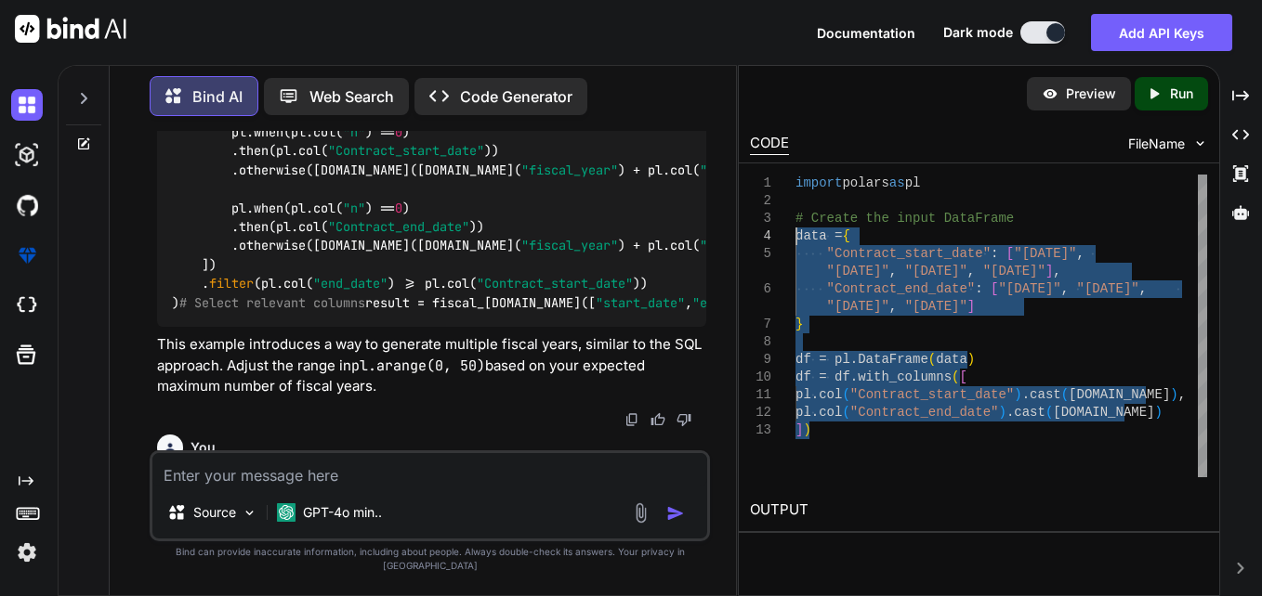
drag, startPoint x: 827, startPoint y: 430, endPoint x: 775, endPoint y: 235, distance: 201.9
click at [795, 235] on div "import polars as pl # Create the input DataFrame data = { "Contract_start_date"…" at bounding box center [1001, 326] width 412 height 303
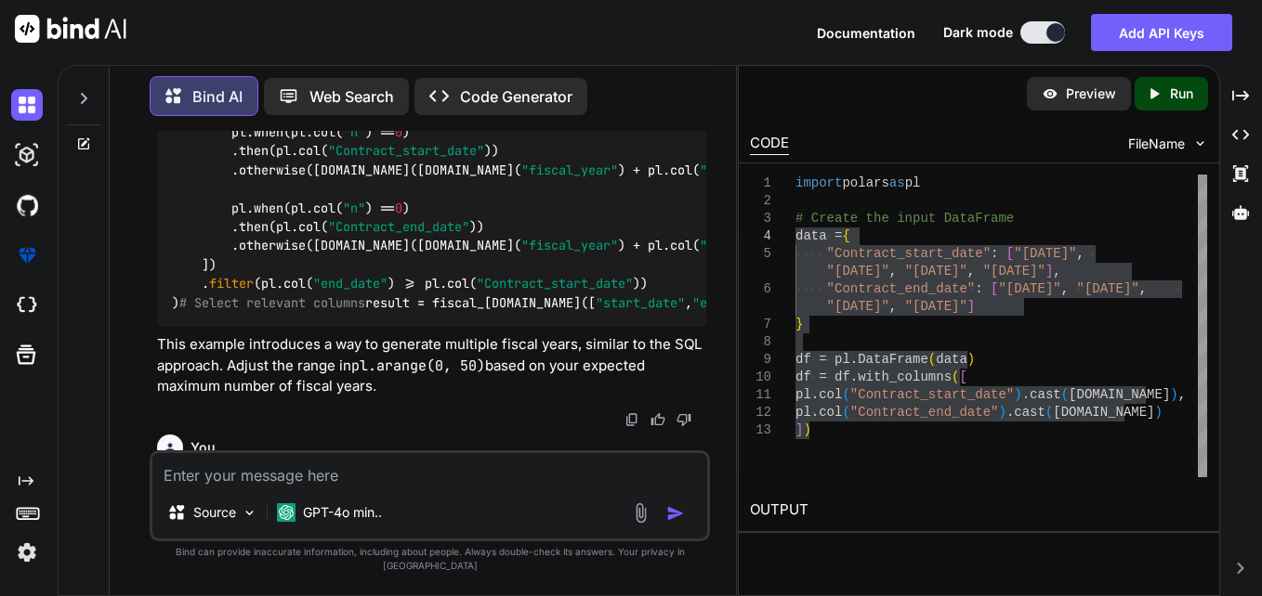
click at [488, 487] on textarea at bounding box center [429, 469] width 555 height 33
paste textarea "data = { "Contract_start_date": ["[DATE]", "[DATE]", "[DATE]", "[DATE]"], "Cont…"
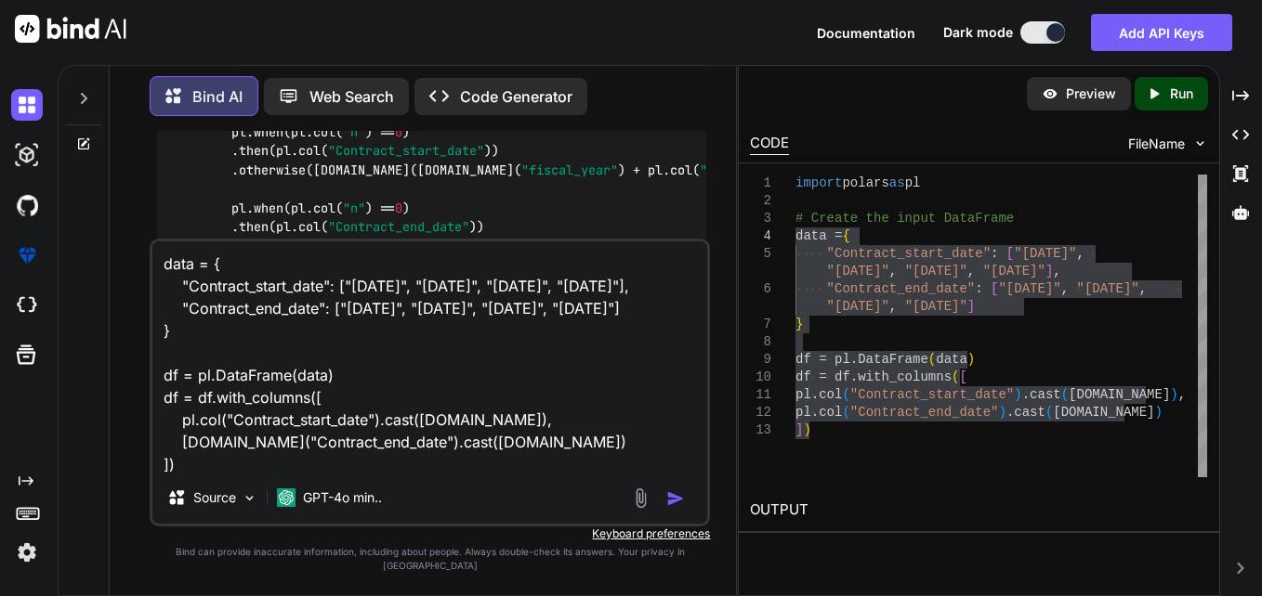
drag, startPoint x: 180, startPoint y: 482, endPoint x: 117, endPoint y: 247, distance: 243.4
click at [117, 247] on div "Bind AI Web Search Created with Pixso. Code Generator You Bind AI The discrepan…" at bounding box center [423, 332] width 626 height 527
paste textarea "Traceback (most recent call last): File "C:\Users\2787071\Desktop\myproject\pic…"
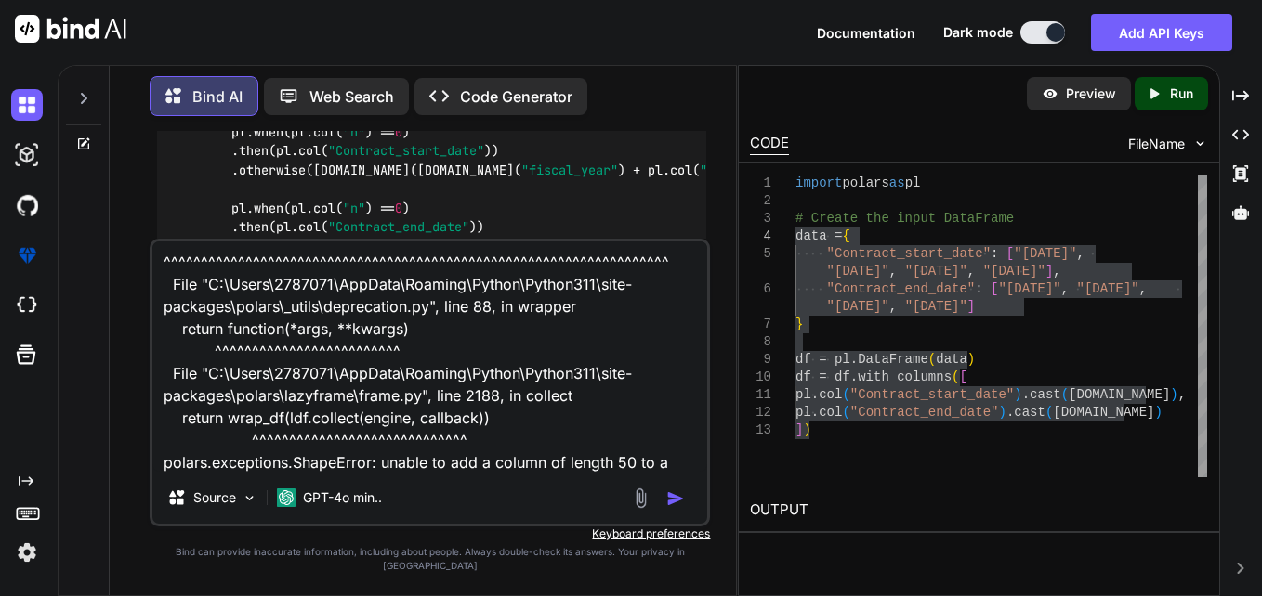
scroll to position [225, 0]
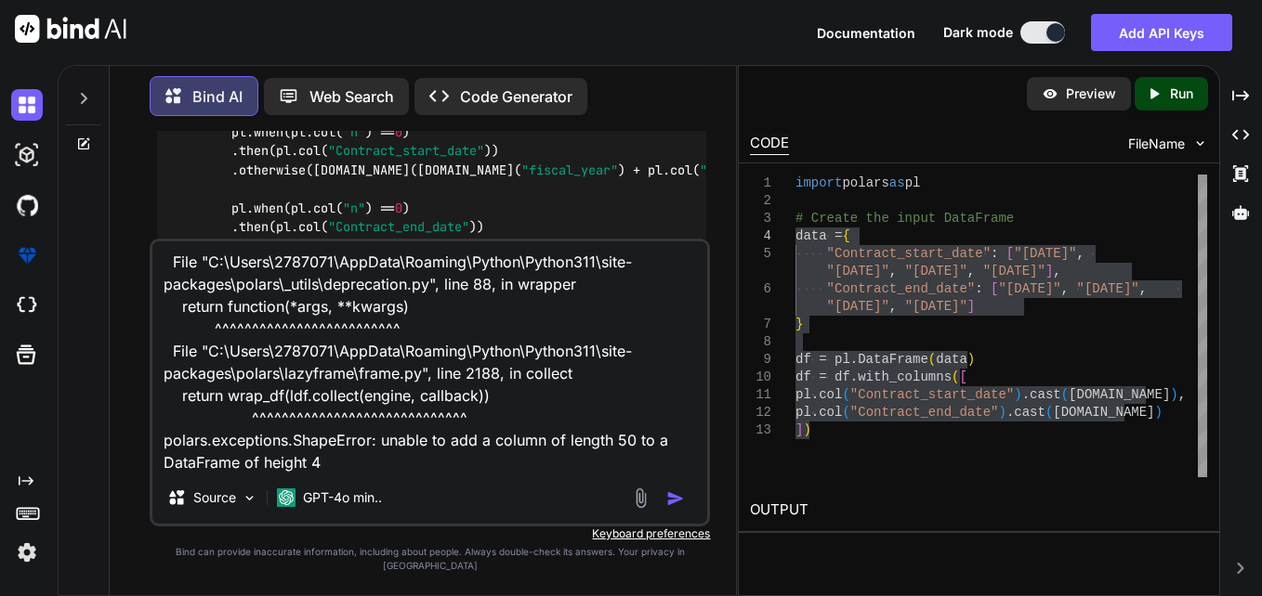
paste textarea "import polars as pl data = { "Contract_start_date": ["[DATE]", "[DATE]", "[DATE…"
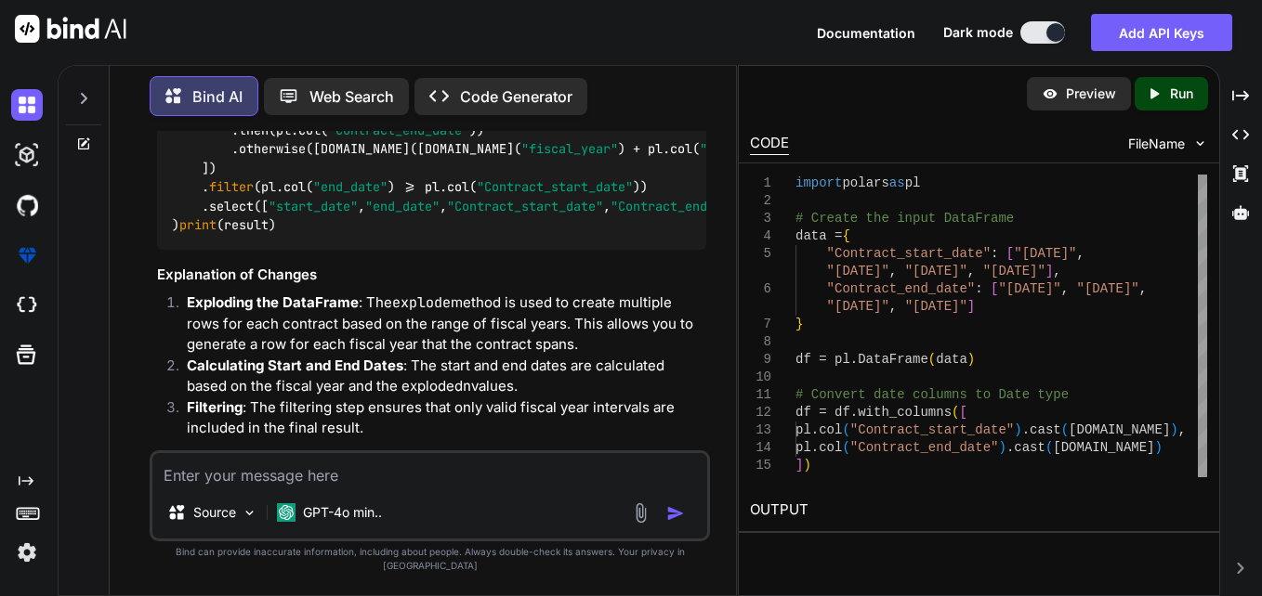
scroll to position [5829, 0]
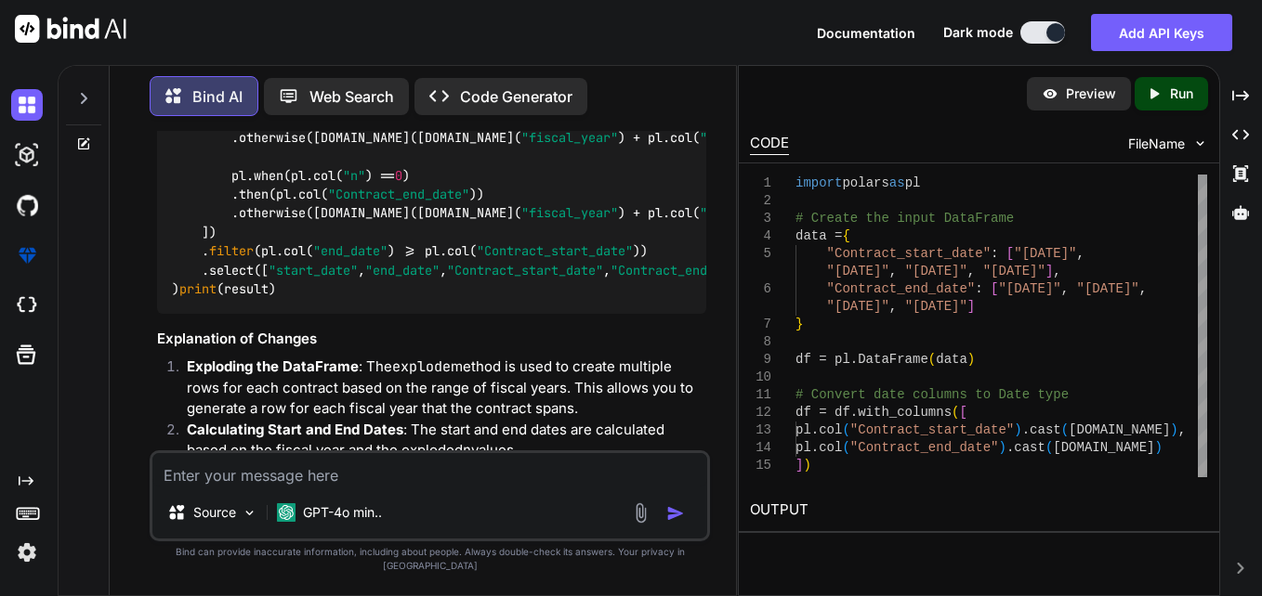
click at [469, 487] on textarea at bounding box center [429, 469] width 555 height 33
paste textarea "Traceback (most recent call last): File "C:\Users\2787071\Desktop\myproject\pic…"
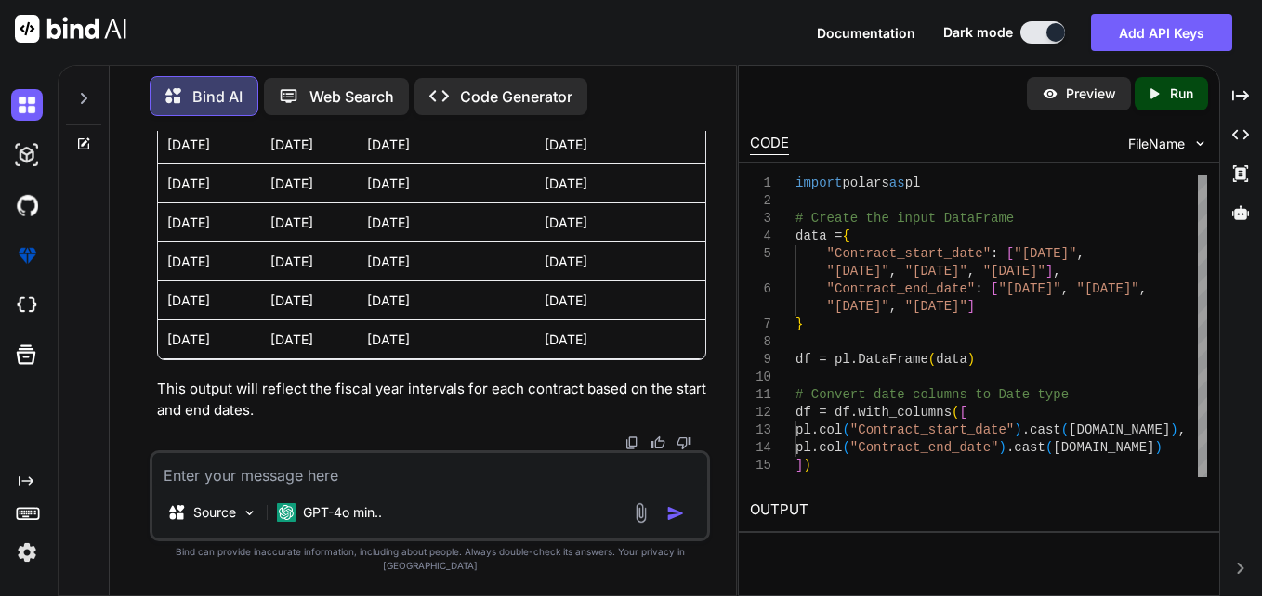
scroll to position [8378, 0]
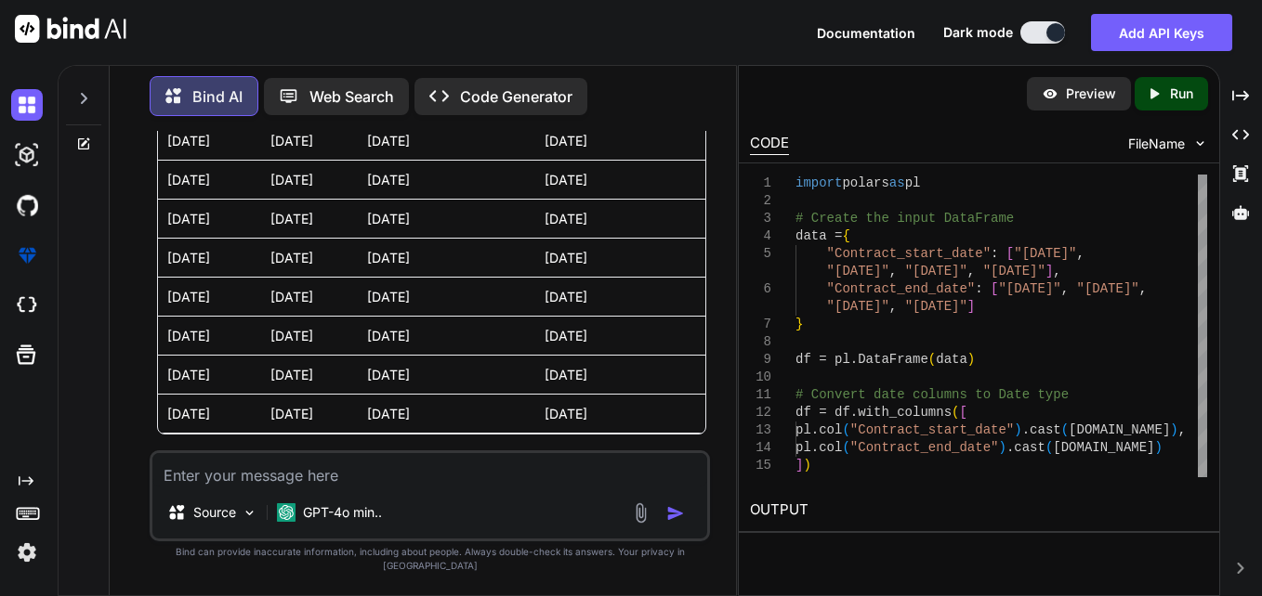
click at [491, 486] on textarea at bounding box center [429, 469] width 555 height 33
paste textarea "if not all(col in df.columns for col in ["Contract_start_date", "Contract_end_d…"
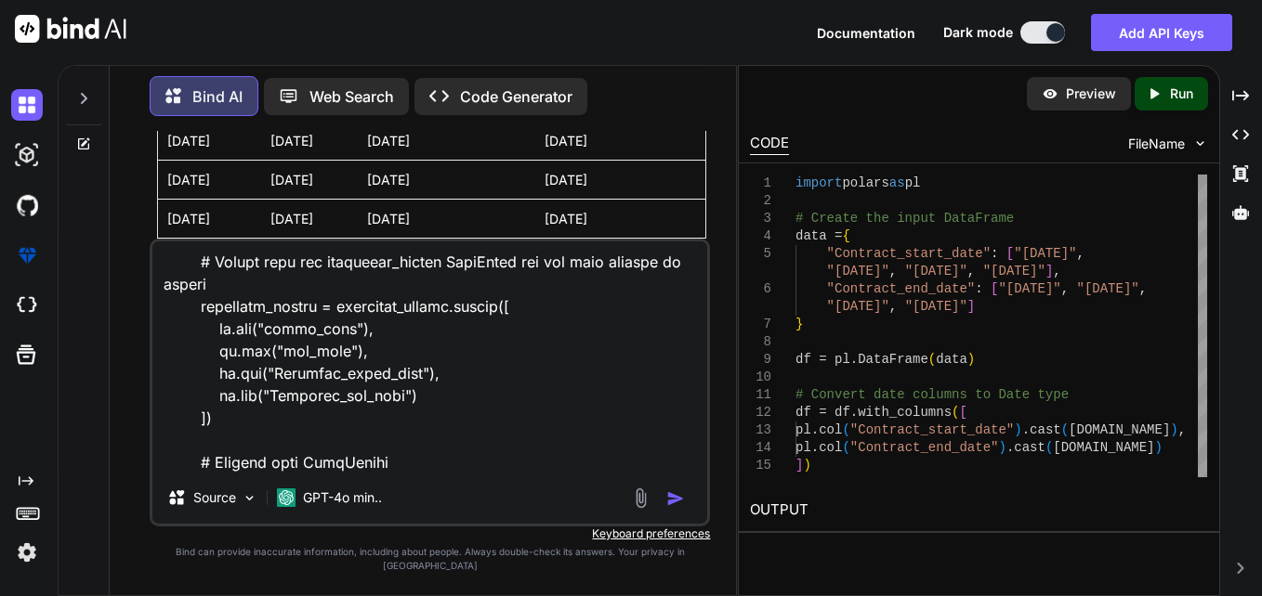
click at [582, 472] on textarea at bounding box center [429, 357] width 555 height 230
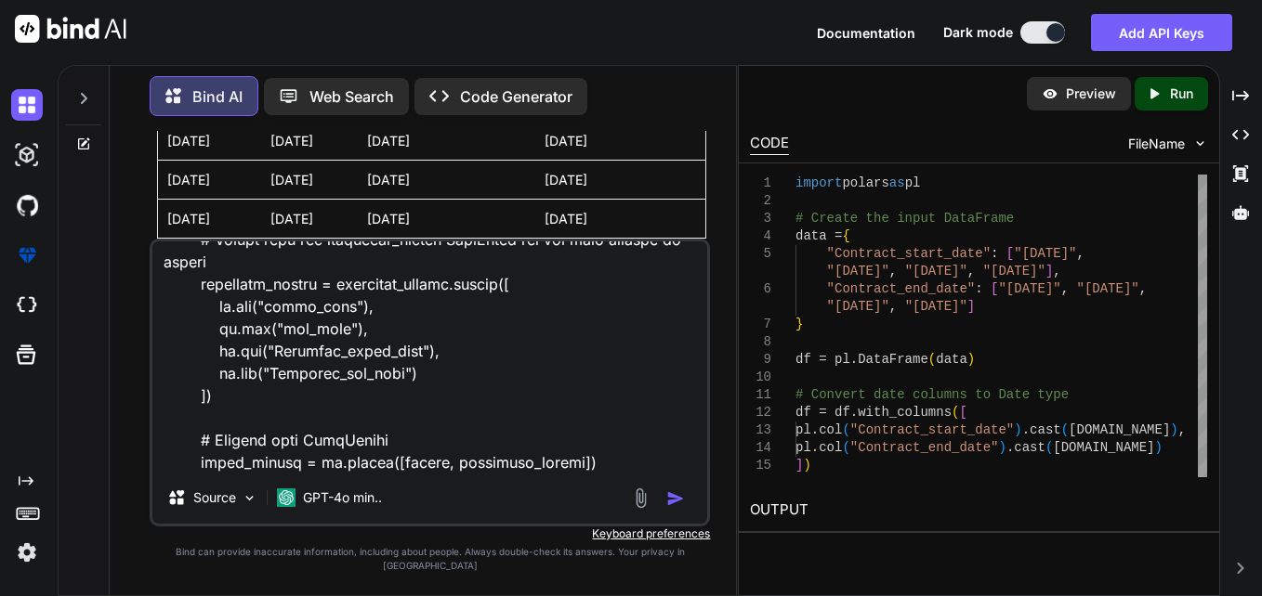
scroll to position [1384, 0]
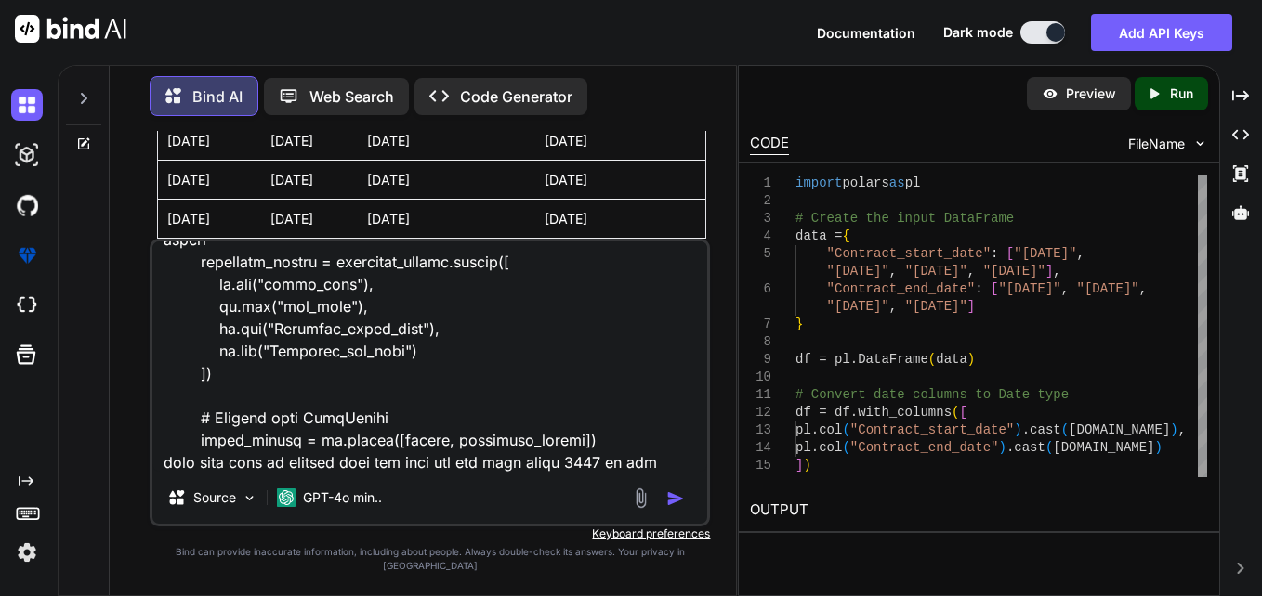
drag, startPoint x: 539, startPoint y: 475, endPoint x: 535, endPoint y: 496, distance: 21.7
click at [536, 495] on div "Source GPT-4o min.." at bounding box center [430, 383] width 560 height 288
click at [526, 472] on textarea at bounding box center [429, 357] width 555 height 230
paste textarea "[DATE]---start date [DATE]---end_date\"
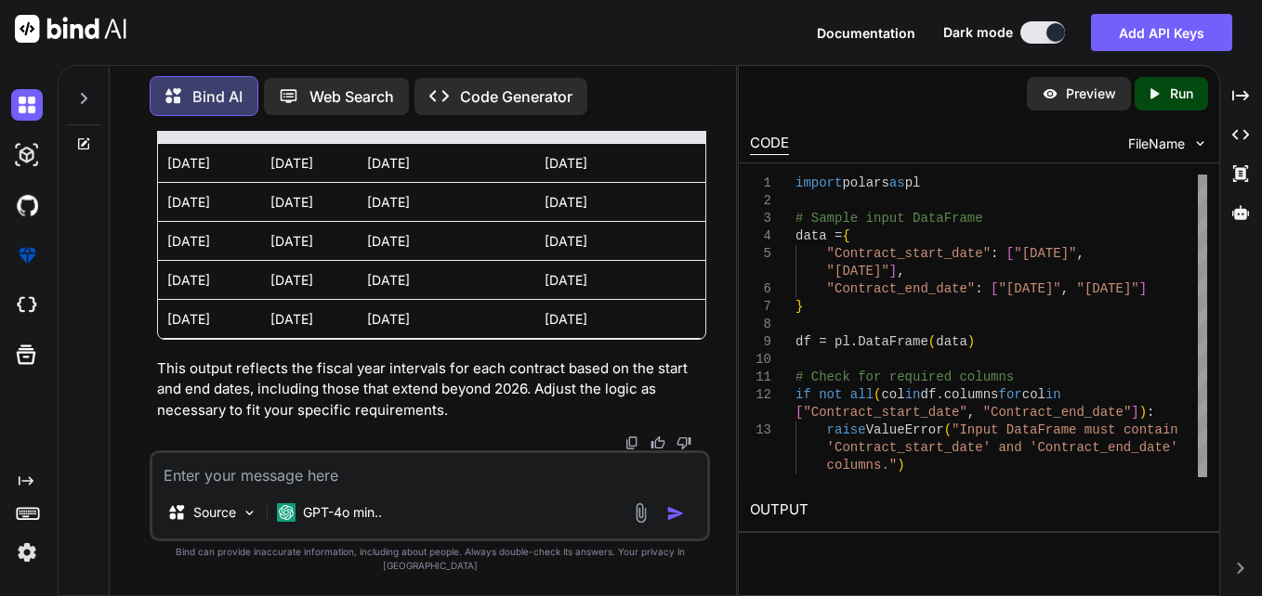
scroll to position [11217, 0]
drag, startPoint x: 387, startPoint y: 328, endPoint x: 481, endPoint y: 334, distance: 94.0
drag, startPoint x: 481, startPoint y: 334, endPoint x: 419, endPoint y: 340, distance: 62.6
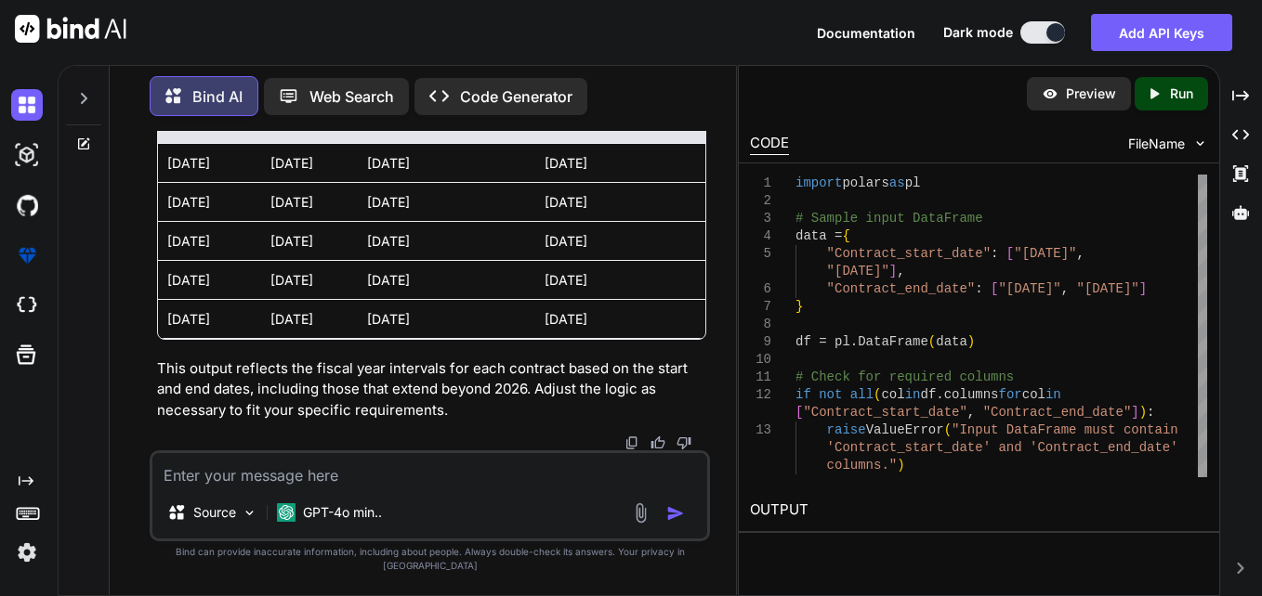
drag, startPoint x: 419, startPoint y: 340, endPoint x: 660, endPoint y: 203, distance: 276.7
drag, startPoint x: 168, startPoint y: 334, endPoint x: 249, endPoint y: 335, distance: 80.8
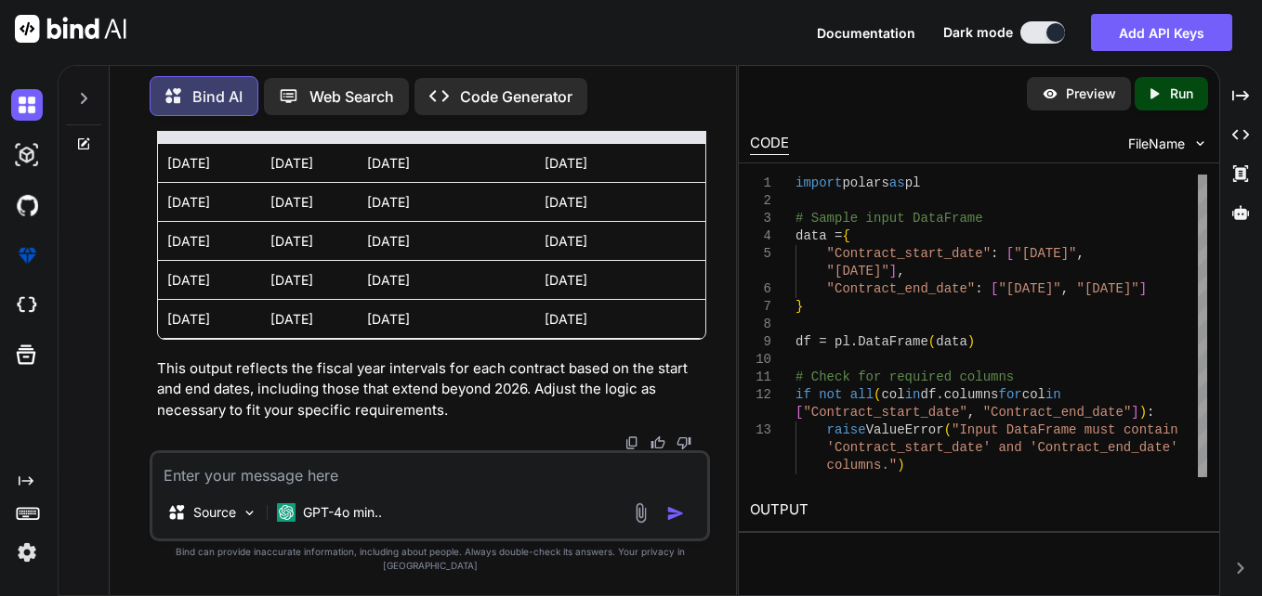
click at [249, 335] on td "[DATE]" at bounding box center [209, 318] width 103 height 39
drag, startPoint x: 385, startPoint y: 334, endPoint x: 469, endPoint y: 330, distance: 84.7
click at [469, 330] on td "[DATE]" at bounding box center [446, 318] width 177 height 39
drag, startPoint x: 164, startPoint y: 334, endPoint x: 245, endPoint y: 330, distance: 81.8
click at [245, 330] on td "[DATE]" at bounding box center [209, 318] width 103 height 39
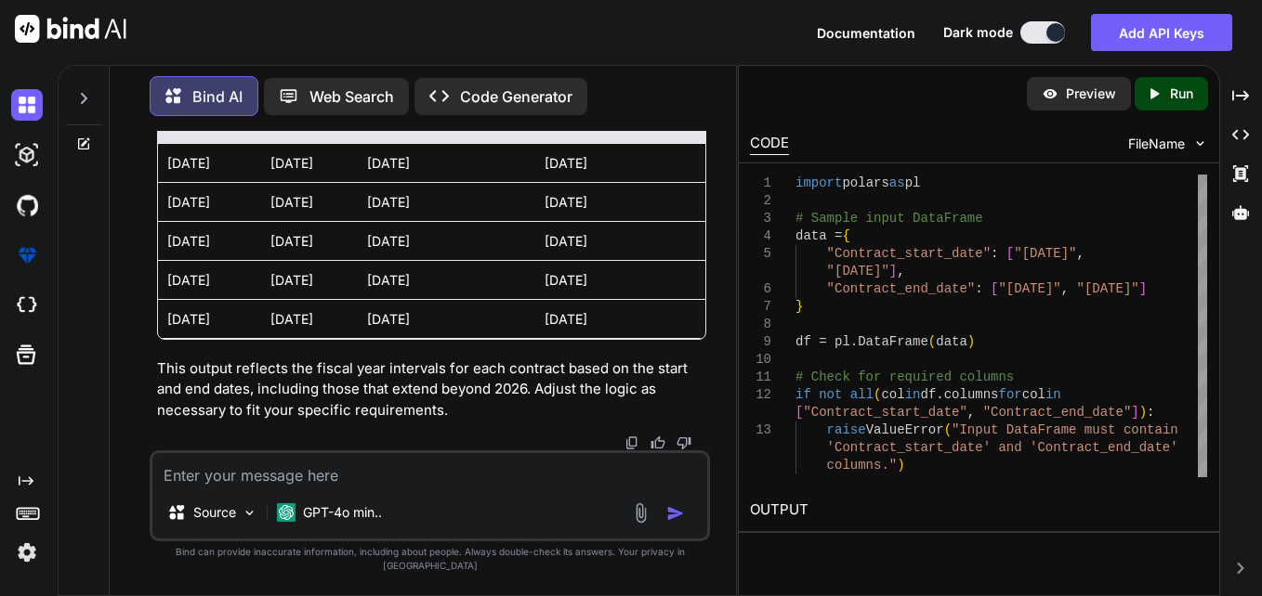
drag, startPoint x: 168, startPoint y: 172, endPoint x: 249, endPoint y: 177, distance: 81.0
click at [249, 177] on td "[DATE]" at bounding box center [209, 162] width 103 height 39
drag, startPoint x: 249, startPoint y: 177, endPoint x: 465, endPoint y: 181, distance: 215.6
click at [465, 181] on td "[DATE]" at bounding box center [446, 162] width 177 height 39
drag, startPoint x: 270, startPoint y: 174, endPoint x: 351, endPoint y: 173, distance: 80.8
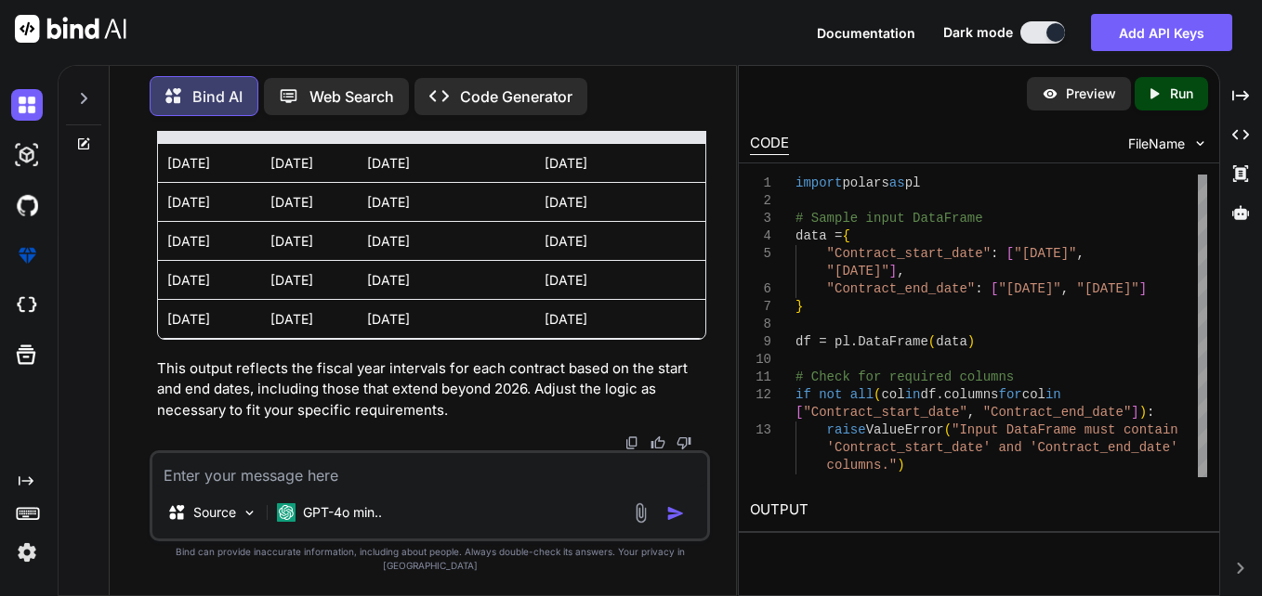
click at [351, 173] on td "[DATE]" at bounding box center [309, 162] width 96 height 39
drag, startPoint x: 392, startPoint y: 177, endPoint x: 462, endPoint y: 182, distance: 69.9
click at [462, 182] on td "[DATE]" at bounding box center [446, 162] width 177 height 39
click at [501, 337] on td "[DATE]" at bounding box center [446, 318] width 177 height 39
drag, startPoint x: 182, startPoint y: 175, endPoint x: 246, endPoint y: 175, distance: 64.1
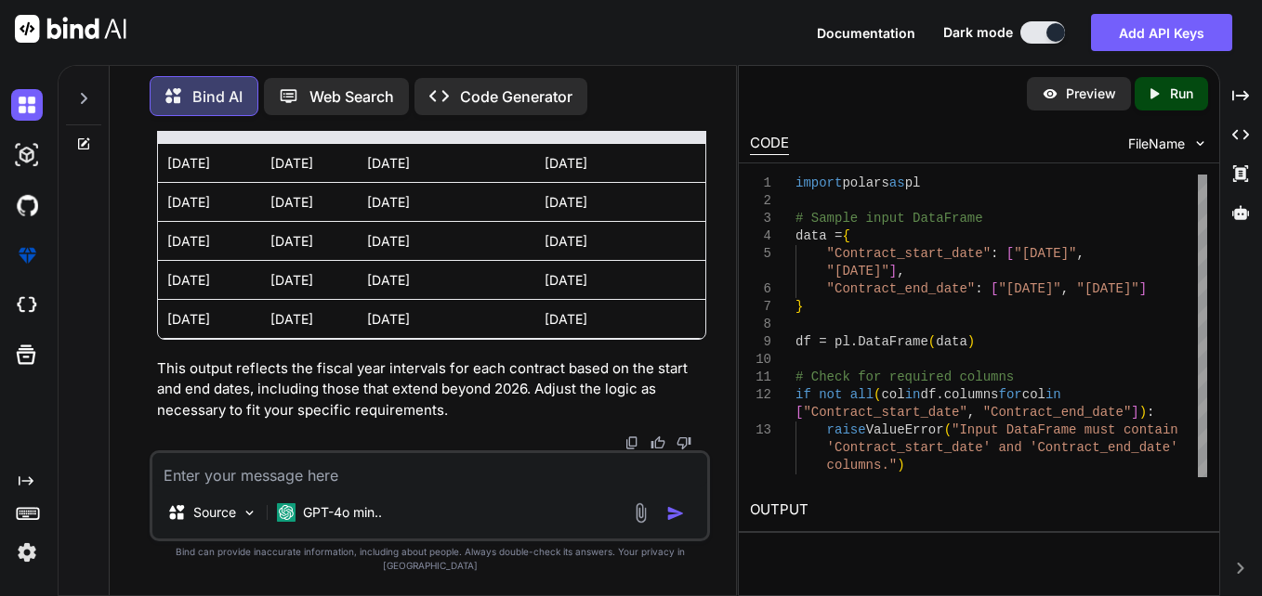
click at [246, 175] on td "[DATE]" at bounding box center [209, 162] width 103 height 39
drag, startPoint x: 246, startPoint y: 175, endPoint x: 229, endPoint y: 177, distance: 17.7
click at [223, 177] on td "[DATE]" at bounding box center [209, 162] width 103 height 39
drag, startPoint x: 389, startPoint y: 175, endPoint x: 488, endPoint y: 179, distance: 98.6
click at [488, 179] on td "[DATE]" at bounding box center [446, 162] width 177 height 39
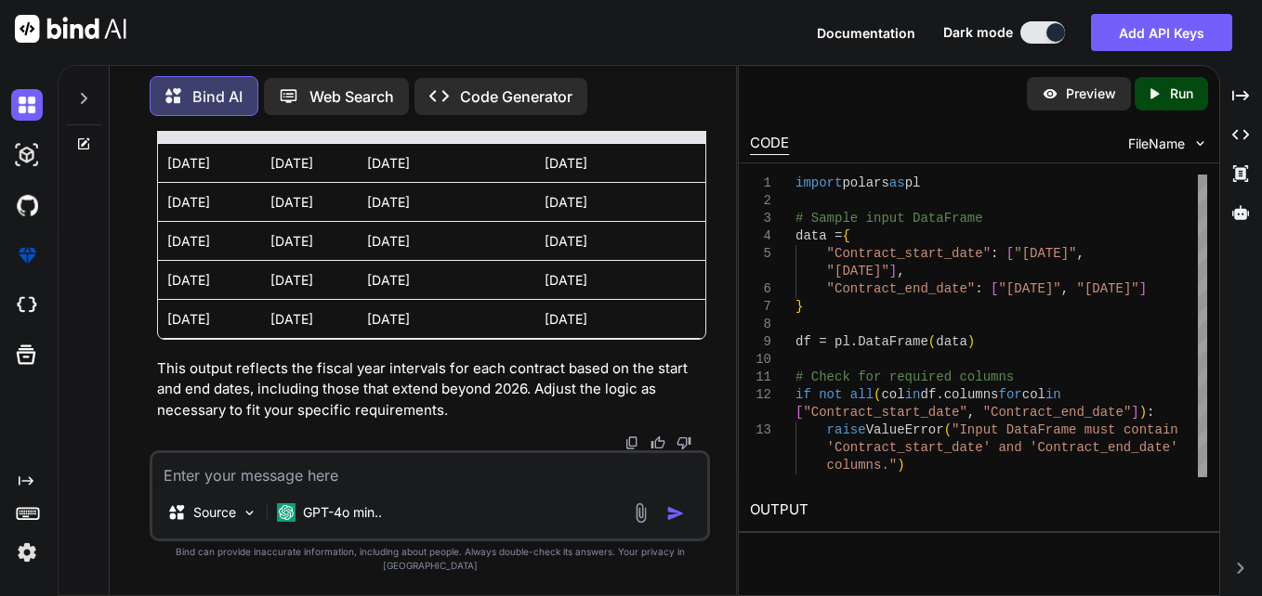
click at [488, 179] on td "[DATE]" at bounding box center [446, 162] width 177 height 39
drag, startPoint x: 241, startPoint y: 173, endPoint x: 123, endPoint y: 182, distance: 118.4
click at [123, 182] on div "Bind AI Web Search Created with Pixso. Code Generator You Bind AI The discrepan…" at bounding box center [423, 332] width 626 height 527
drag, startPoint x: 123, startPoint y: 182, endPoint x: 341, endPoint y: 186, distance: 218.4
click at [341, 182] on td "[DATE]" at bounding box center [309, 162] width 96 height 39
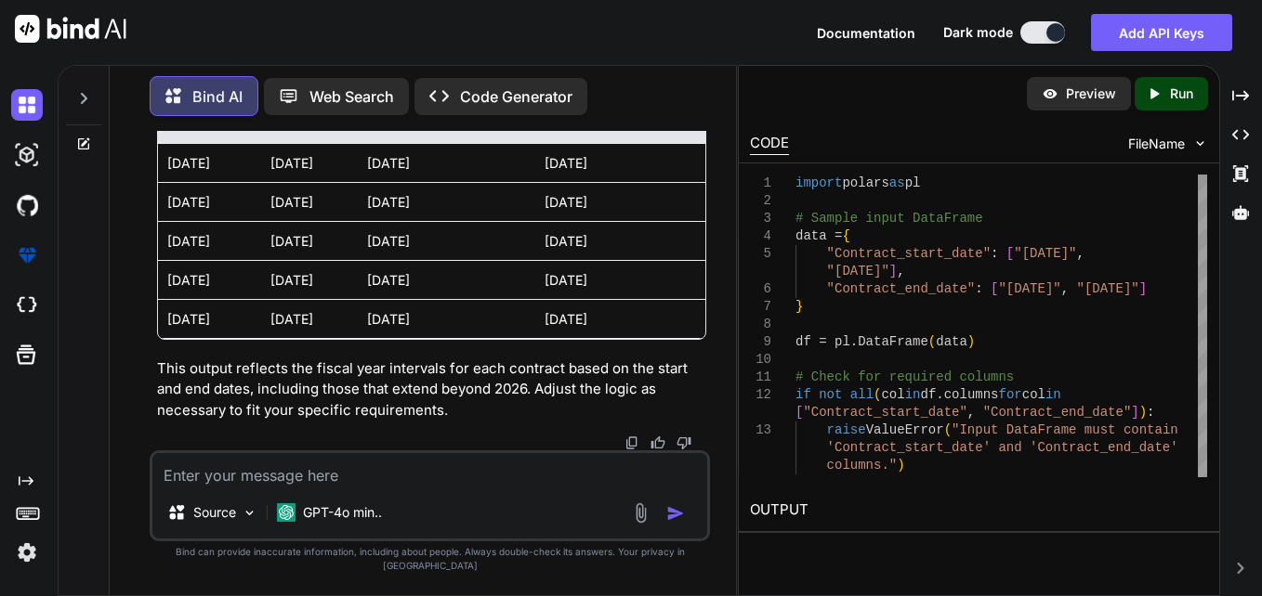
drag, startPoint x: 452, startPoint y: 178, endPoint x: 376, endPoint y: 184, distance: 75.5
click at [376, 182] on tr "[DATE] [DATE] [DATE] [DATE]" at bounding box center [431, 162] width 547 height 39
drag, startPoint x: 376, startPoint y: 184, endPoint x: 464, endPoint y: 334, distance: 173.2
click at [464, 334] on td "[DATE]" at bounding box center [446, 318] width 177 height 39
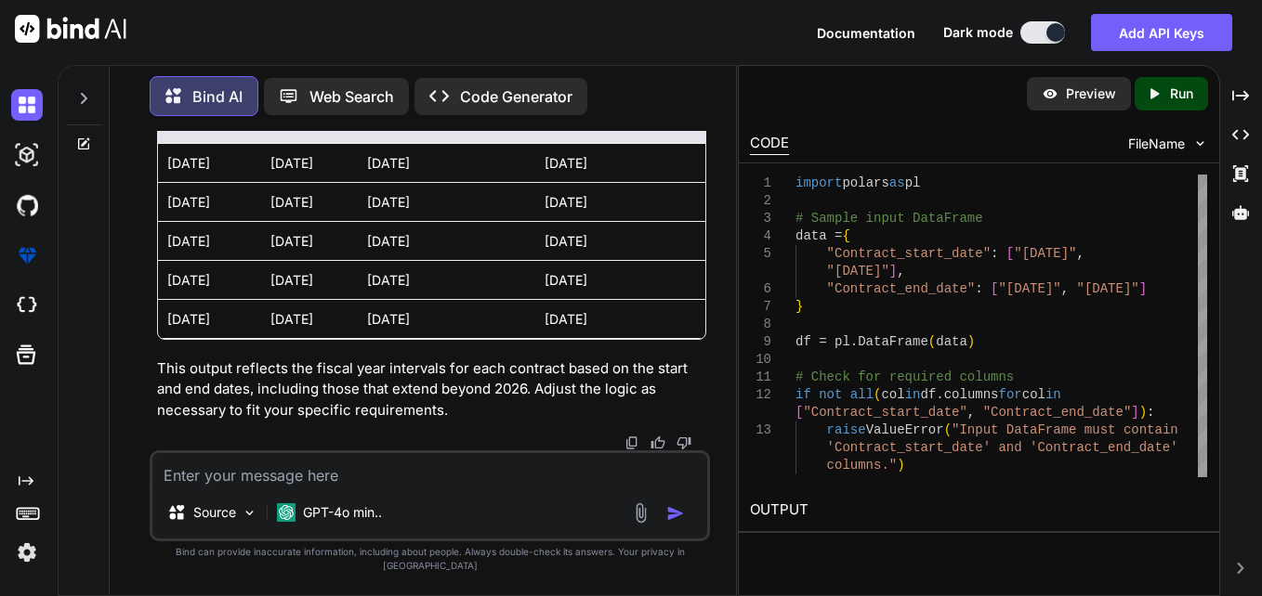
click at [550, 487] on textarea at bounding box center [429, 469] width 555 height 33
paste textarea "File "C:\Users\2787071\Desktop\myproject\pickle2.py", line 116, in <module> fis…"
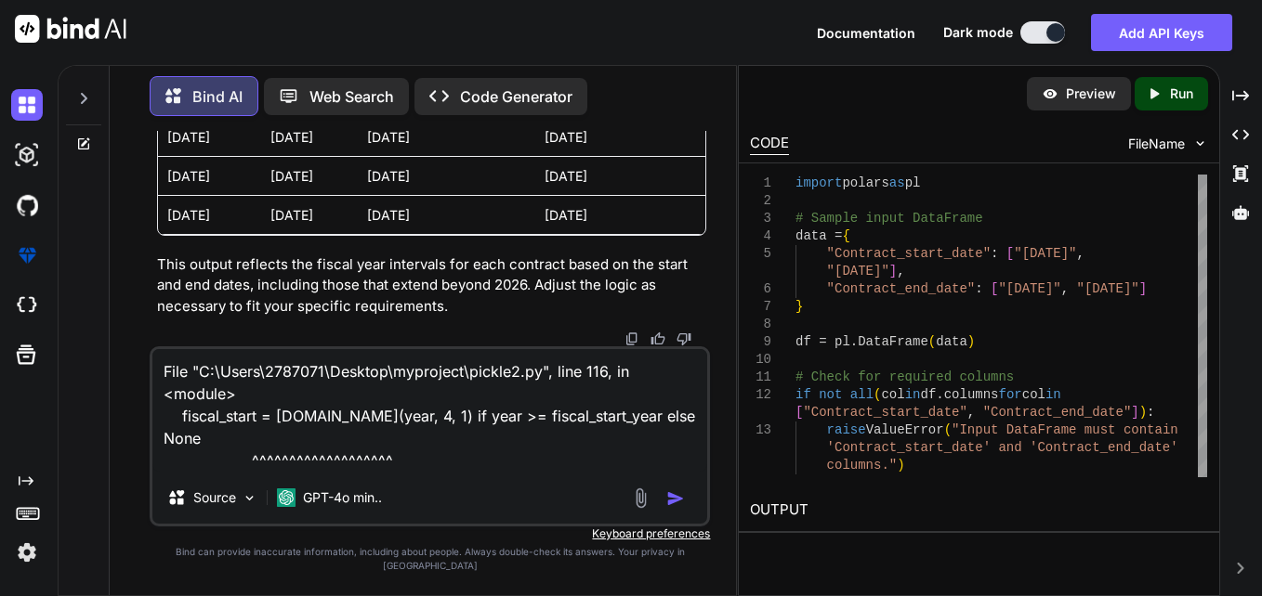
click at [662, 505] on div at bounding box center [661, 498] width 62 height 21
click at [670, 508] on img "button" at bounding box center [675, 499] width 19 height 19
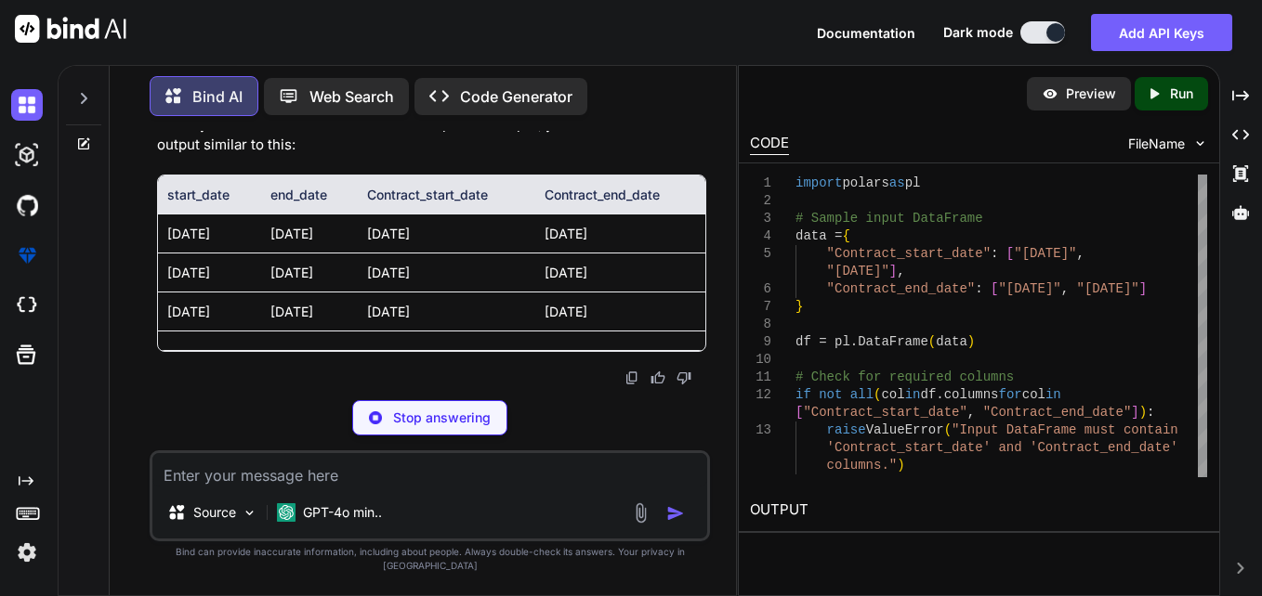
scroll to position [13365, 0]
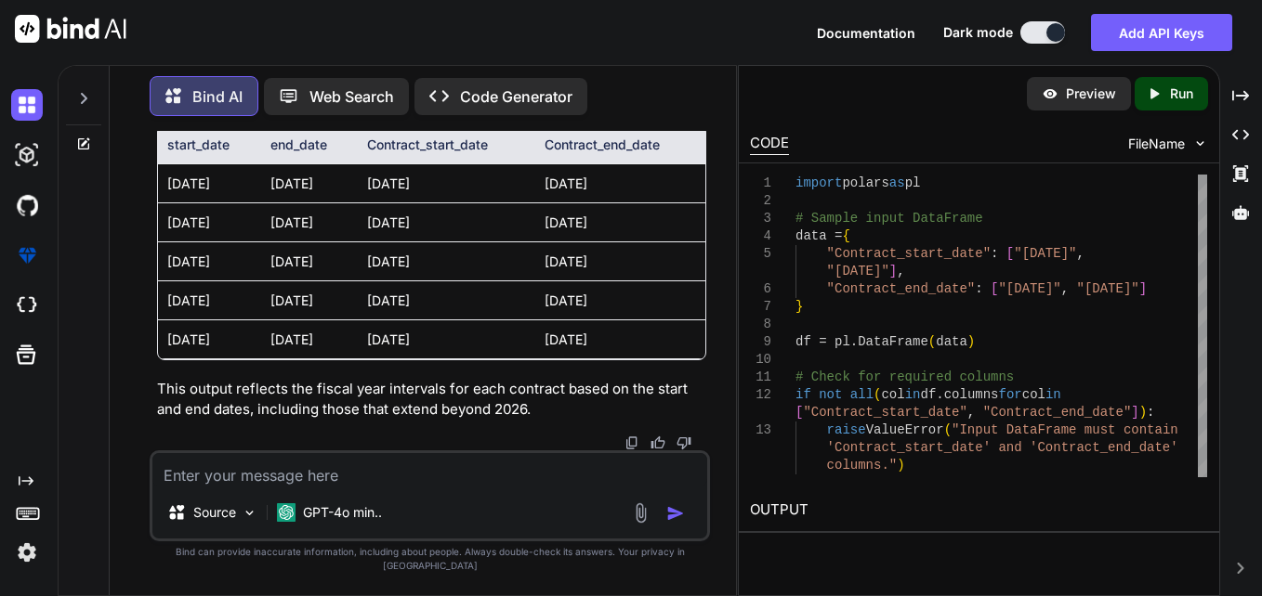
drag, startPoint x: 168, startPoint y: 286, endPoint x: 248, endPoint y: 285, distance: 79.9
click at [248, 203] on td "[DATE]" at bounding box center [209, 183] width 103 height 39
click at [246, 203] on td "[DATE]" at bounding box center [209, 183] width 103 height 39
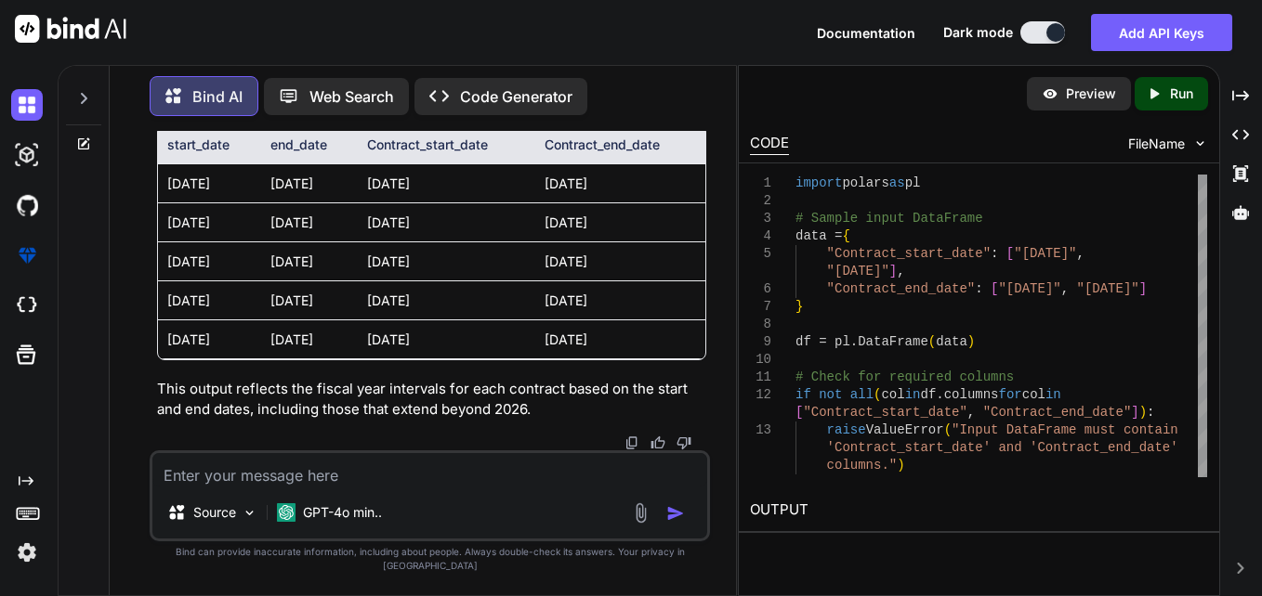
drag, startPoint x: 388, startPoint y: 286, endPoint x: 461, endPoint y: 284, distance: 72.5
click at [461, 203] on td "[DATE]" at bounding box center [446, 183] width 177 height 39
drag, startPoint x: 271, startPoint y: 293, endPoint x: 360, endPoint y: 287, distance: 89.4
click at [357, 203] on td "[DATE]" at bounding box center [309, 183] width 96 height 39
drag, startPoint x: 166, startPoint y: 287, endPoint x: 255, endPoint y: 283, distance: 89.3
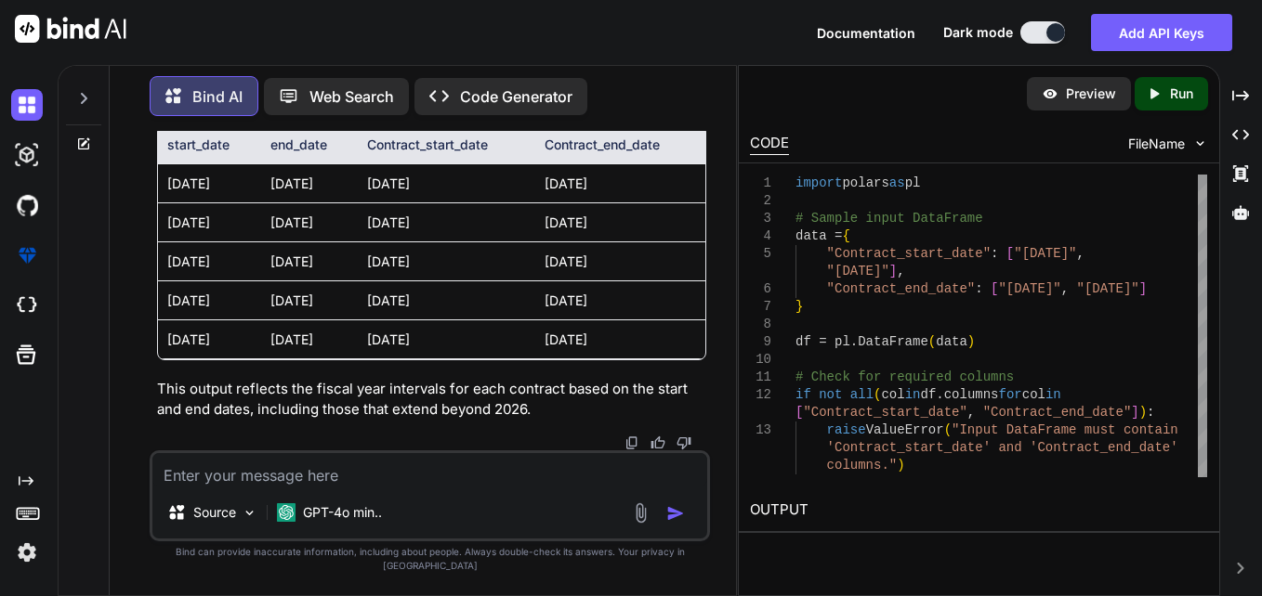
click at [255, 203] on td "[DATE]" at bounding box center [209, 183] width 103 height 39
drag, startPoint x: 255, startPoint y: 283, endPoint x: 480, endPoint y: 285, distance: 224.8
click at [480, 203] on td "[DATE]" at bounding box center [446, 183] width 177 height 39
drag, startPoint x: 277, startPoint y: 288, endPoint x: 354, endPoint y: 289, distance: 77.1
click at [354, 203] on td "[DATE]" at bounding box center [309, 183] width 96 height 39
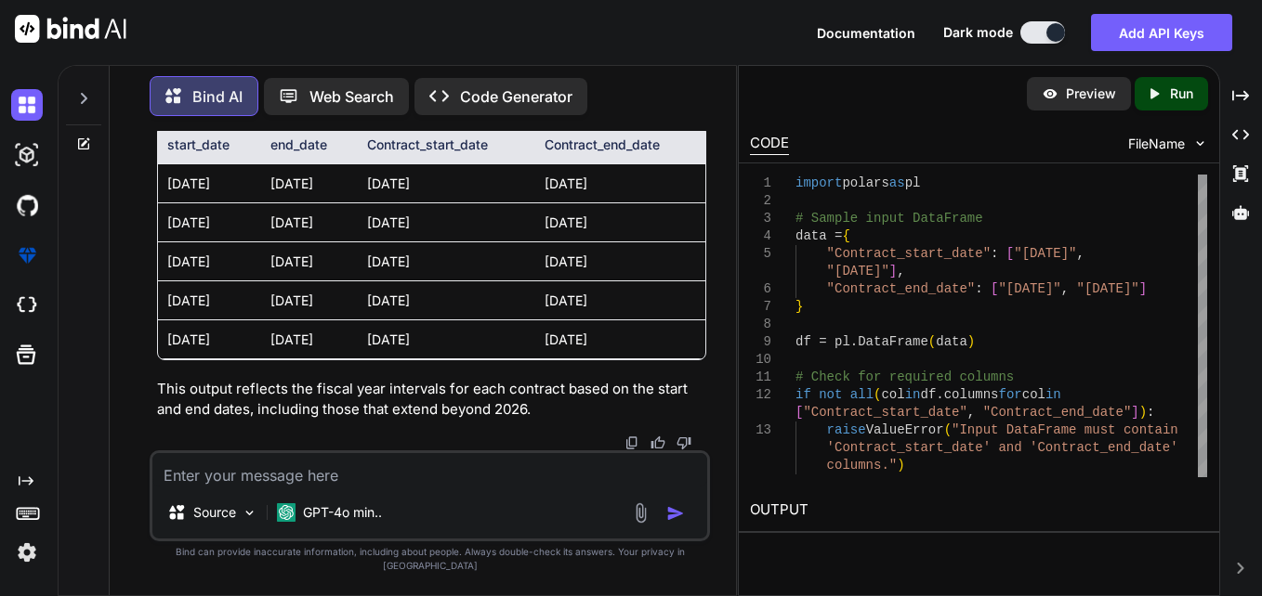
drag, startPoint x: 354, startPoint y: 289, endPoint x: 394, endPoint y: 317, distance: 48.7
click at [394, 242] on td "[DATE]" at bounding box center [446, 222] width 177 height 39
drag, startPoint x: 159, startPoint y: 288, endPoint x: 245, endPoint y: 289, distance: 86.4
click at [245, 203] on td "[DATE]" at bounding box center [209, 183] width 103 height 39
drag, startPoint x: 245, startPoint y: 289, endPoint x: 474, endPoint y: 292, distance: 228.6
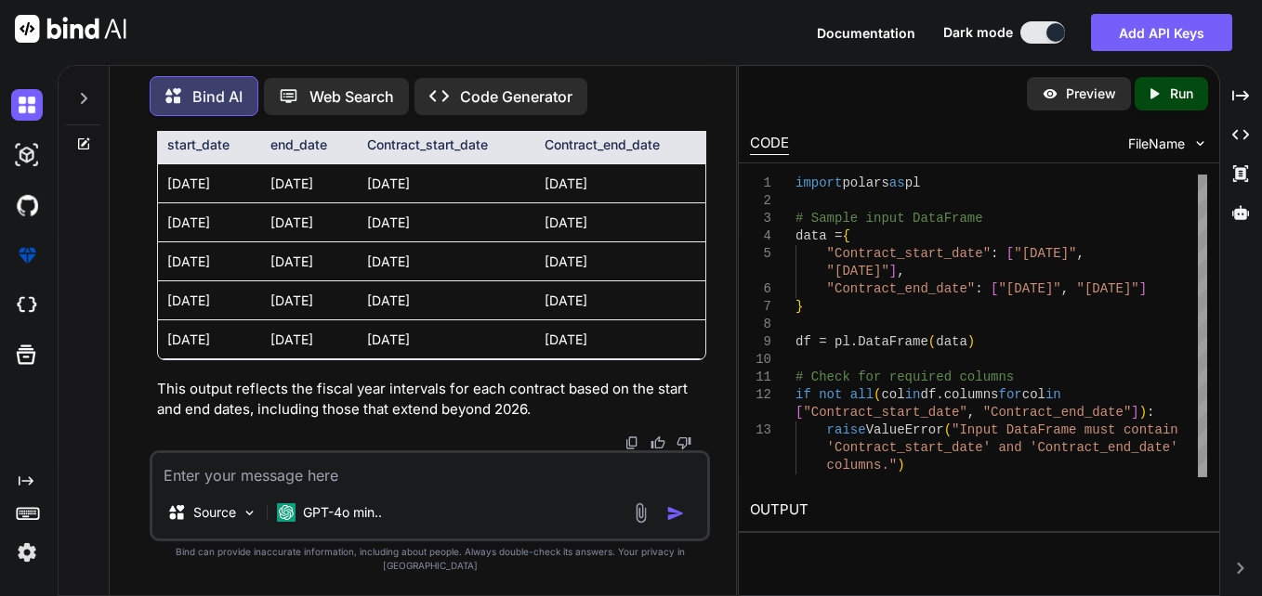
click at [474, 203] on td "[DATE]" at bounding box center [446, 183] width 177 height 39
drag, startPoint x: 271, startPoint y: 292, endPoint x: 352, endPoint y: 288, distance: 80.9
click at [352, 203] on td "[DATE]" at bounding box center [309, 183] width 96 height 39
drag, startPoint x: 352, startPoint y: 288, endPoint x: 343, endPoint y: 369, distance: 81.4
click at [343, 281] on td "[DATE]" at bounding box center [309, 261] width 96 height 39
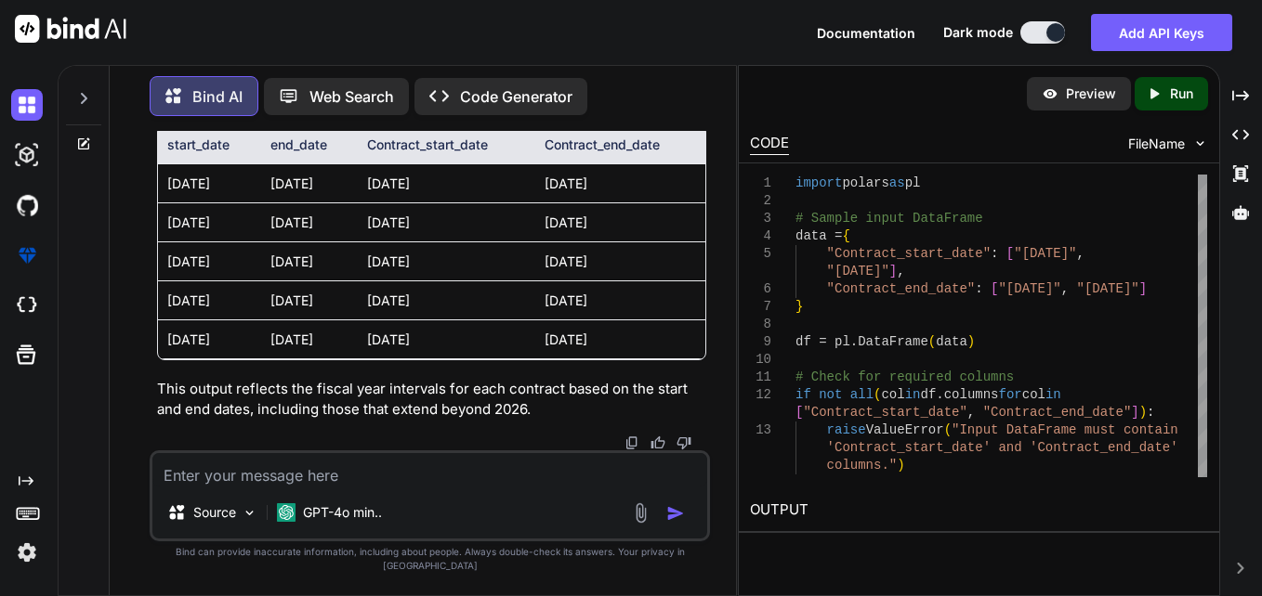
click at [343, 281] on td "[DATE]" at bounding box center [309, 261] width 96 height 39
click at [474, 476] on textarea at bounding box center [429, 469] width 555 height 33
paste textarea "remaining_period = ( df.with_columns([ [DOMAIN_NAME](2026, 4, 1).alias("start_d…"
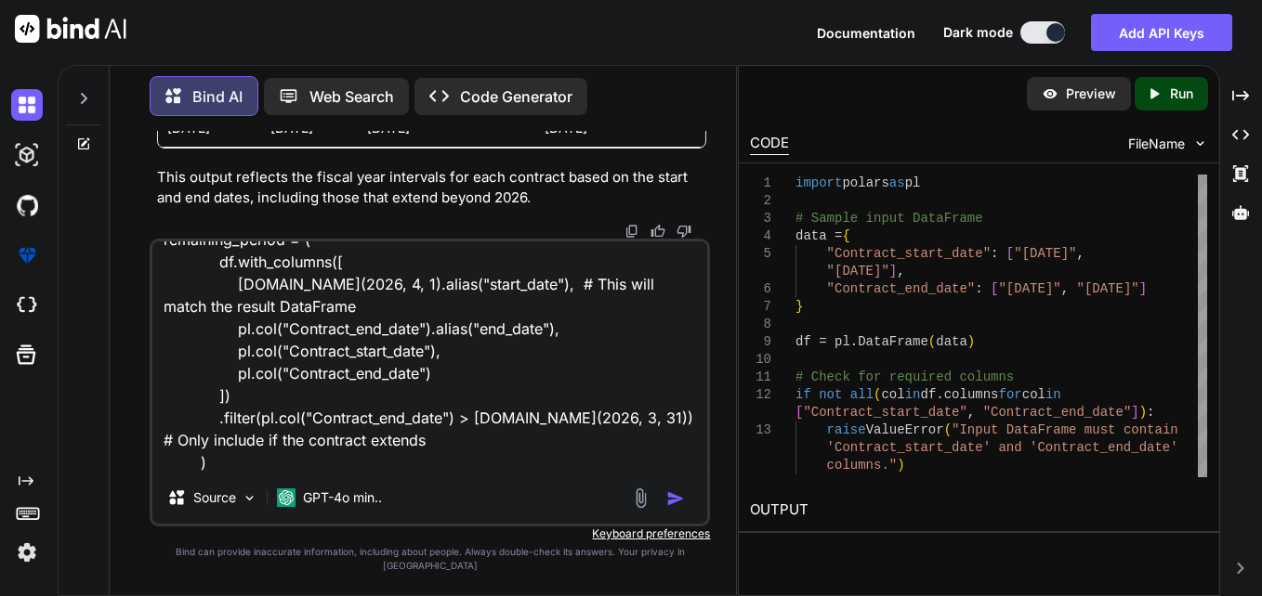
scroll to position [46, 0]
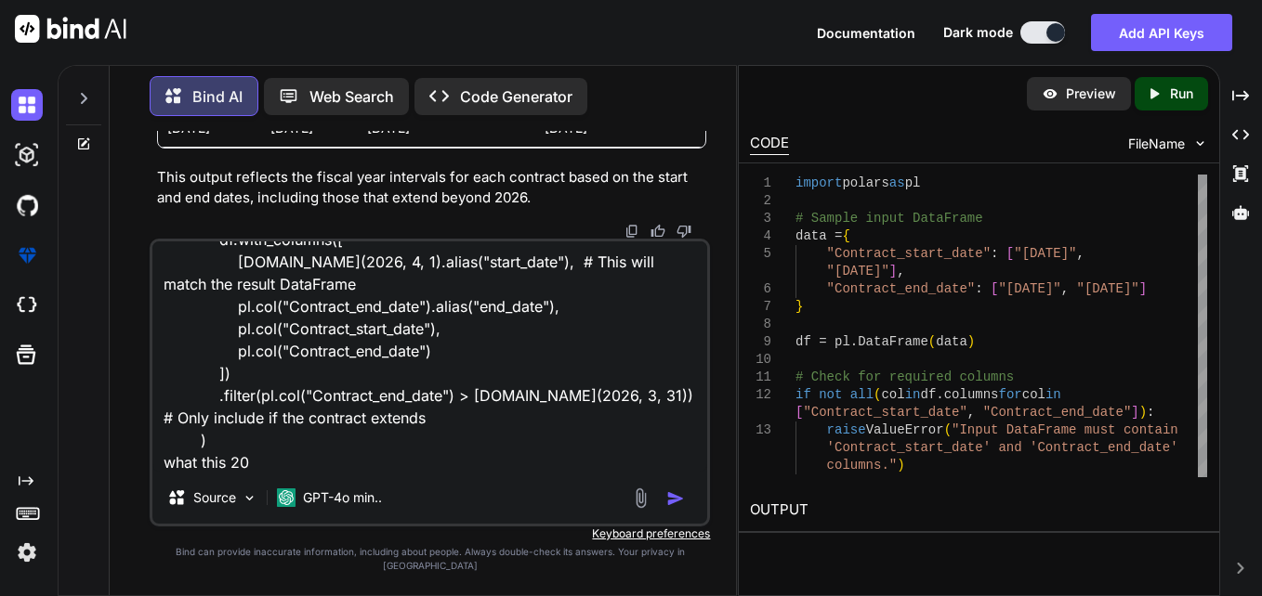
drag, startPoint x: 470, startPoint y: 409, endPoint x: 607, endPoint y: 413, distance: 136.6
click at [607, 413] on textarea "remaining_period = ( df.with_columns([ [DOMAIN_NAME](2026, 4, 1).alias("start_d…" at bounding box center [429, 357] width 555 height 230
click at [386, 460] on textarea "remaining_period = ( df.with_columns([ [DOMAIN_NAME](2026, 4, 1).alias("start_d…" at bounding box center [429, 357] width 555 height 230
click at [359, 472] on textarea "remaining_period = ( df.with_columns([ [DOMAIN_NAME](2026, 4, 1).alias("start_d…" at bounding box center [429, 357] width 555 height 230
paste textarea "[DOMAIN_NAME](2026, 3, 31))"
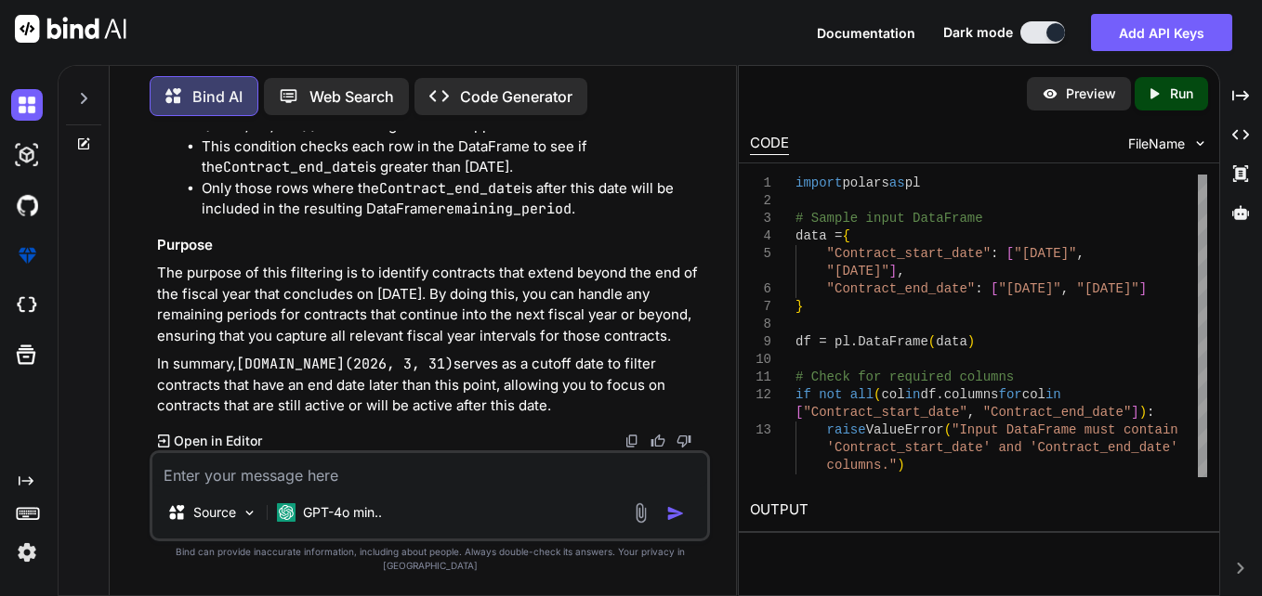
scroll to position [15353, 0]
click at [420, 479] on textarea at bounding box center [429, 469] width 555 height 33
